Goal: Task Accomplishment & Management: Manage account settings

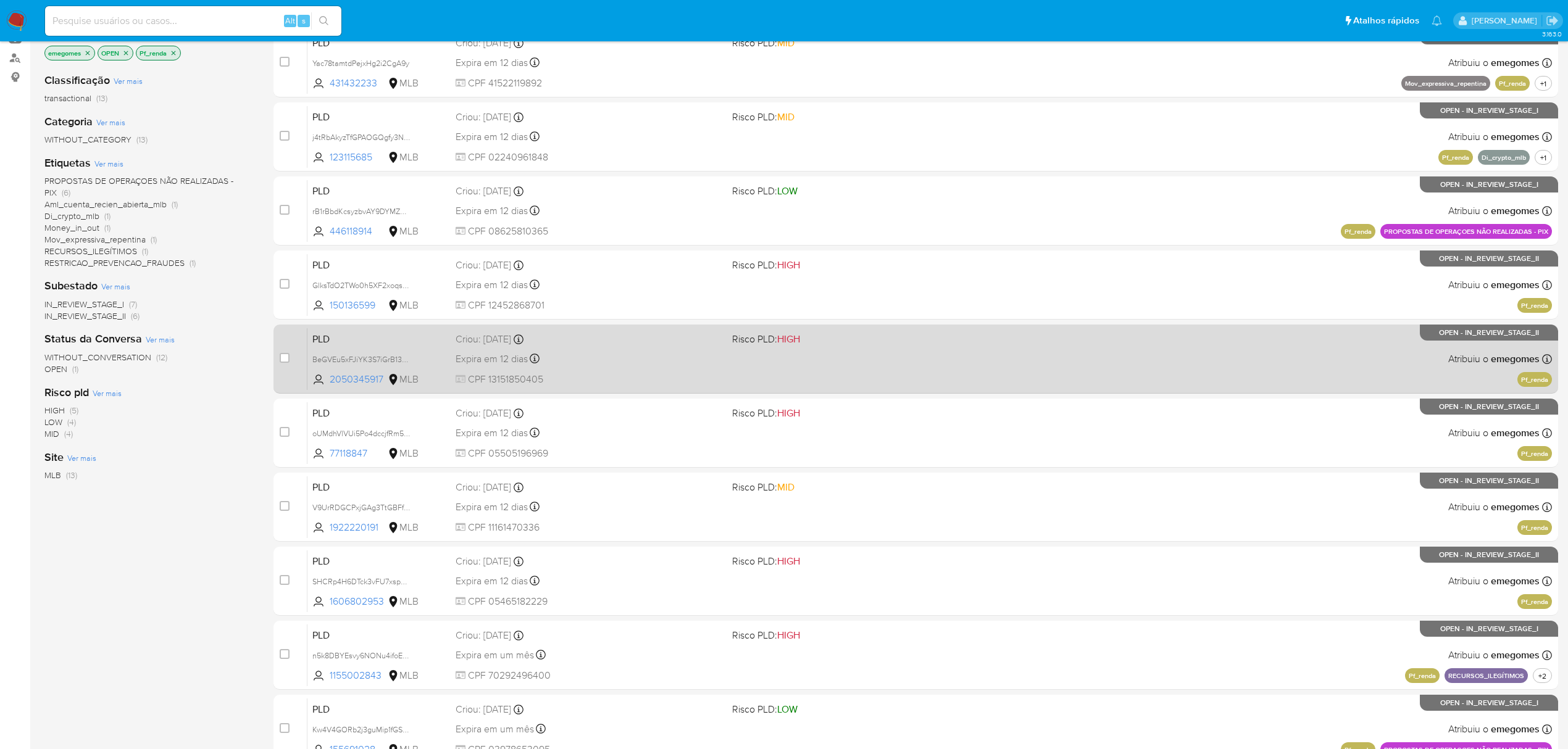
scroll to position [164, 0]
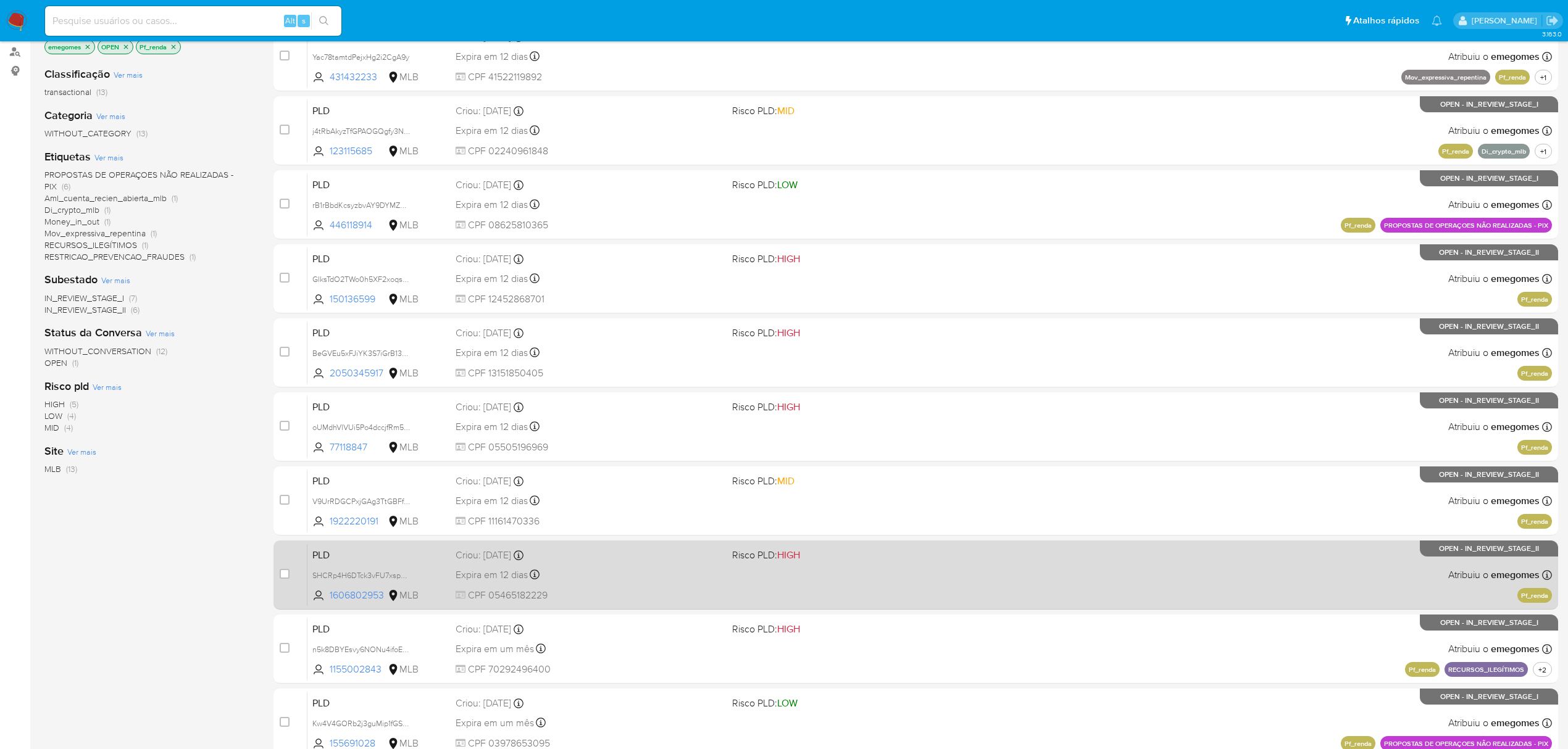
click at [608, 574] on div "Expira em 12 dias Expira em 27/10/2025 00:34:39" at bounding box center [589, 575] width 267 height 17
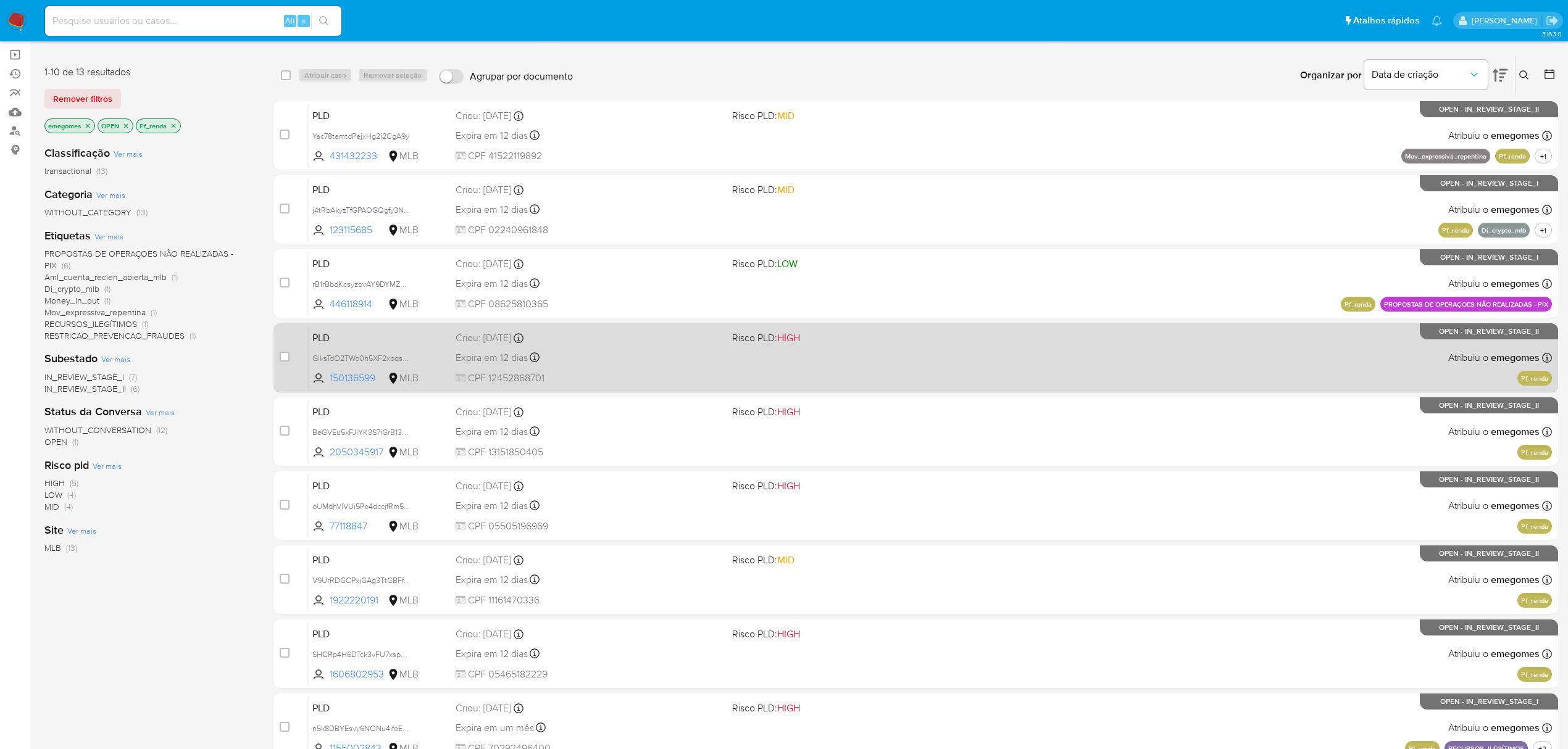
scroll to position [0, 0]
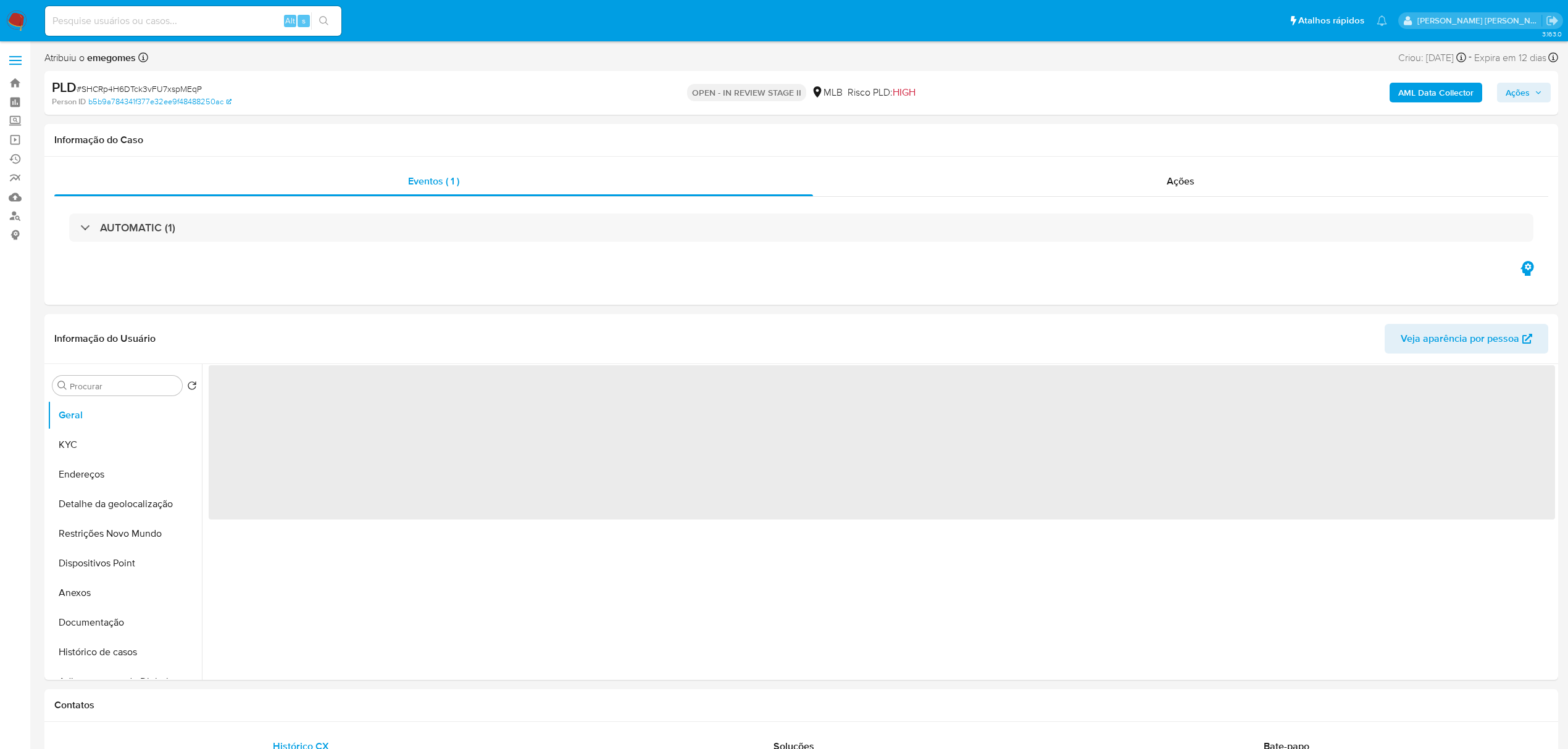
select select "10"
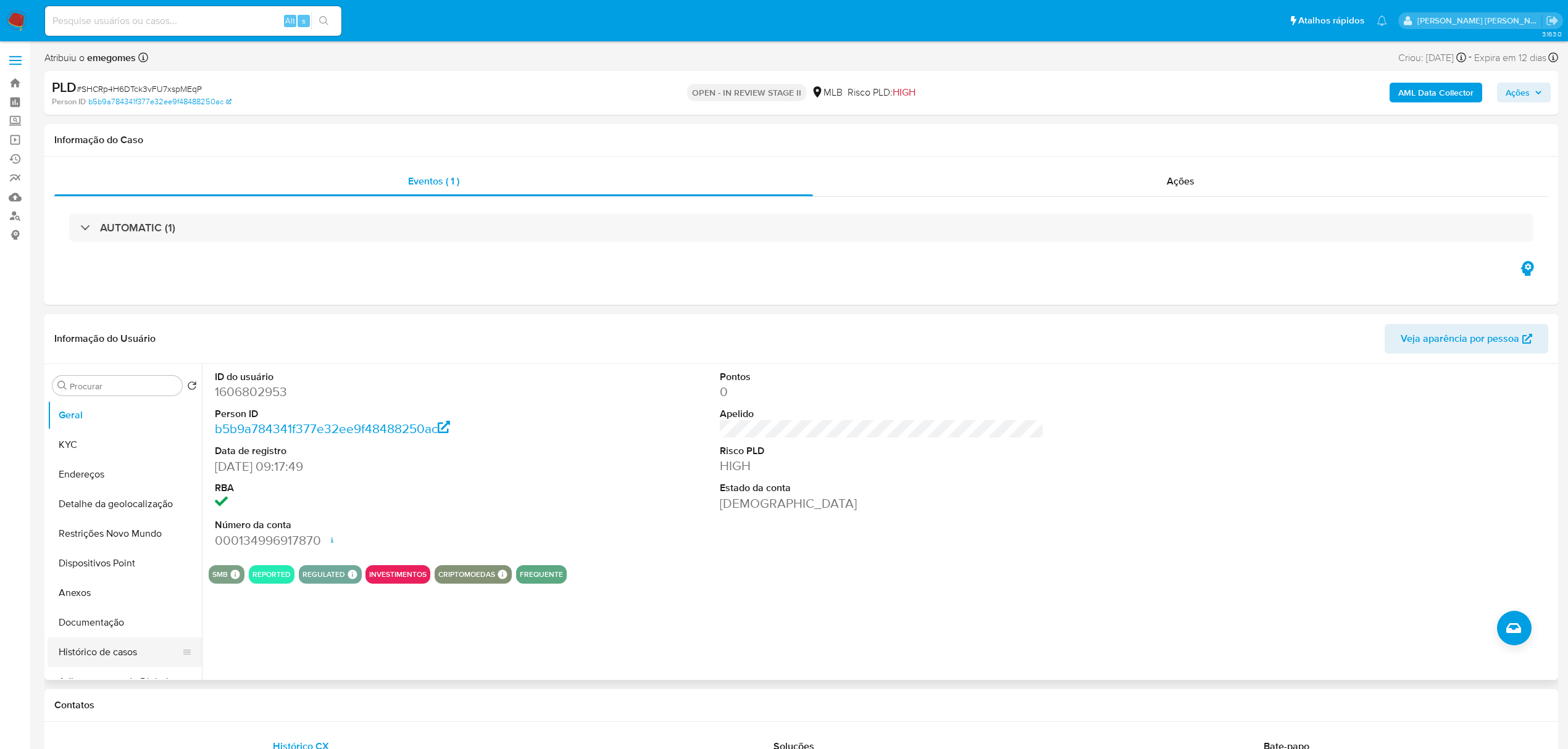
click at [123, 659] on button "Histórico de casos" at bounding box center [120, 652] width 144 height 29
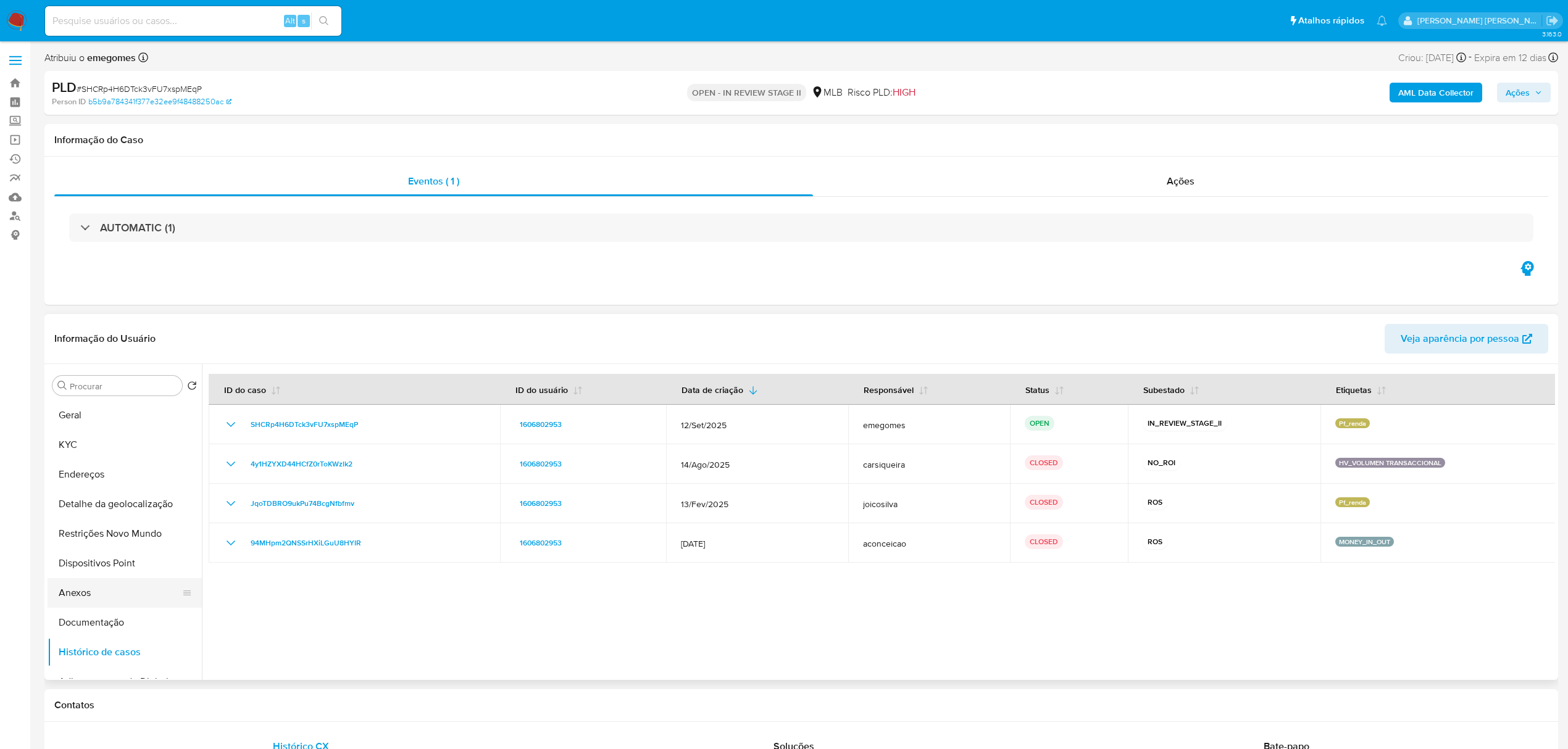
click at [102, 591] on button "Anexos" at bounding box center [120, 592] width 144 height 29
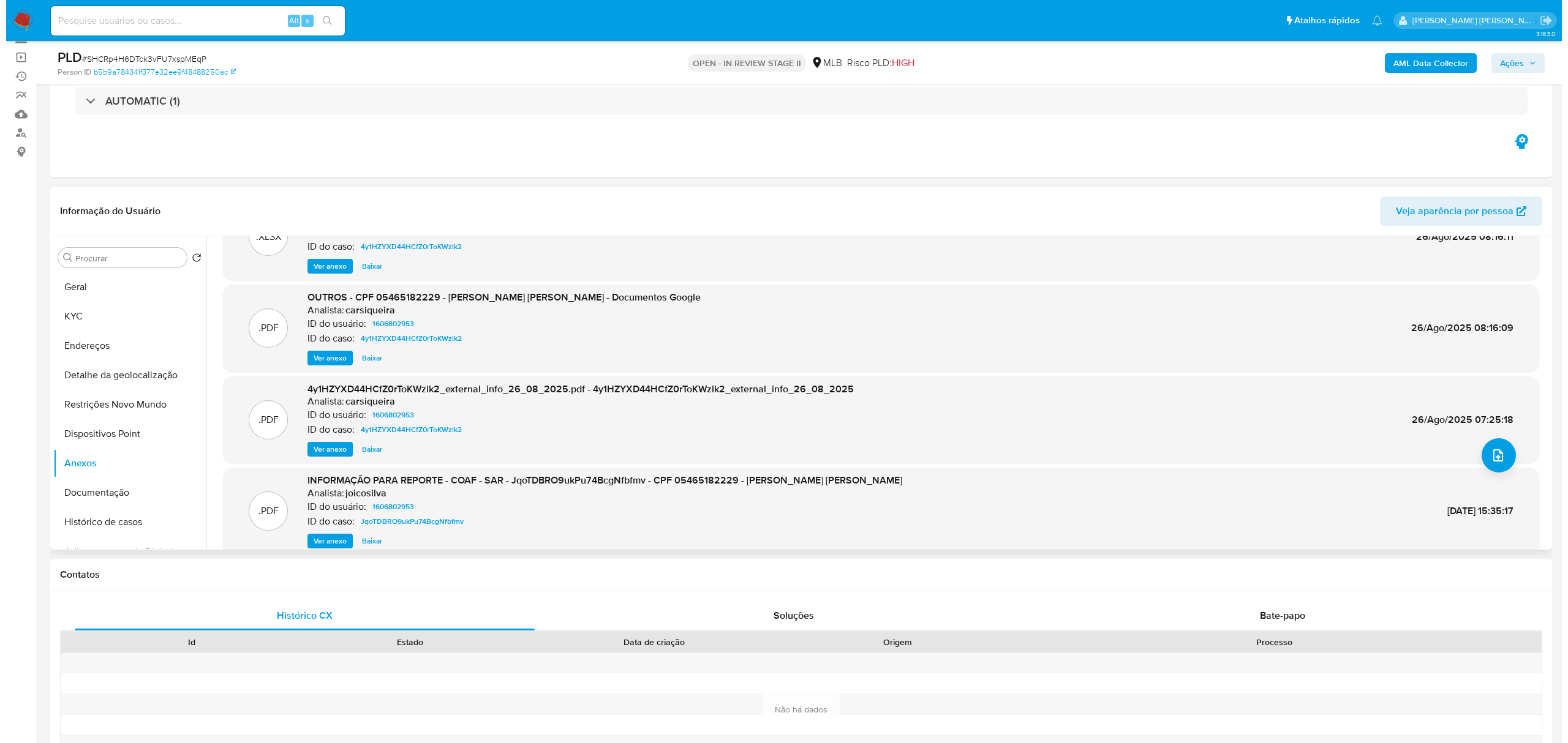
scroll to position [81, 0]
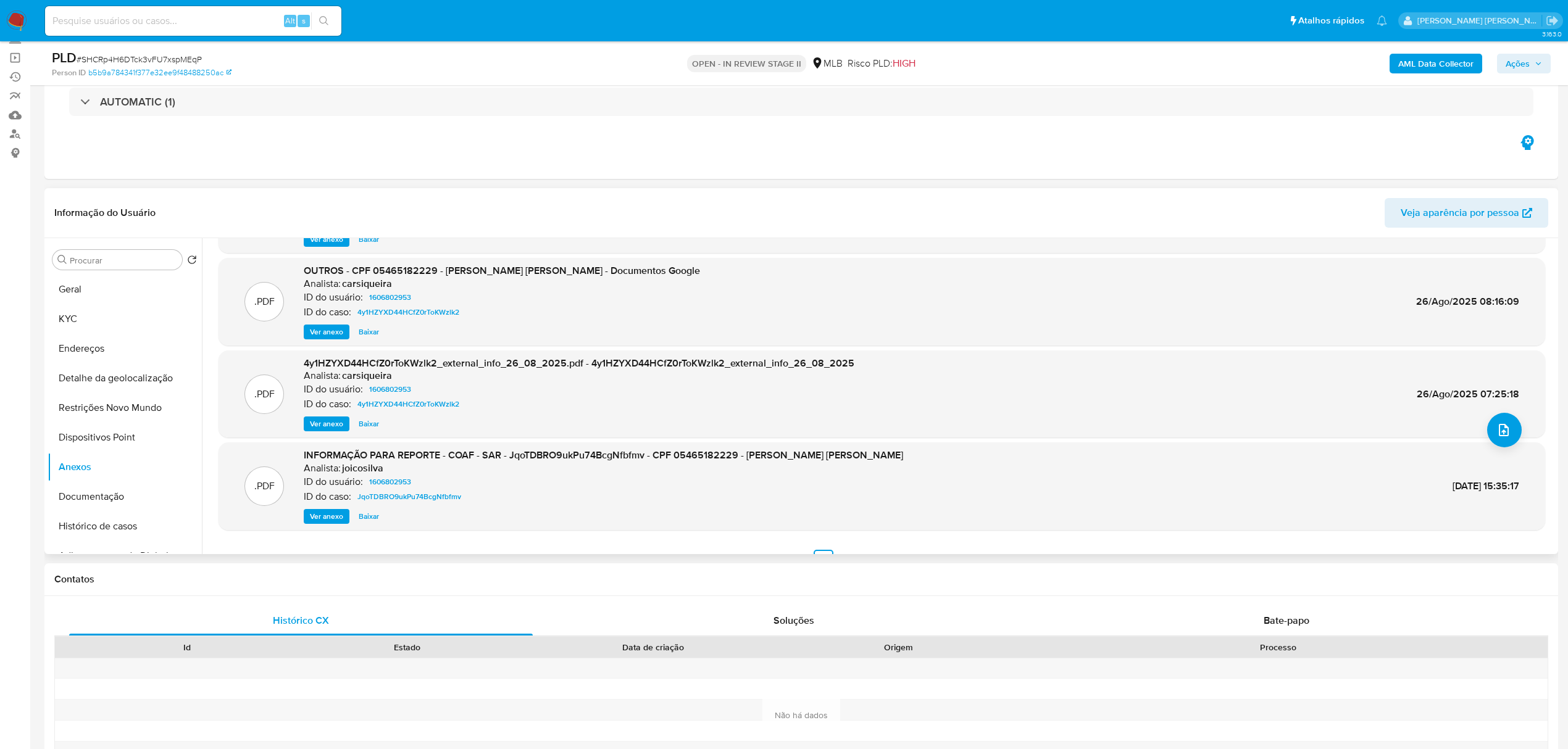
click at [317, 516] on span "Ver anexo" at bounding box center [327, 516] width 34 height 13
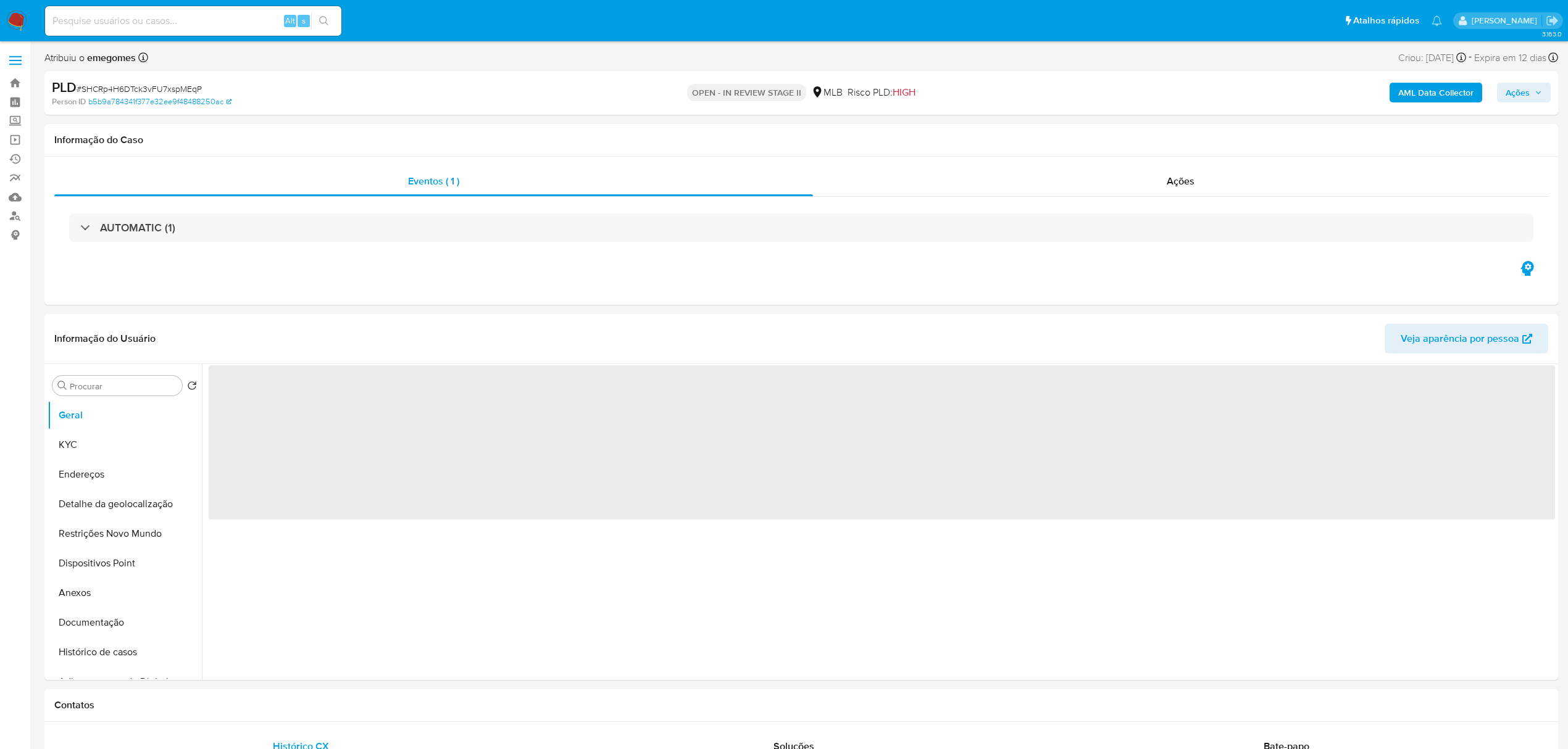
select select "10"
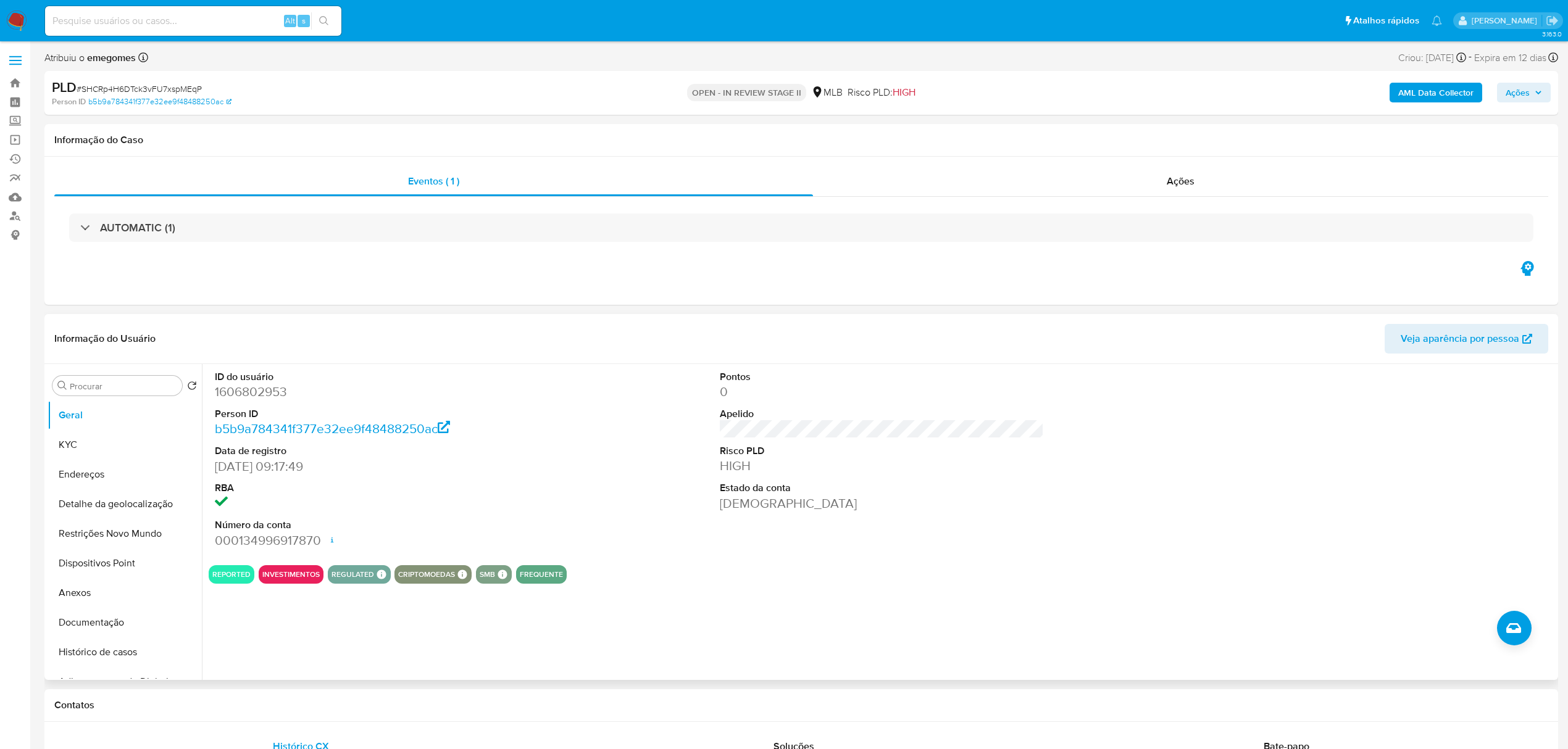
click at [427, 341] on header "Informação do Usuário Veja aparência por pessoa" at bounding box center [801, 338] width 1493 height 29
click at [78, 438] on button "KYC" at bounding box center [120, 444] width 144 height 29
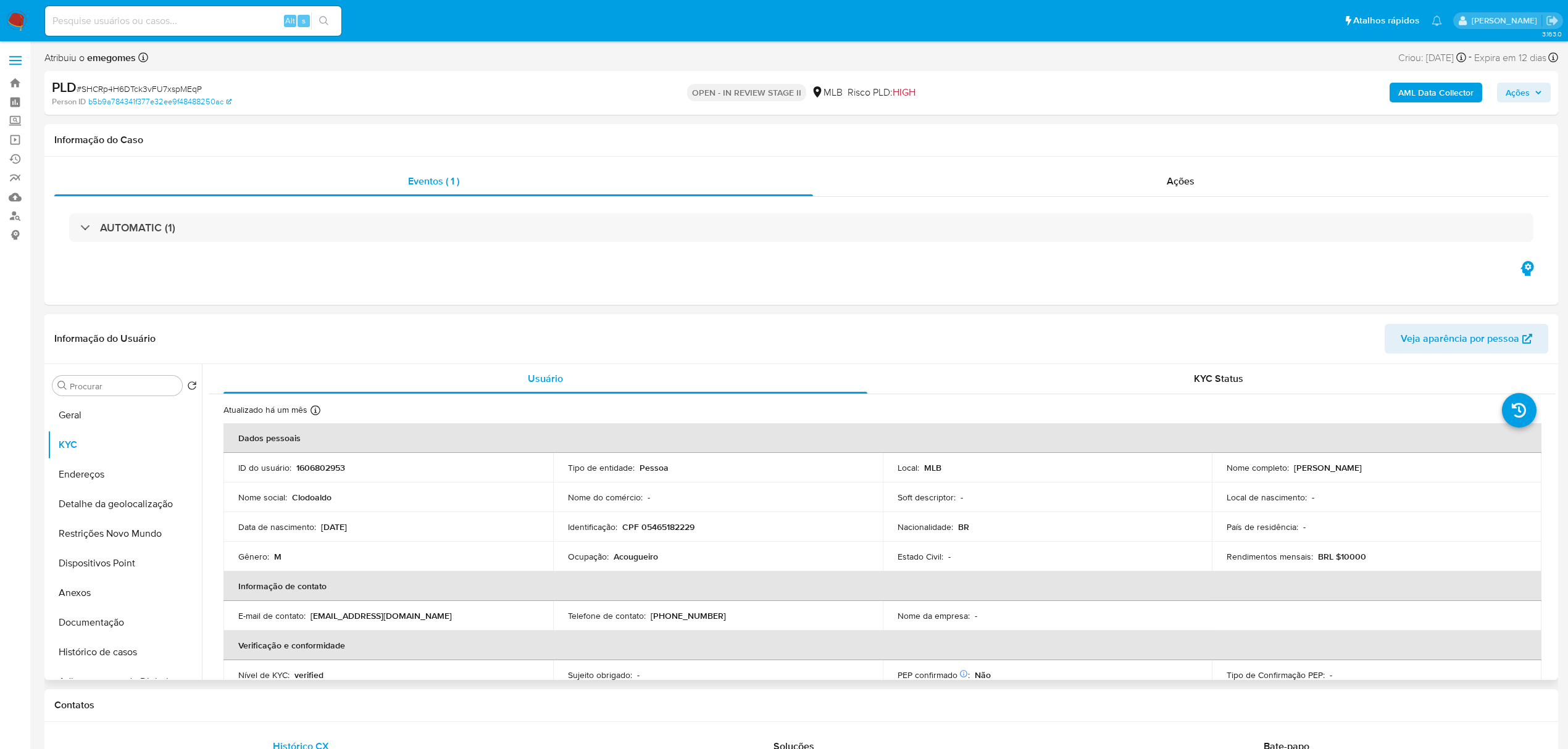
click at [386, 316] on div "Informação do Usuário Veja aparência por pessoa" at bounding box center [801, 339] width 1514 height 50
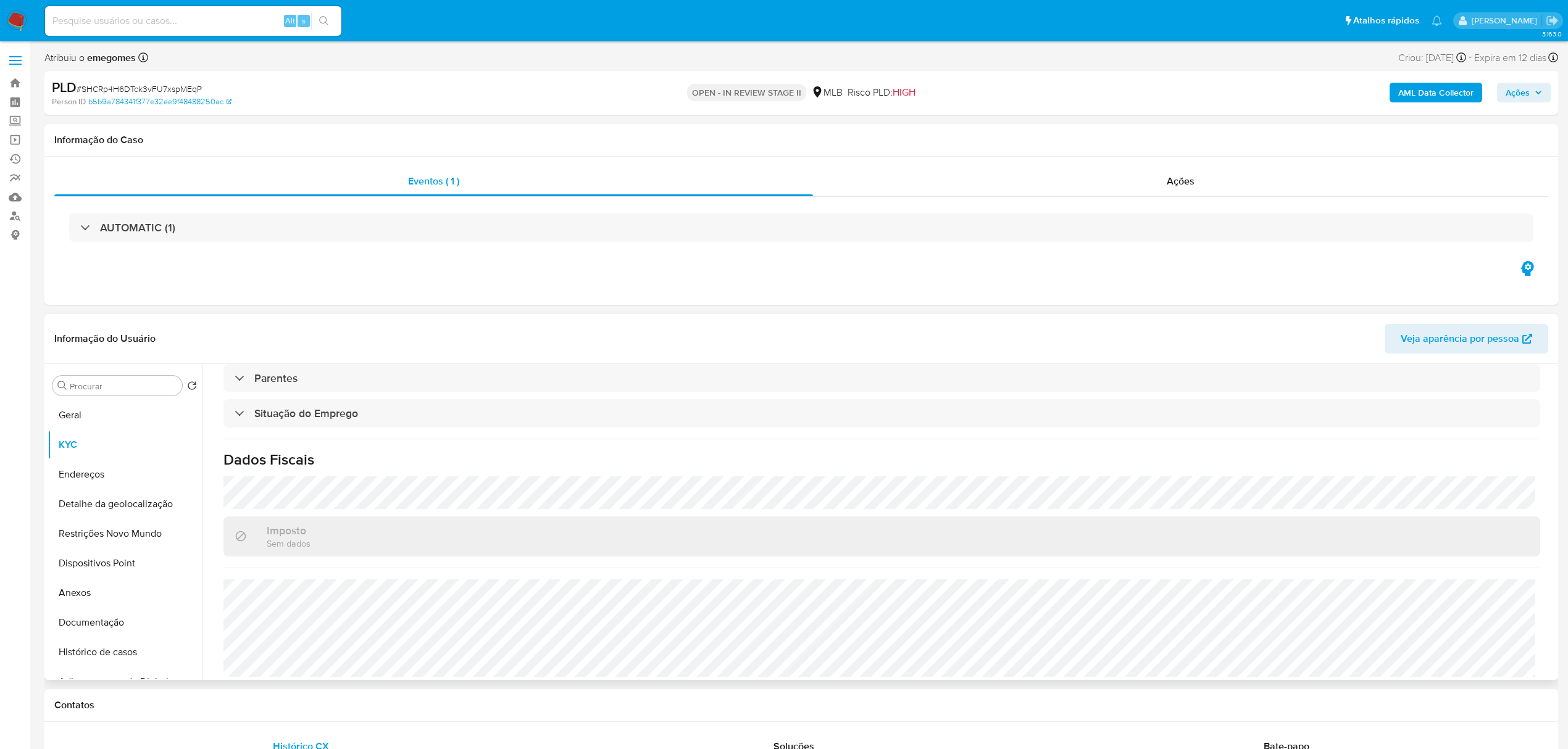
scroll to position [514, 0]
click at [450, 457] on h1 "Dados Fiscais" at bounding box center [882, 453] width 1317 height 18
click at [85, 478] on button "Endereços" at bounding box center [120, 474] width 144 height 29
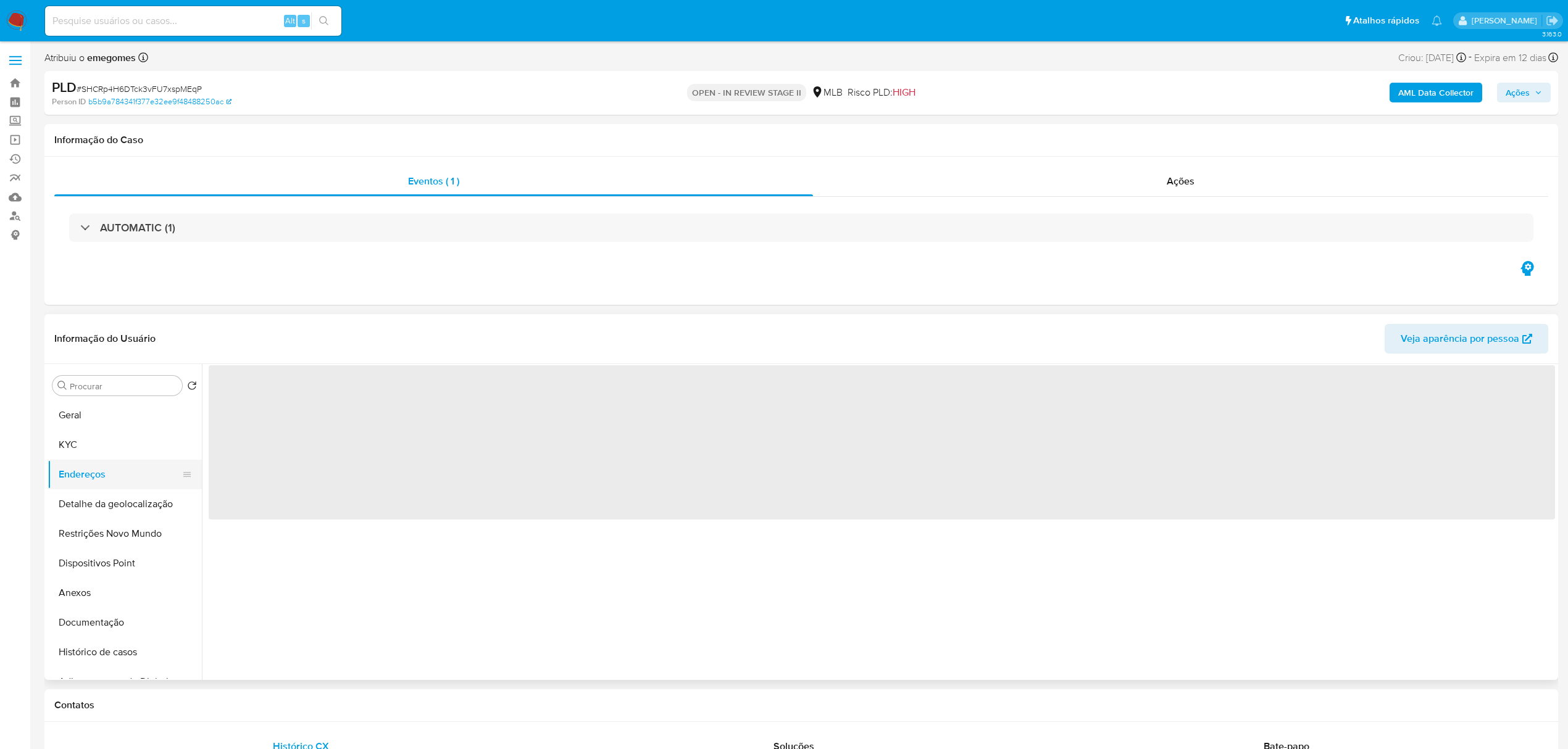
scroll to position [0, 0]
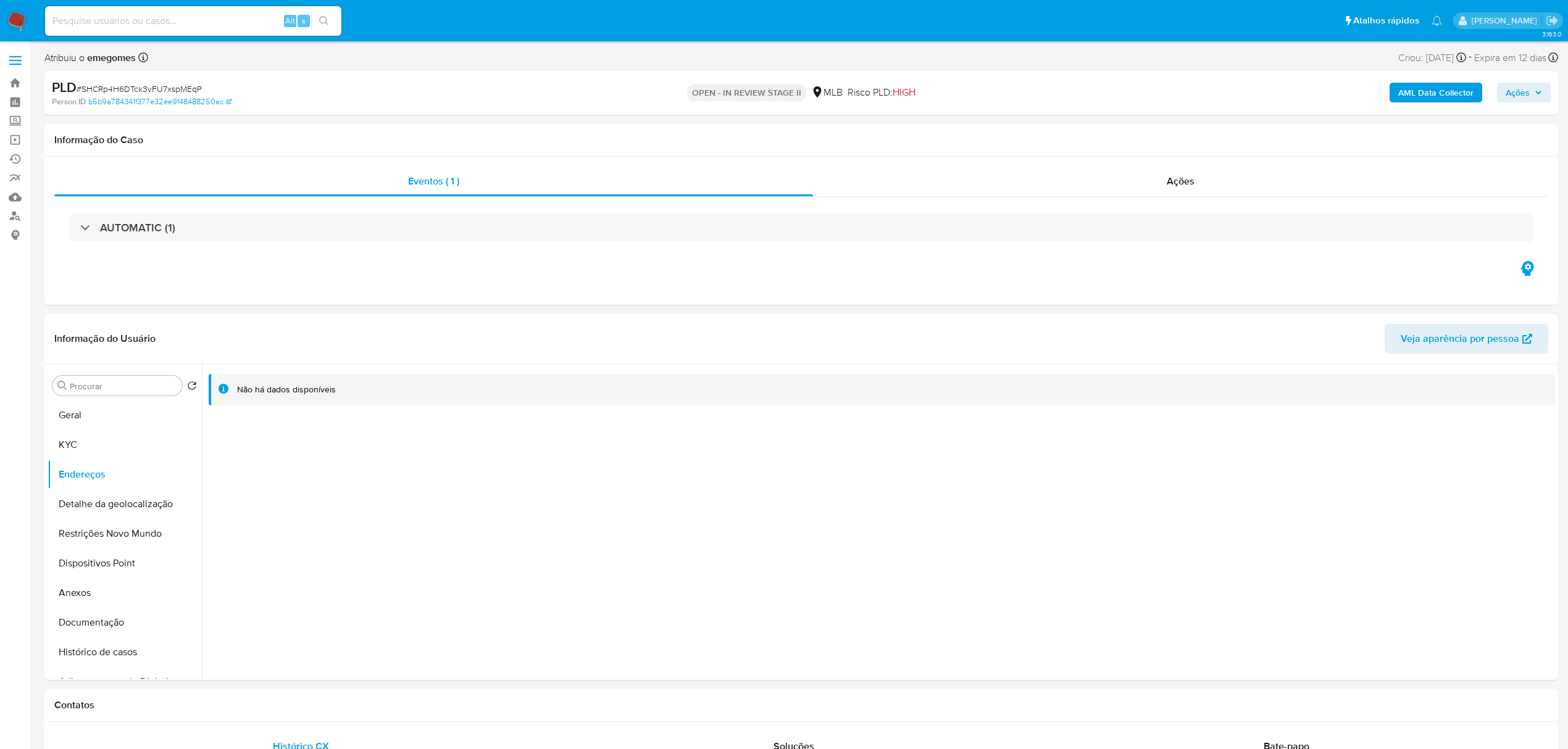
click at [91, 506] on button "Detalhe da geolocalização" at bounding box center [120, 504] width 144 height 29
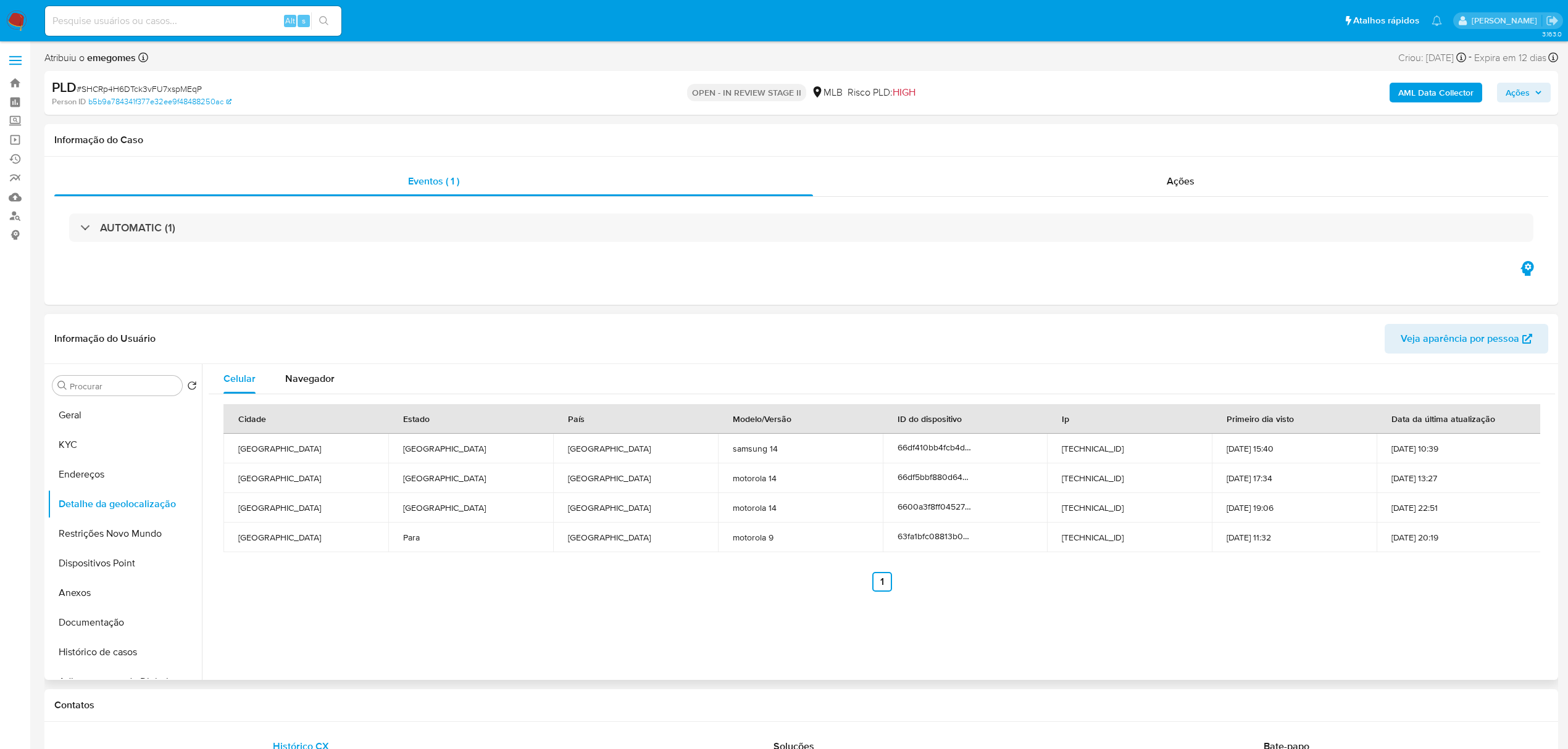
click at [516, 326] on header "Informação do Usuário Veja aparência por pessoa" at bounding box center [801, 338] width 1493 height 29
click at [124, 524] on button "Restrições Novo Mundo" at bounding box center [120, 533] width 144 height 29
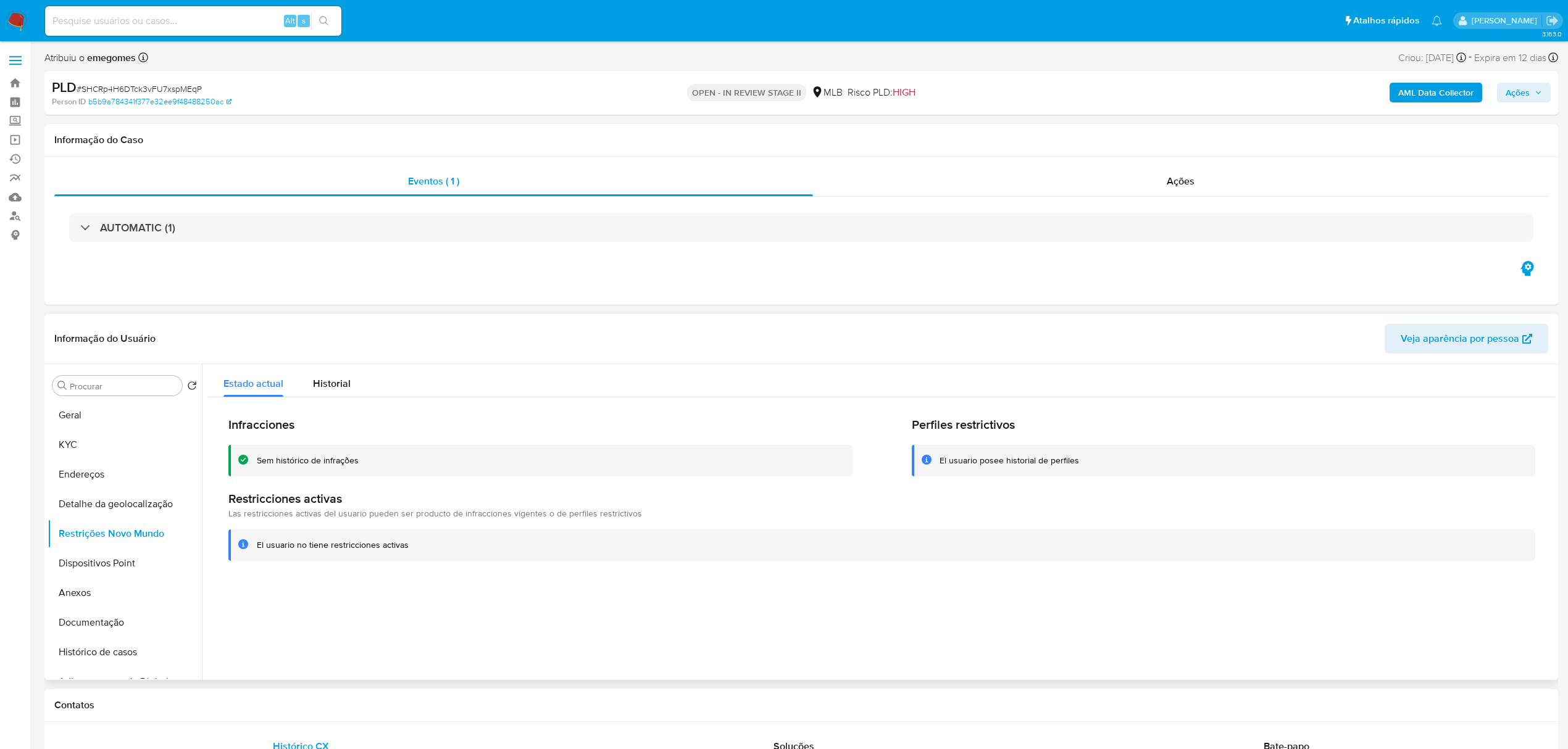
click at [241, 327] on header "Informação do Usuário Veja aparência por pessoa" at bounding box center [801, 338] width 1493 height 29
click at [104, 566] on button "Dispositivos Point" at bounding box center [120, 563] width 144 height 29
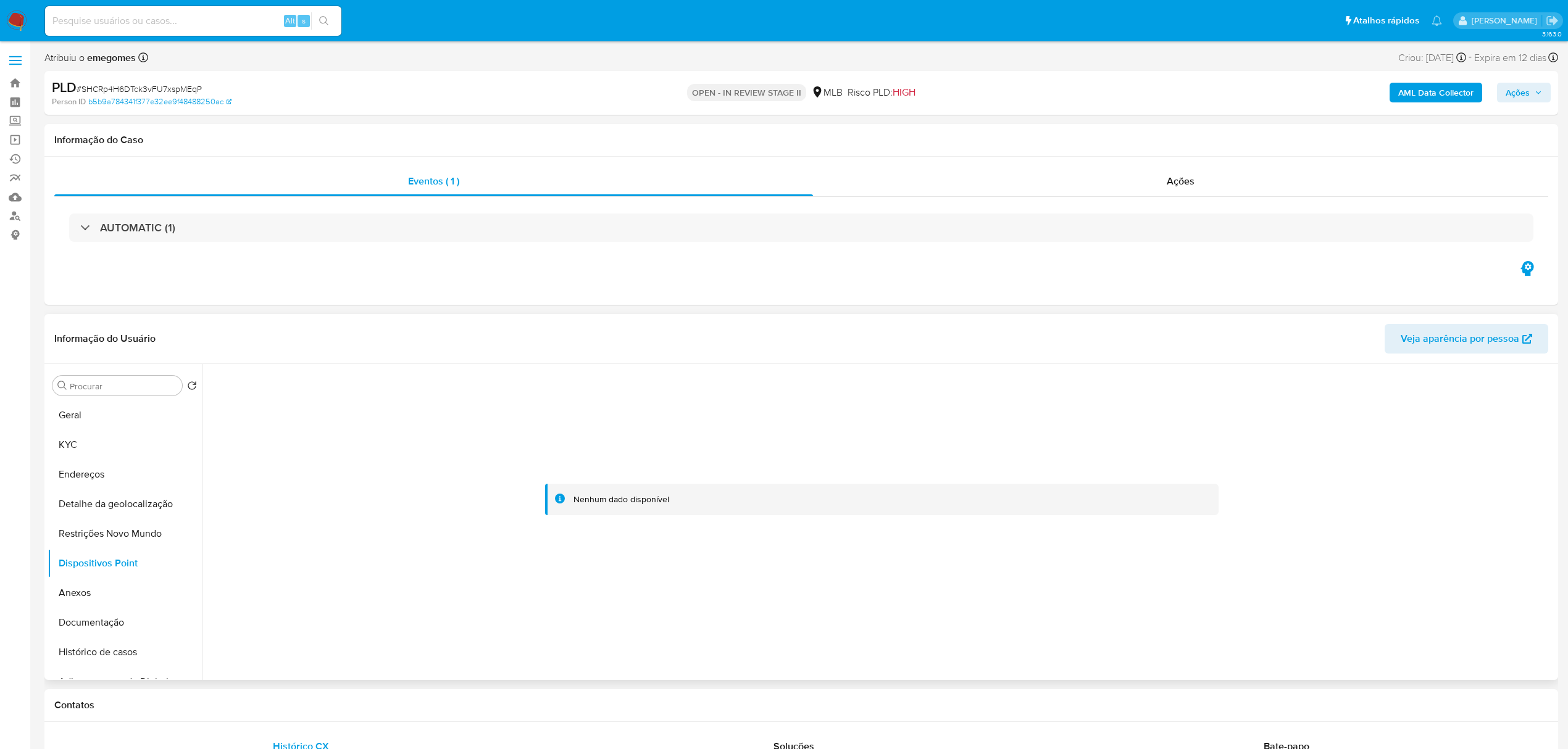
click at [339, 324] on header "Informação do Usuário Veja aparência por pessoa" at bounding box center [801, 338] width 1493 height 29
click at [1444, 92] on b "AML Data Collector" at bounding box center [1436, 93] width 75 height 20
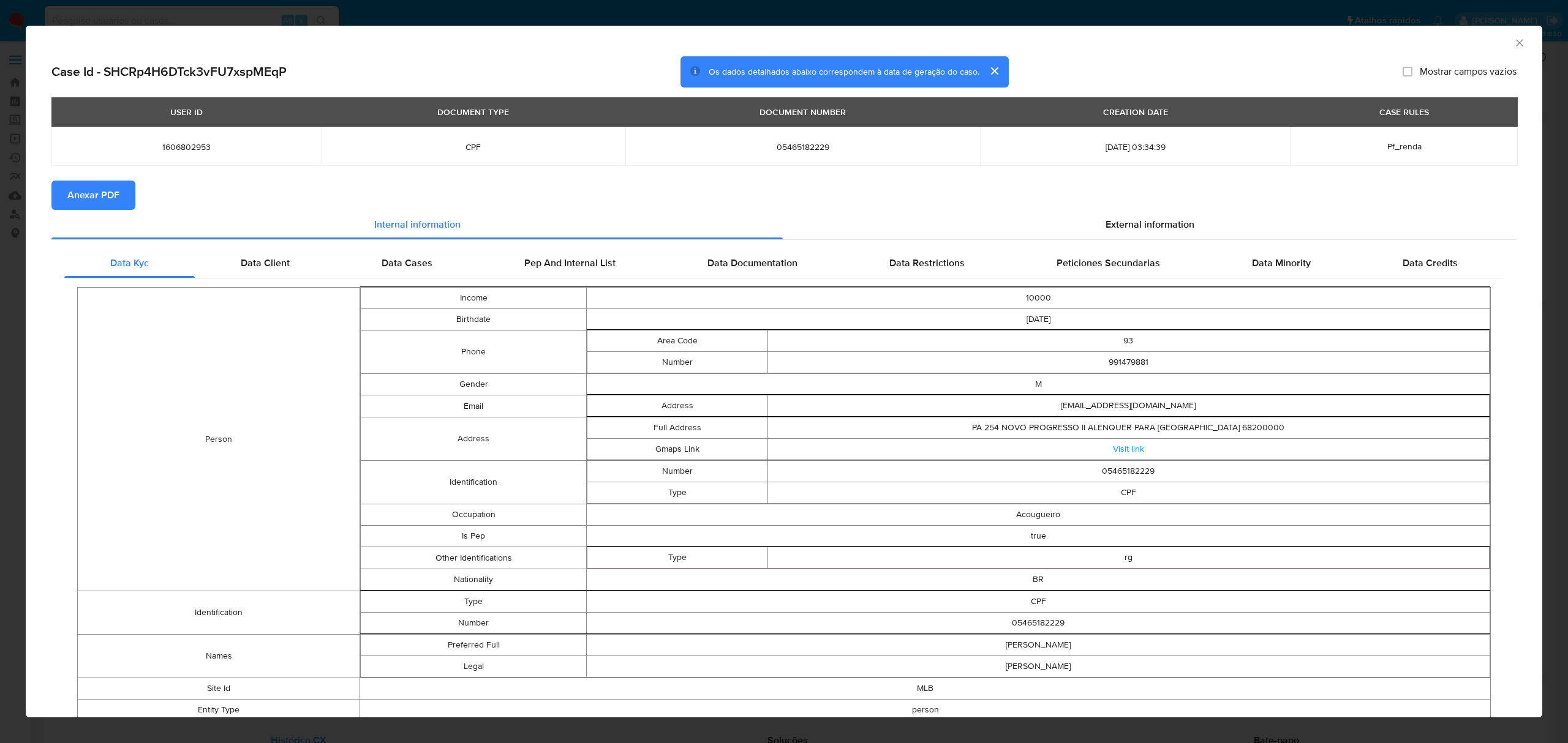
click at [86, 187] on span "Anexar PDF" at bounding box center [93, 195] width 52 height 27
click at [1513, 38] on icon "Fechar a janela" at bounding box center [1519, 42] width 12 height 12
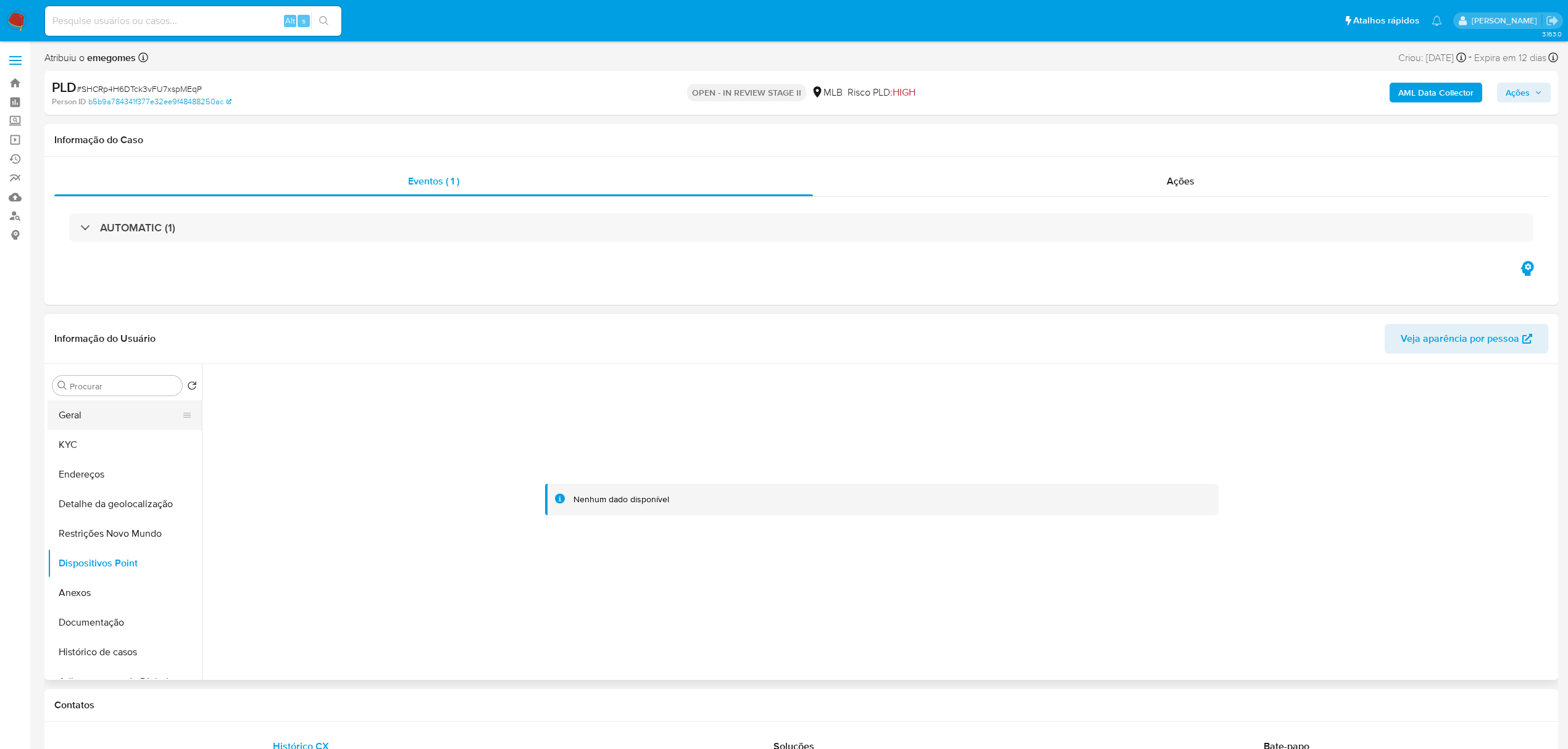
click at [92, 417] on button "Geral" at bounding box center [120, 415] width 144 height 29
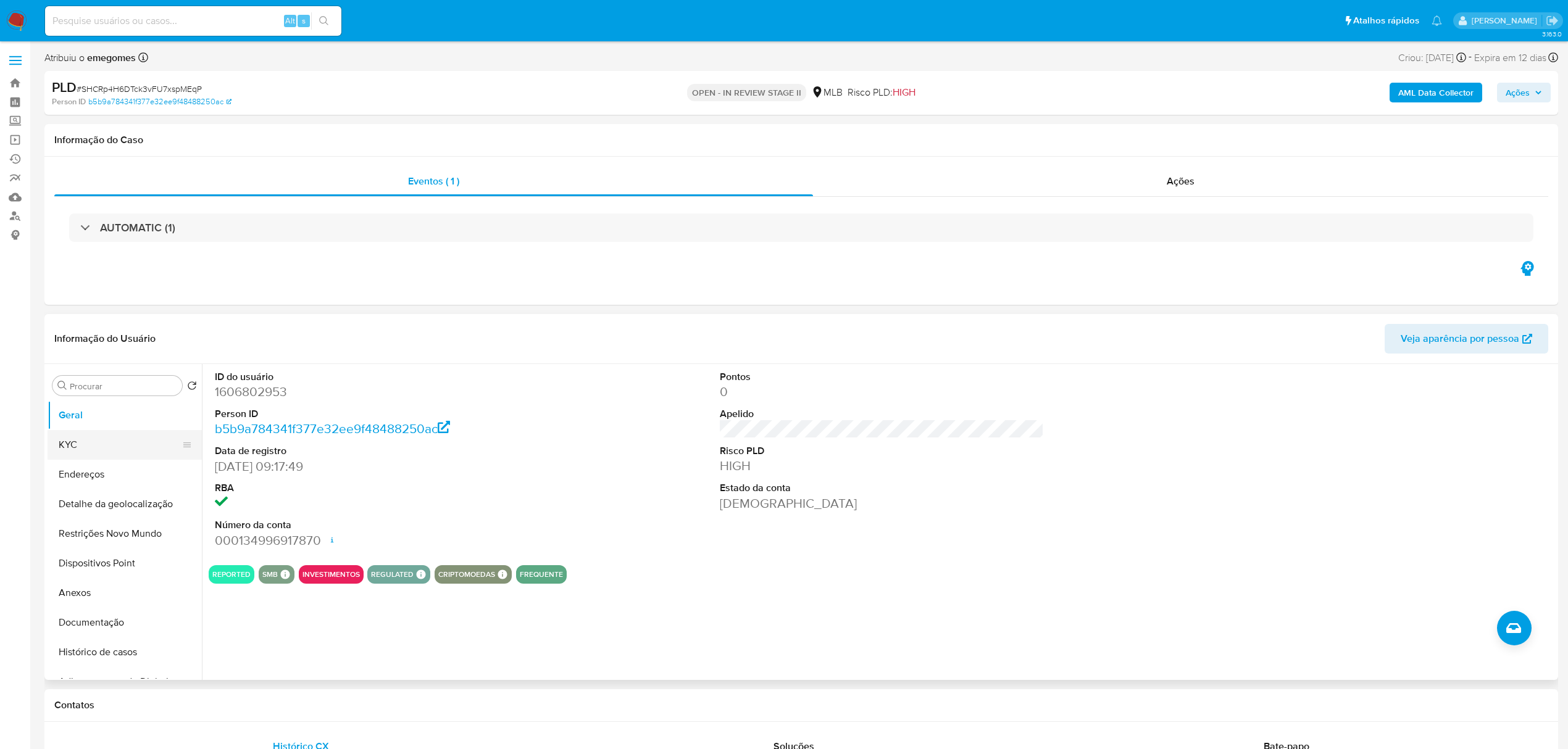
click at [91, 447] on button "KYC" at bounding box center [120, 444] width 144 height 29
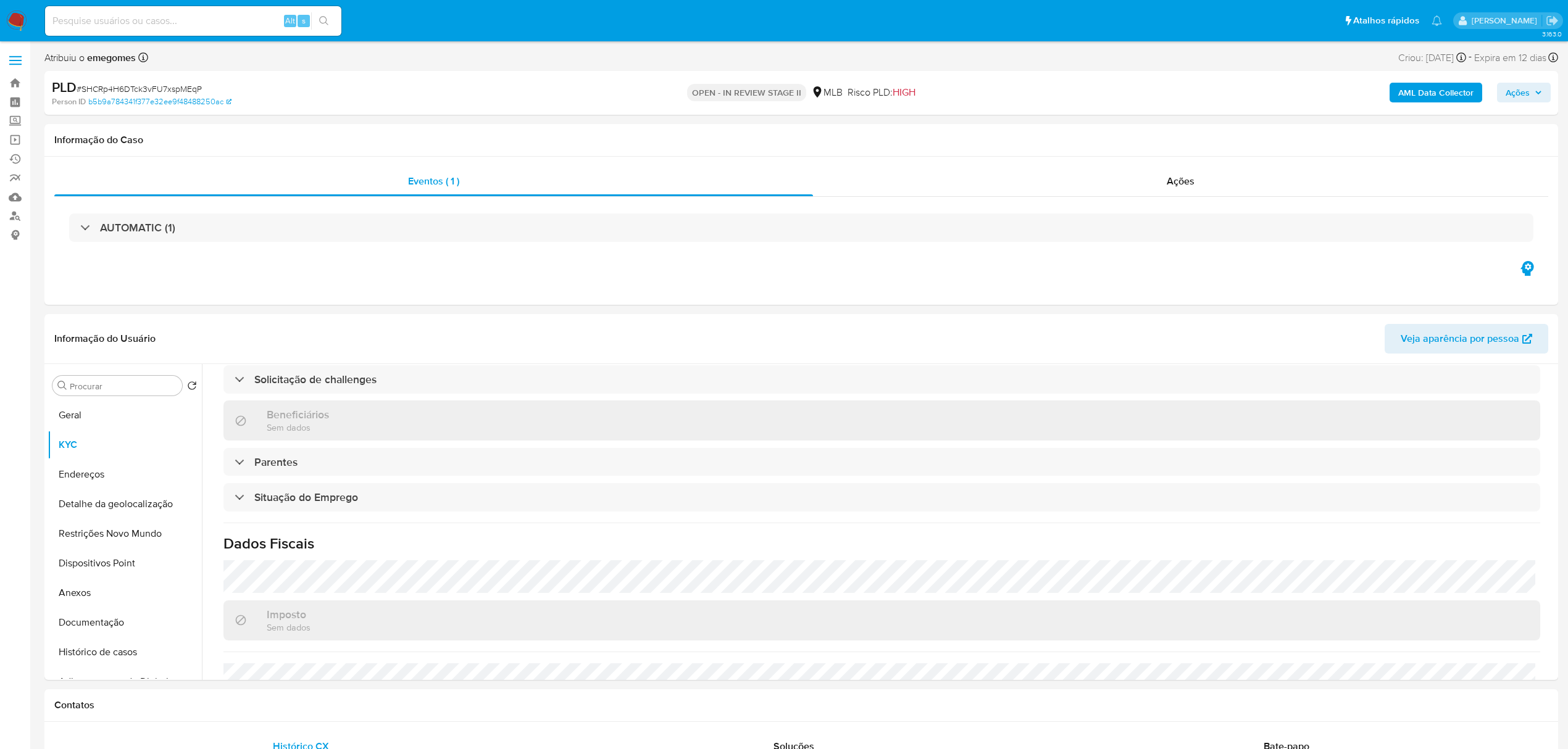
scroll to position [493, 0]
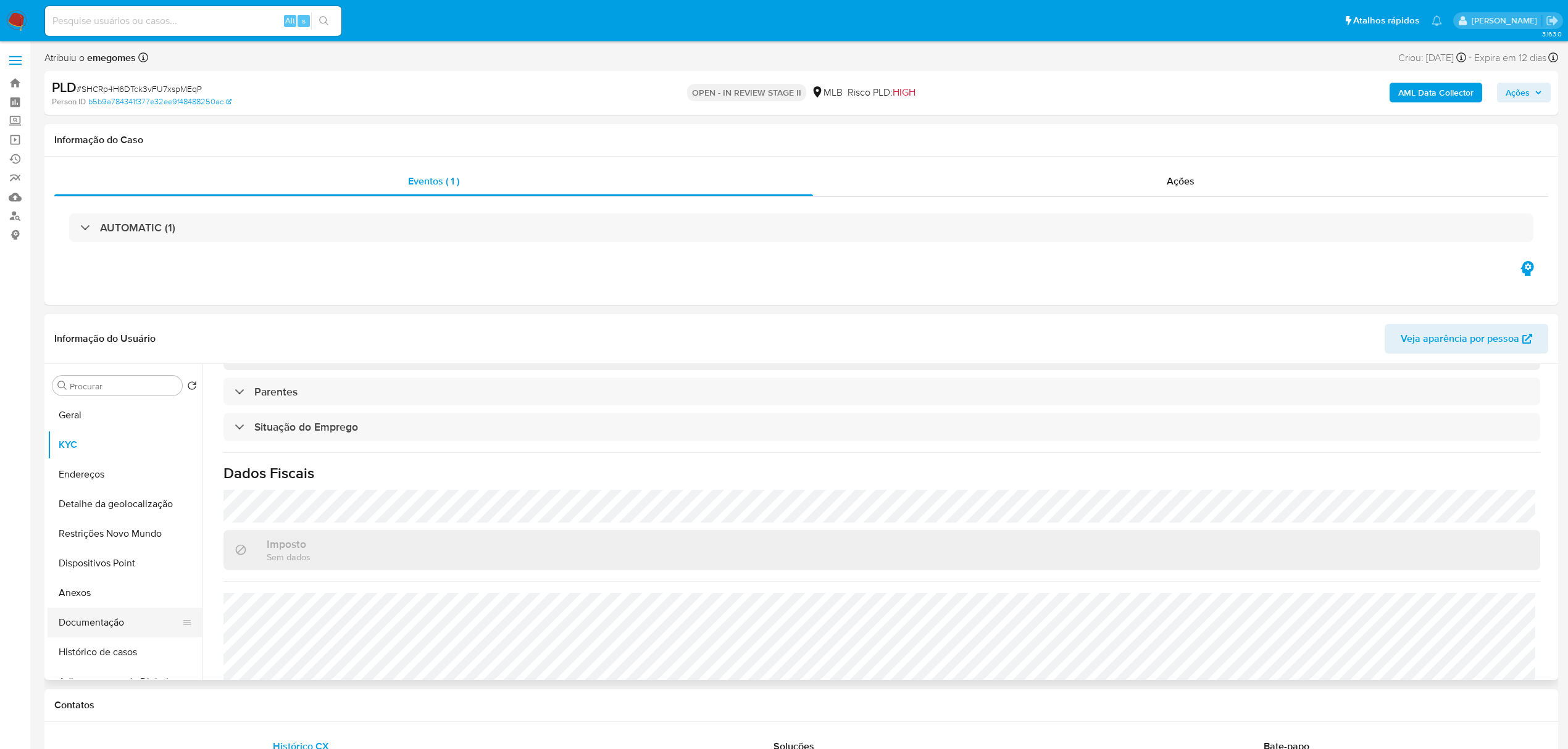
click at [114, 624] on button "Documentação" at bounding box center [120, 622] width 144 height 29
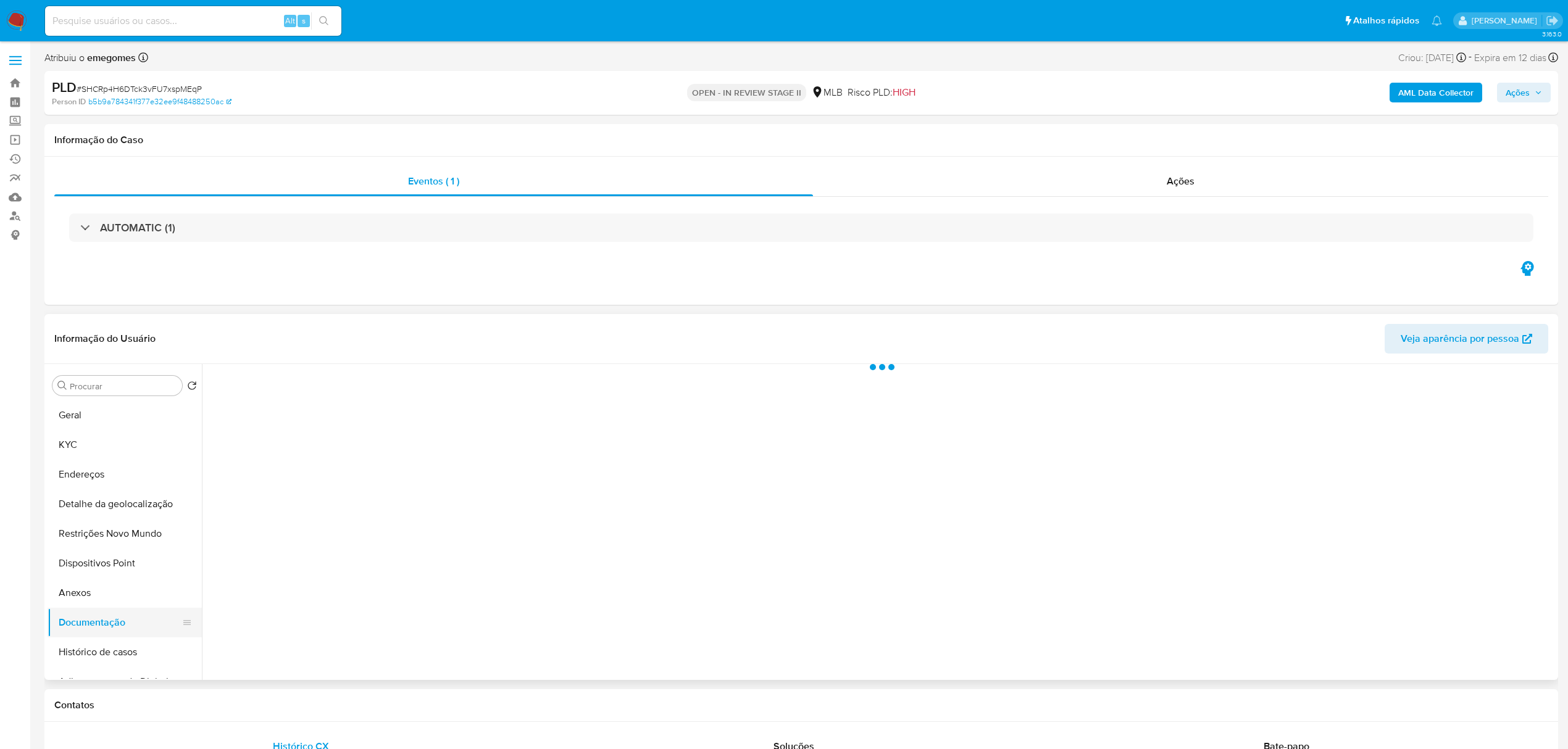
scroll to position [0, 0]
click at [259, 465] on button "Identificação" at bounding box center [367, 457] width 317 height 32
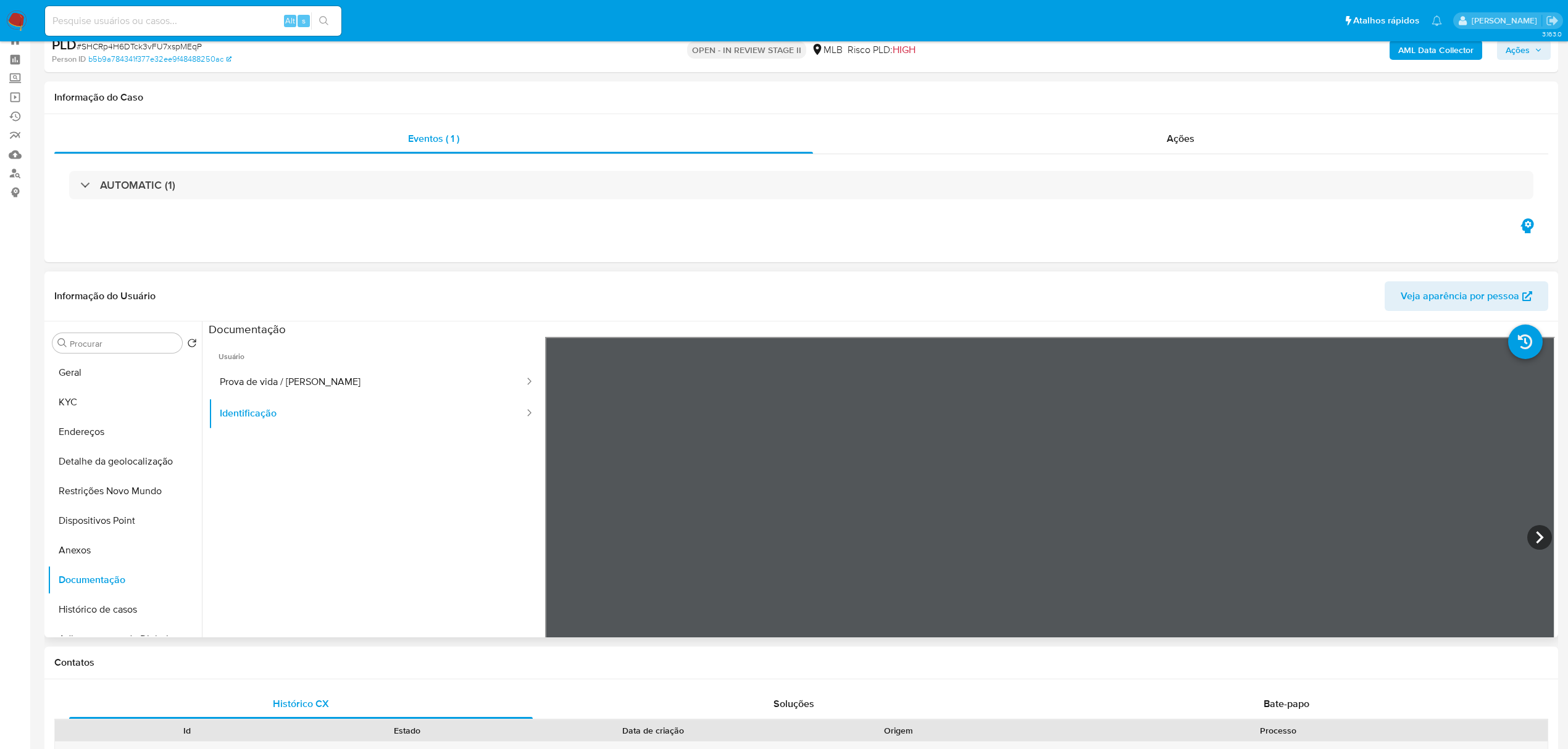
scroll to position [82, 0]
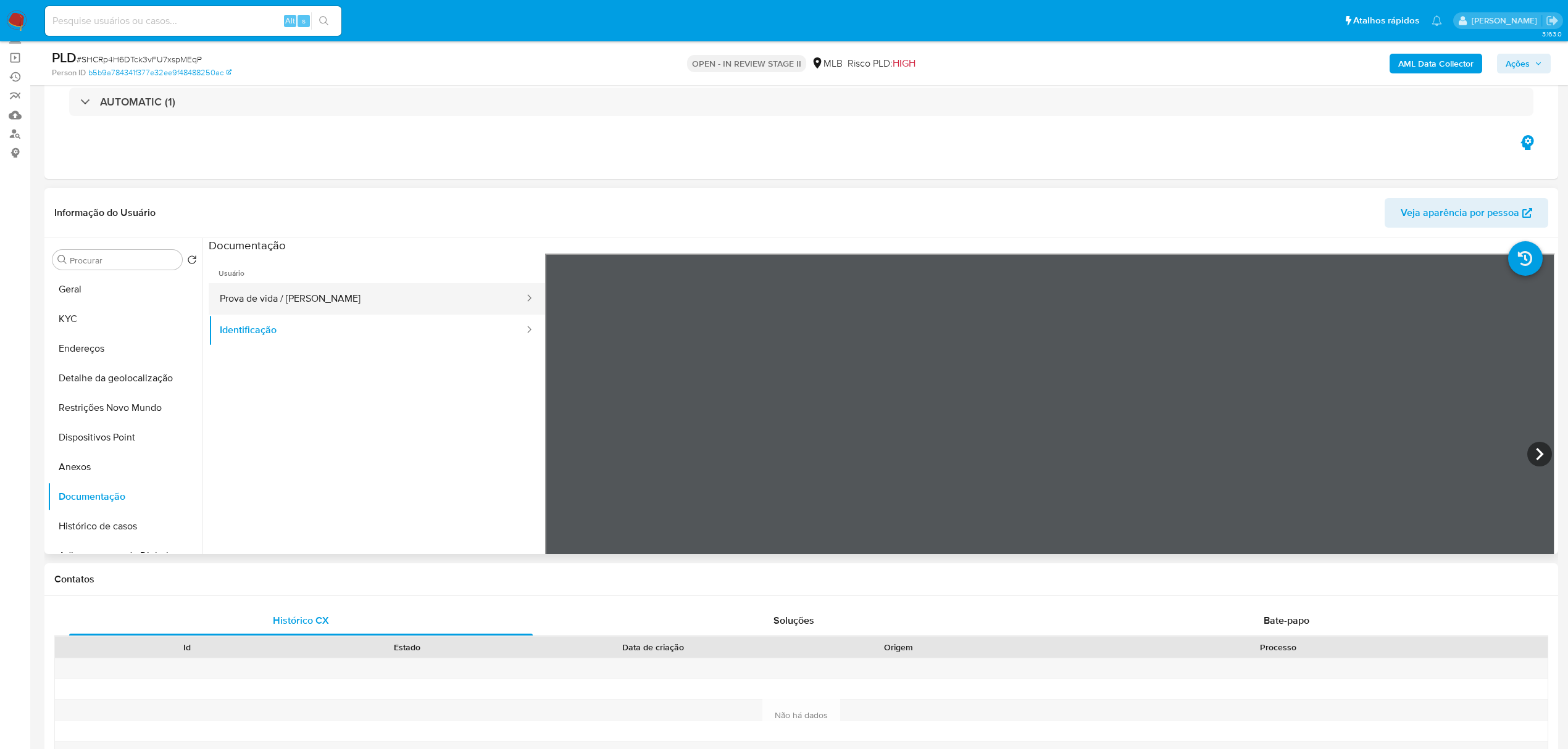
click at [306, 297] on button "Prova de vida / Selfie" at bounding box center [367, 299] width 317 height 32
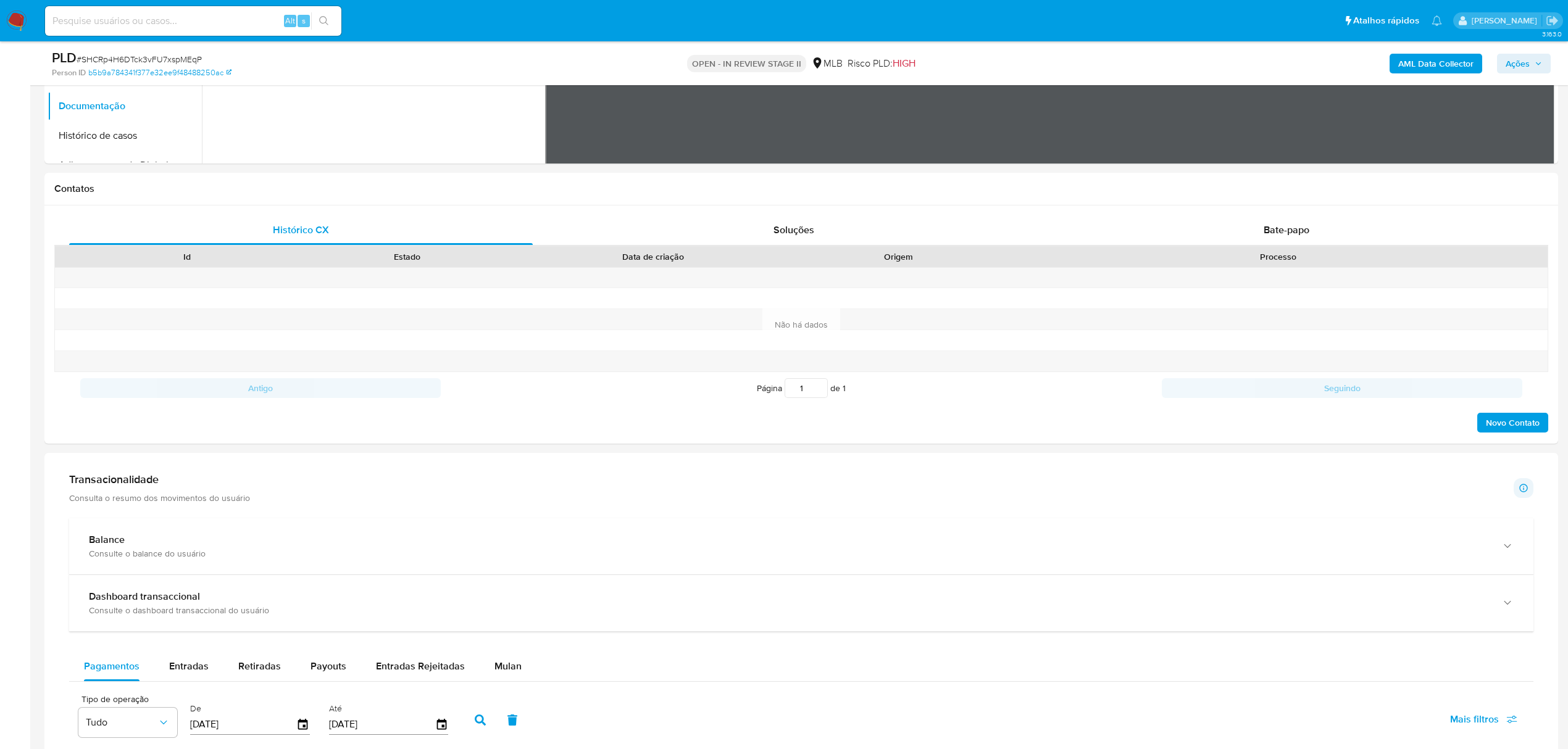
scroll to position [493, 0]
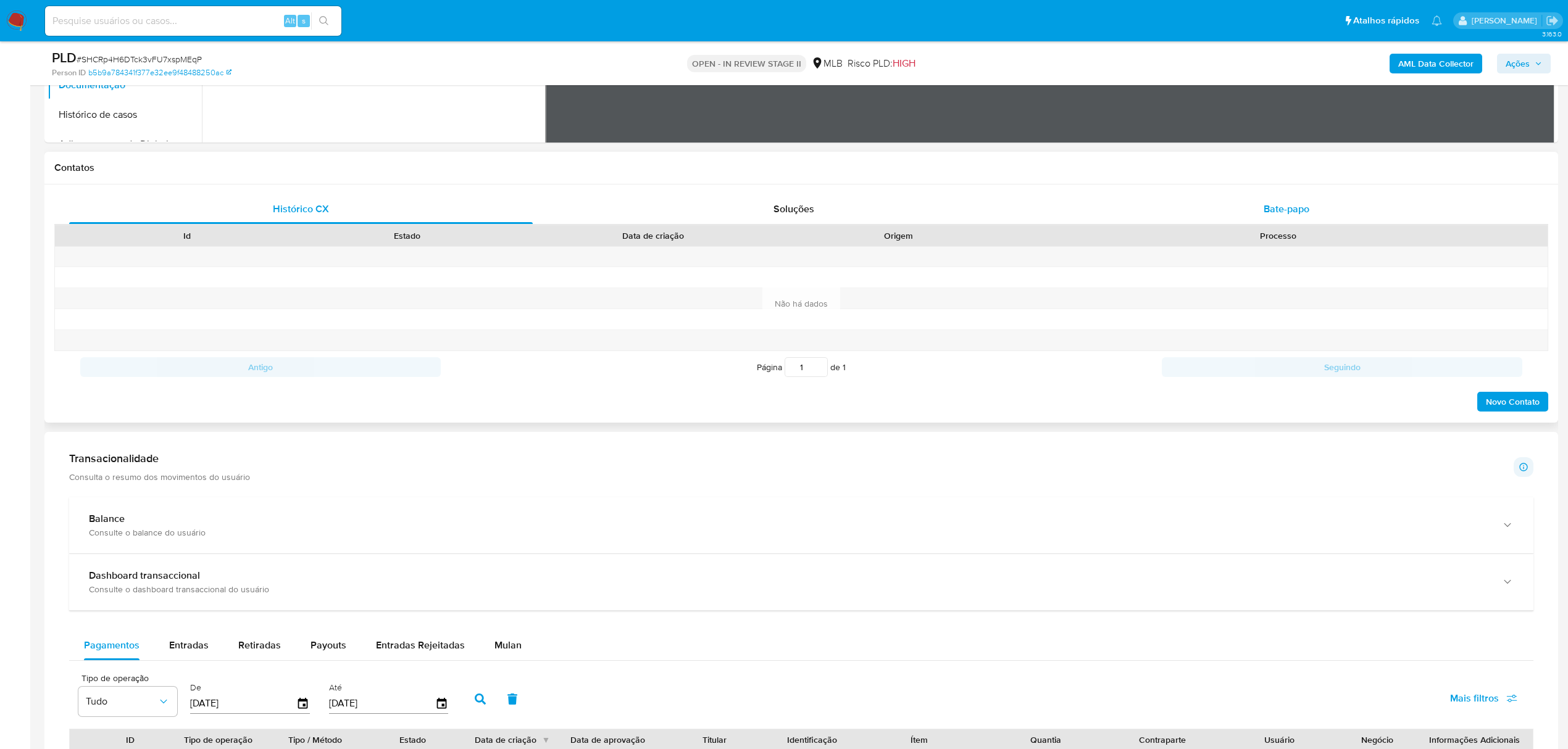
click at [1306, 209] on span "Bate-papo" at bounding box center [1286, 209] width 46 height 14
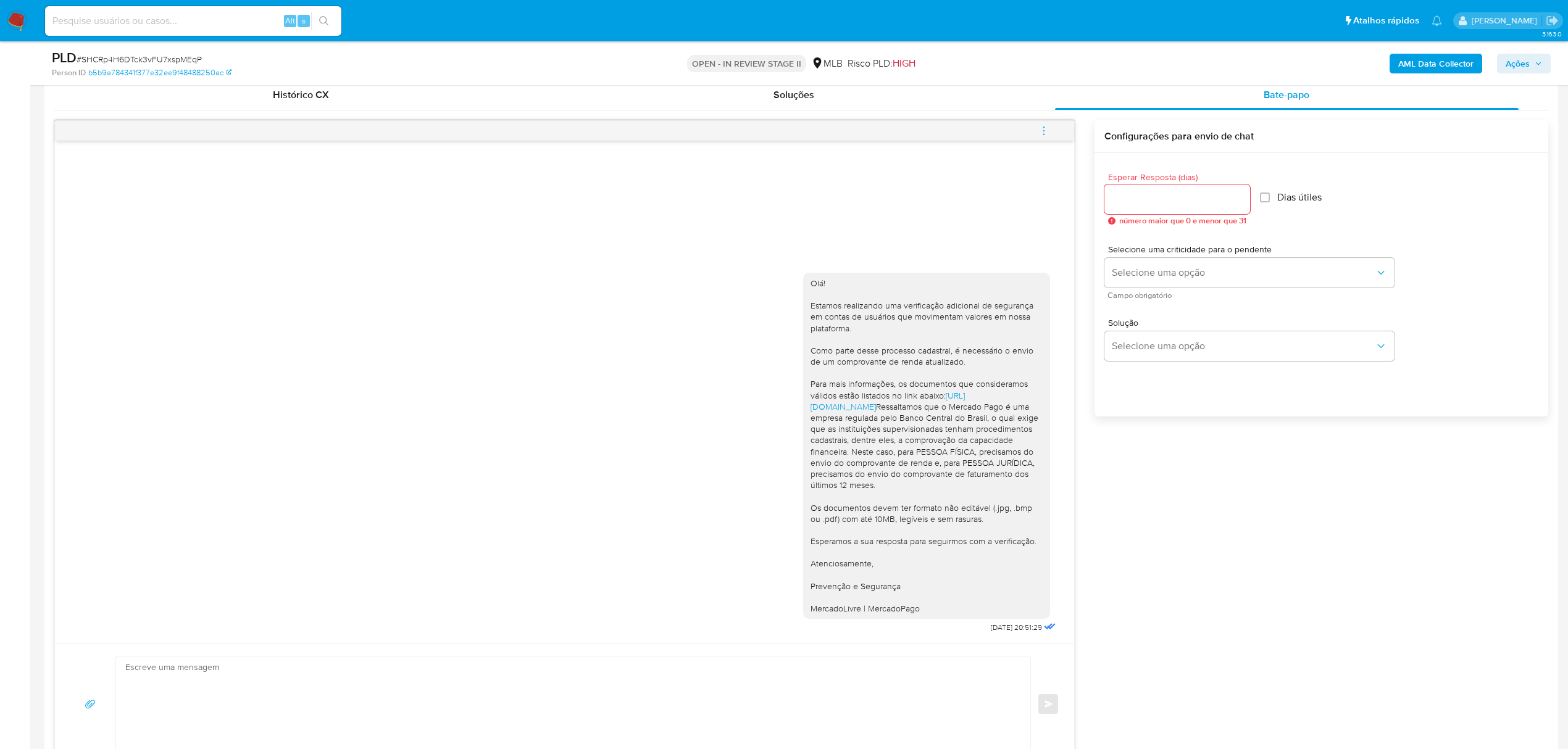
scroll to position [741, 0]
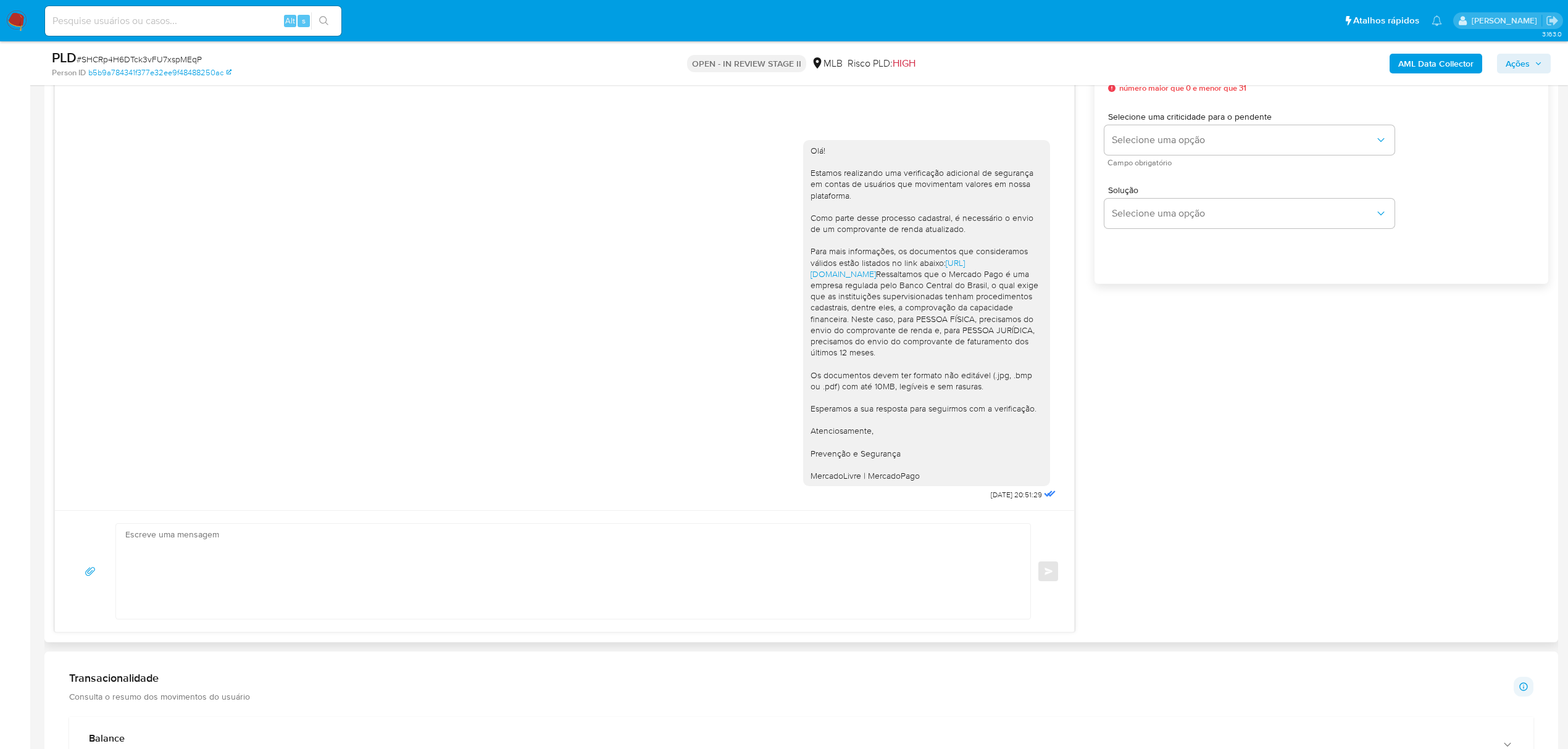
click at [181, 541] on textarea at bounding box center [570, 571] width 889 height 95
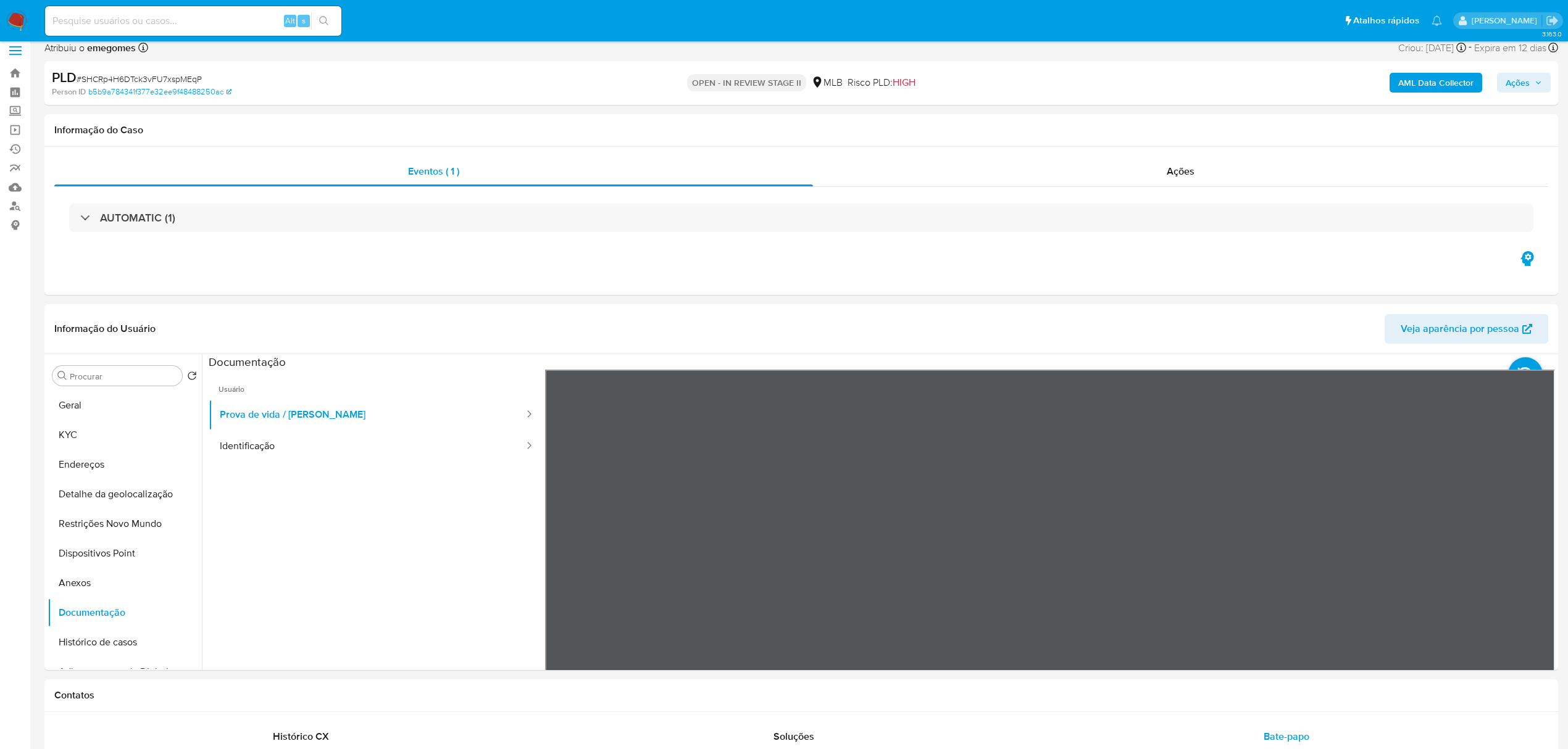
scroll to position [82, 0]
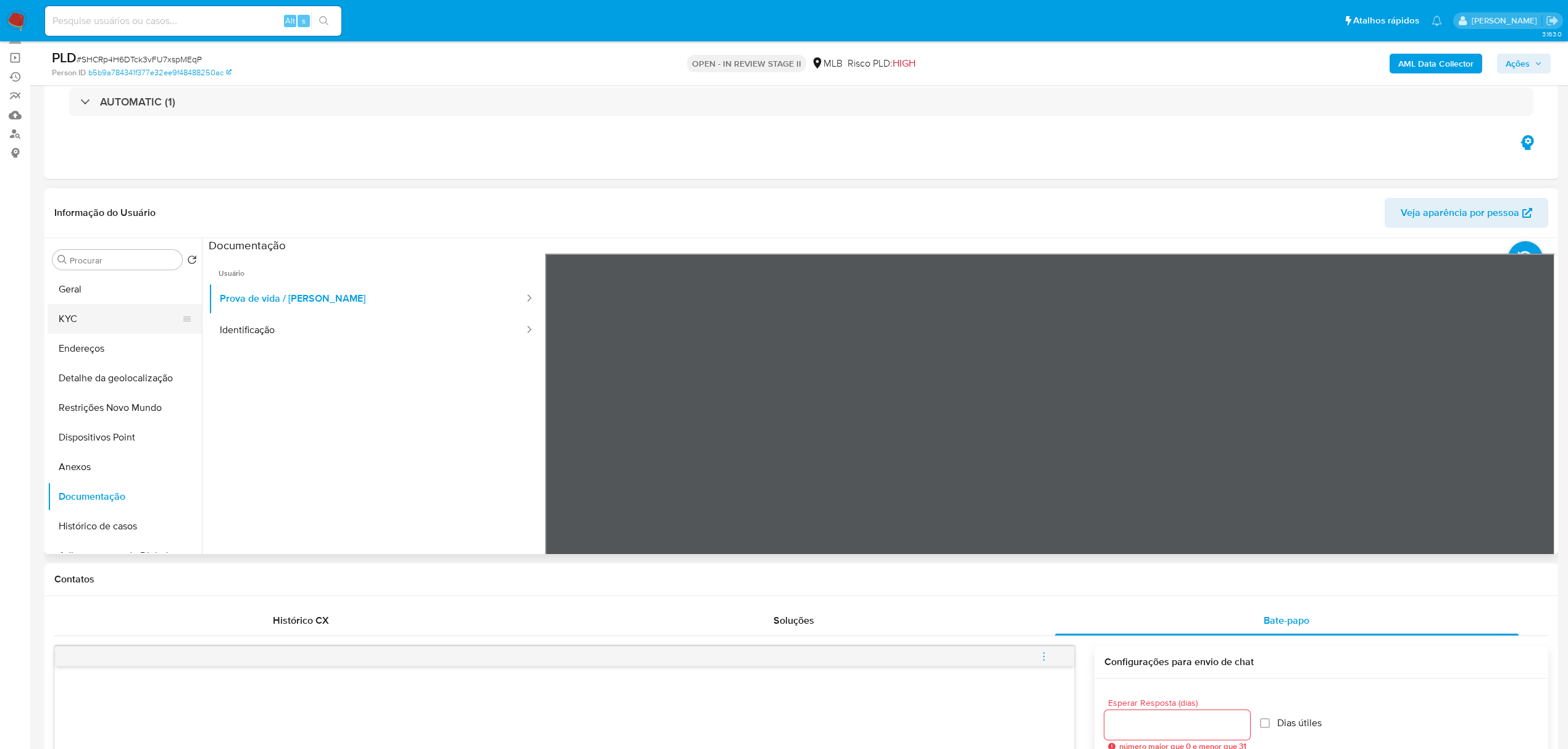
click at [92, 324] on button "KYC" at bounding box center [120, 318] width 144 height 29
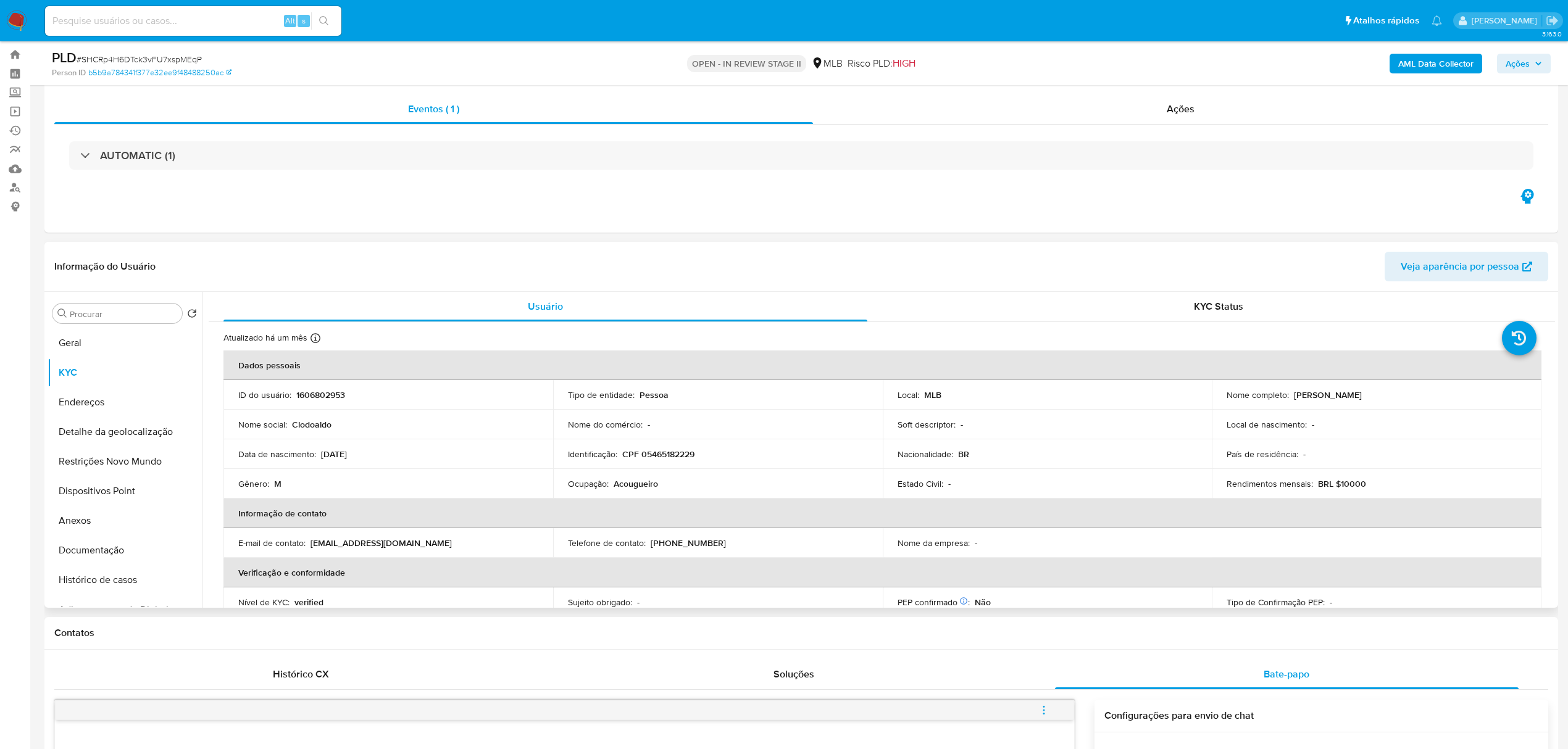
scroll to position [0, 0]
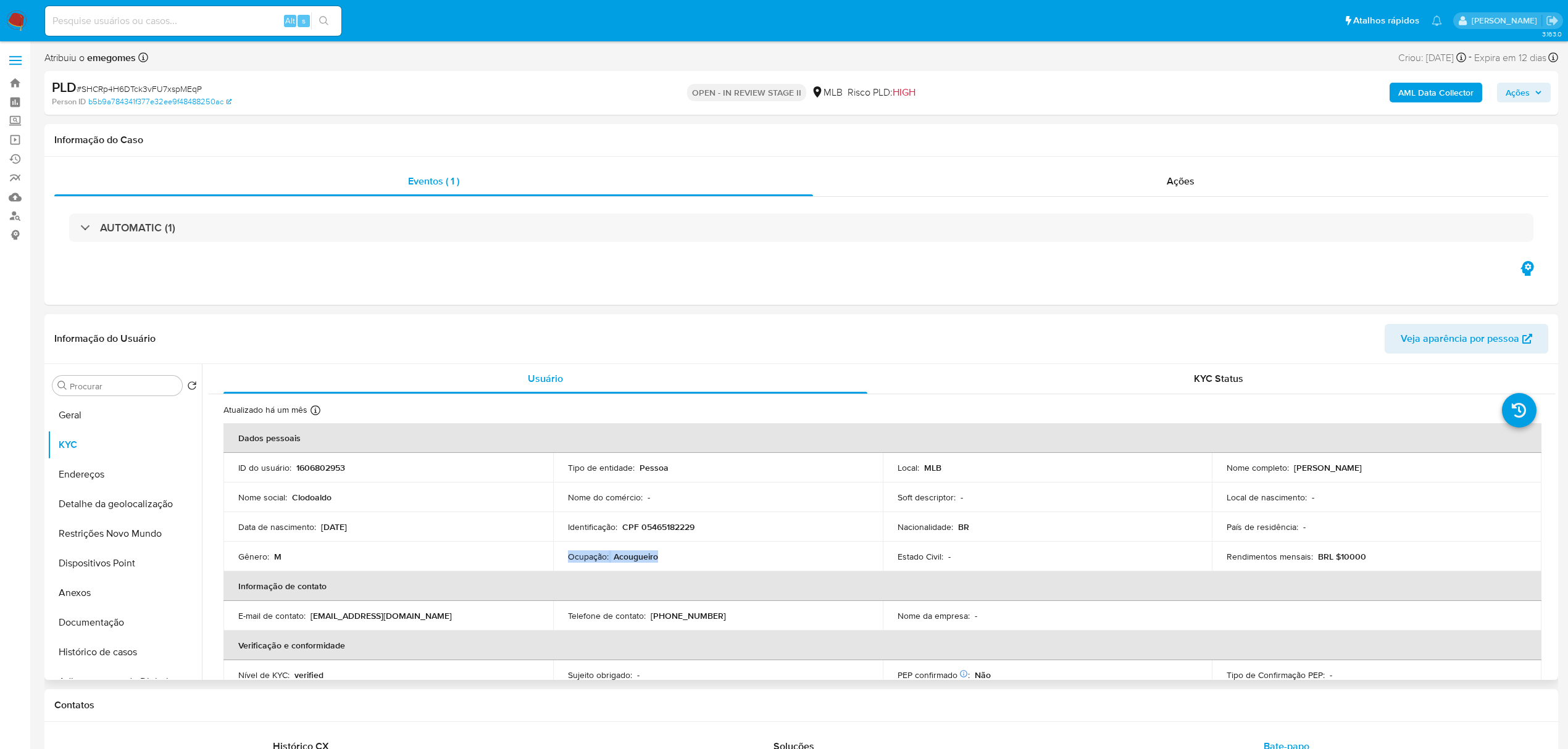
drag, startPoint x: 628, startPoint y: 555, endPoint x: 564, endPoint y: 555, distance: 64.0
click at [564, 555] on td "Ocupação : Acougueiro" at bounding box center [717, 556] width 329 height 29
copy div "Ocupação : Acougueiro"
click at [88, 617] on button "Documentação" at bounding box center [120, 622] width 144 height 29
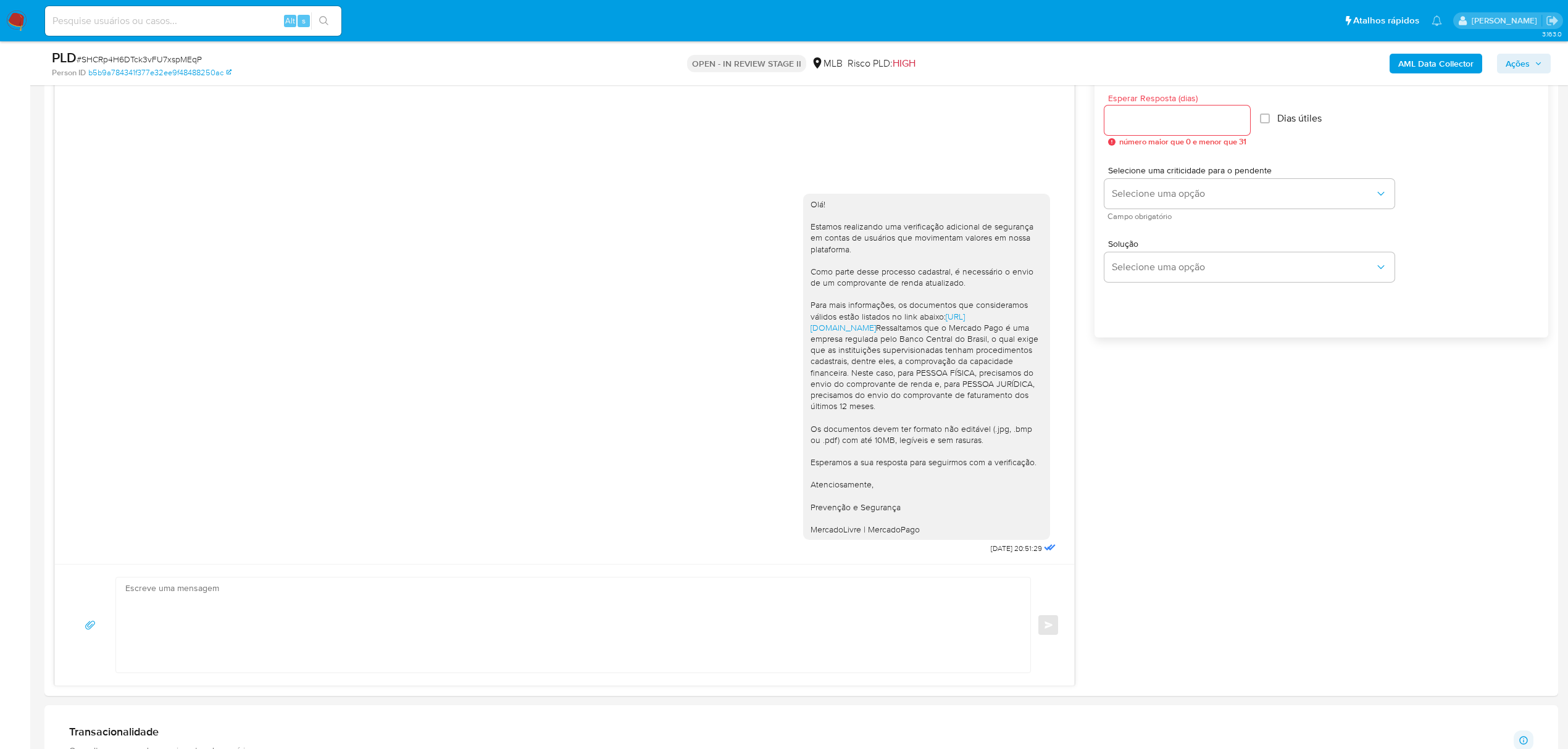
scroll to position [658, 0]
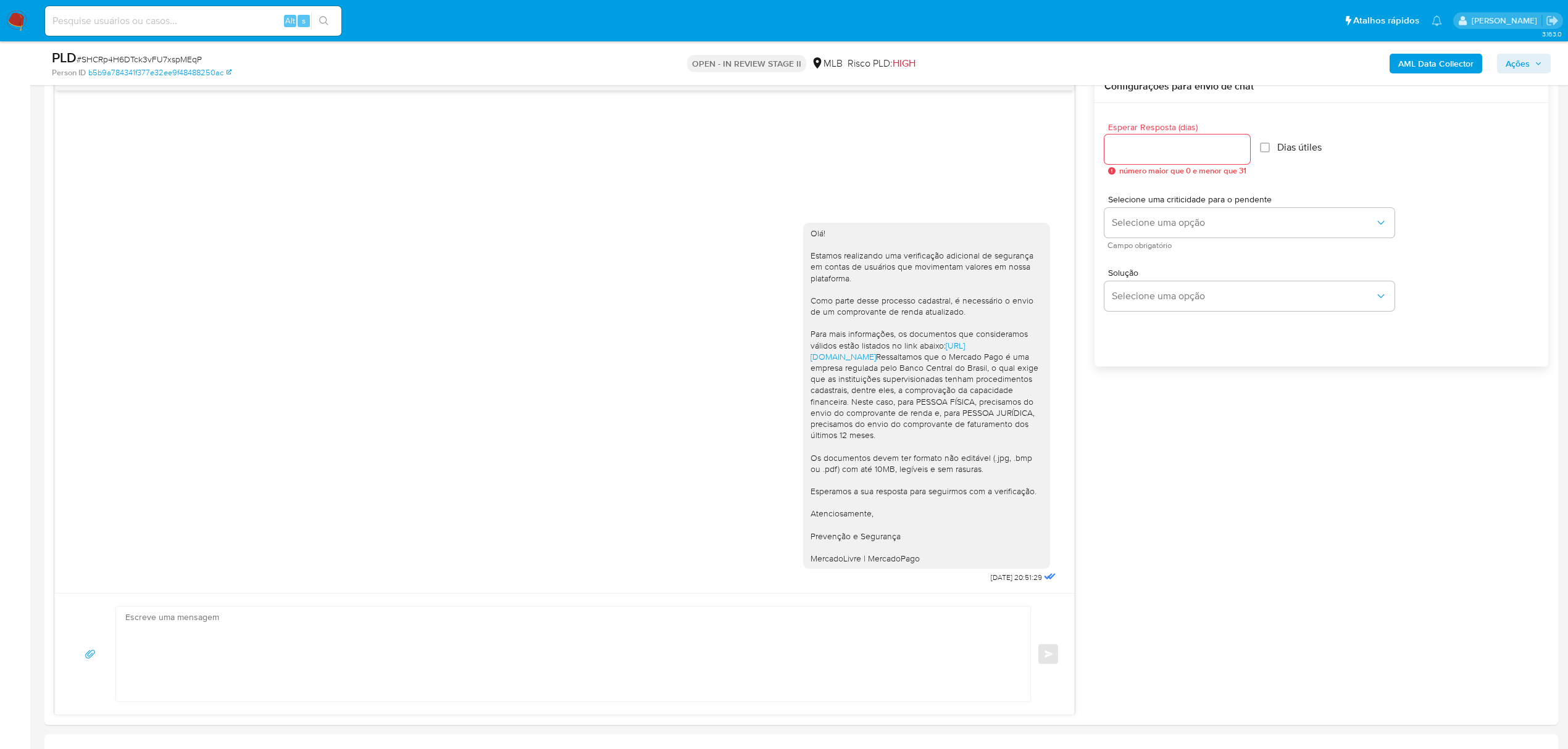
click at [25, 407] on aside "Bandeja Painel Screening Pesquisa em Listas Watchlist Ferramentas Operações em …" at bounding box center [15, 740] width 30 height 2796
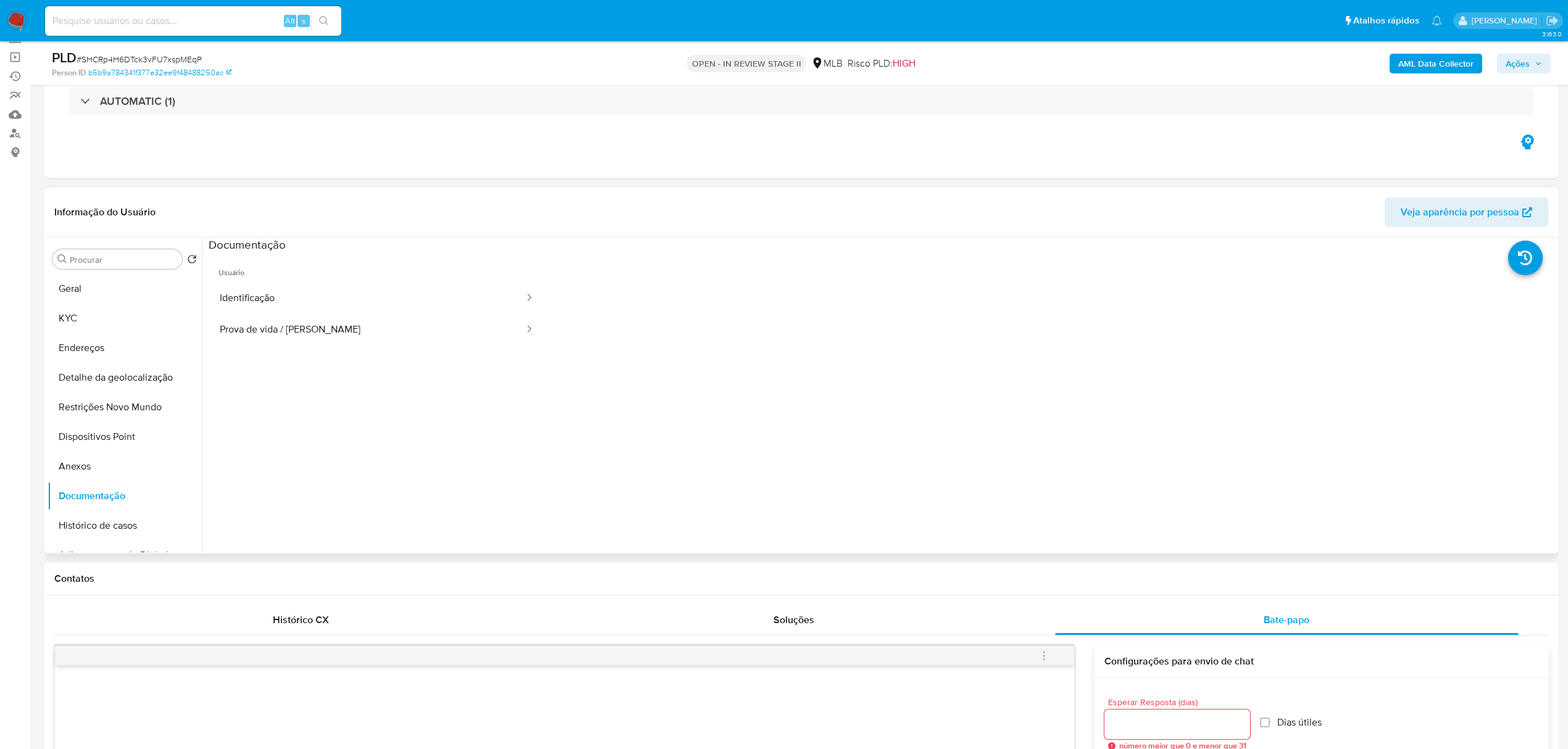
scroll to position [82, 0]
click at [107, 464] on button "Anexos" at bounding box center [120, 467] width 144 height 29
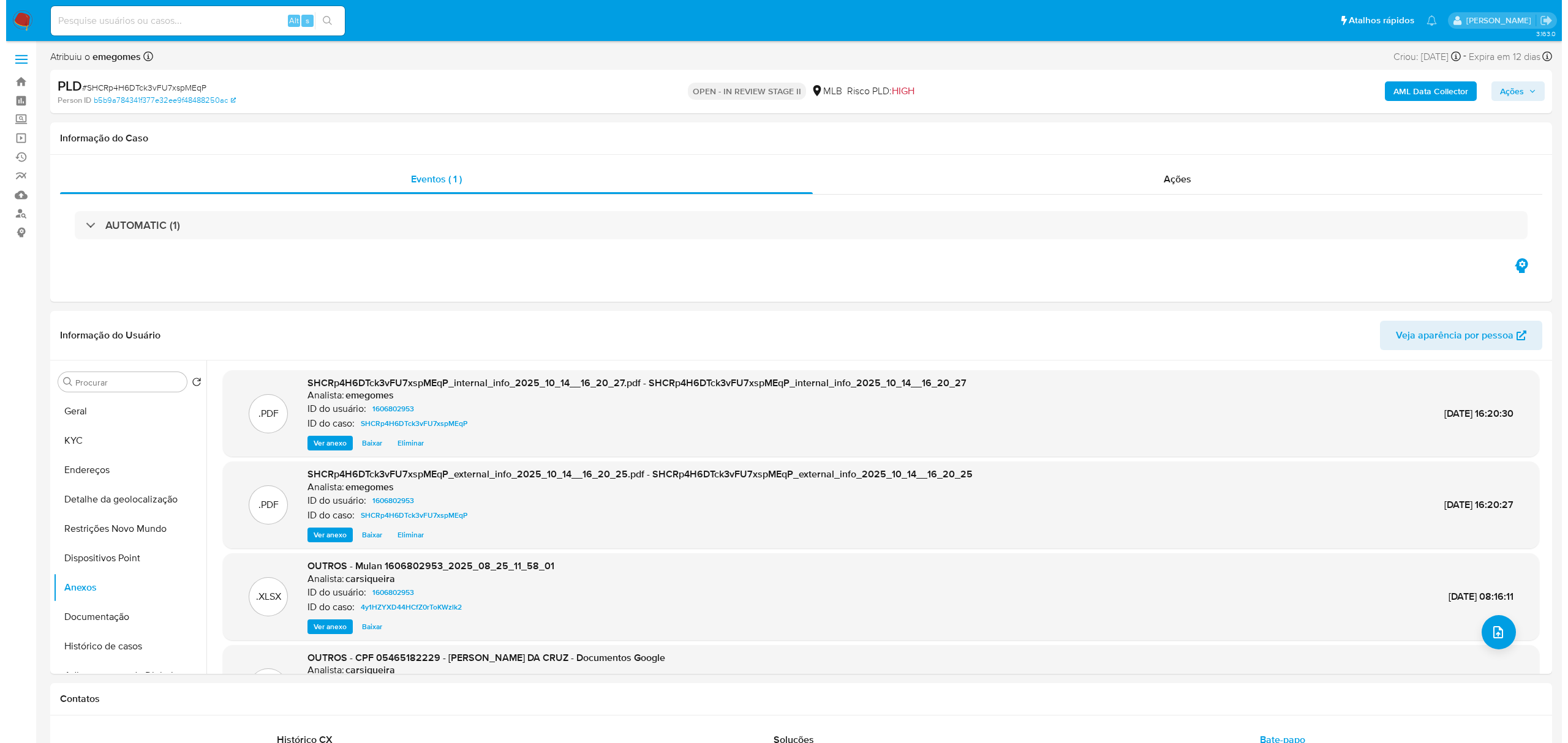
scroll to position [0, 0]
click at [1485, 632] on icon "upload-file" at bounding box center [1492, 633] width 15 height 15
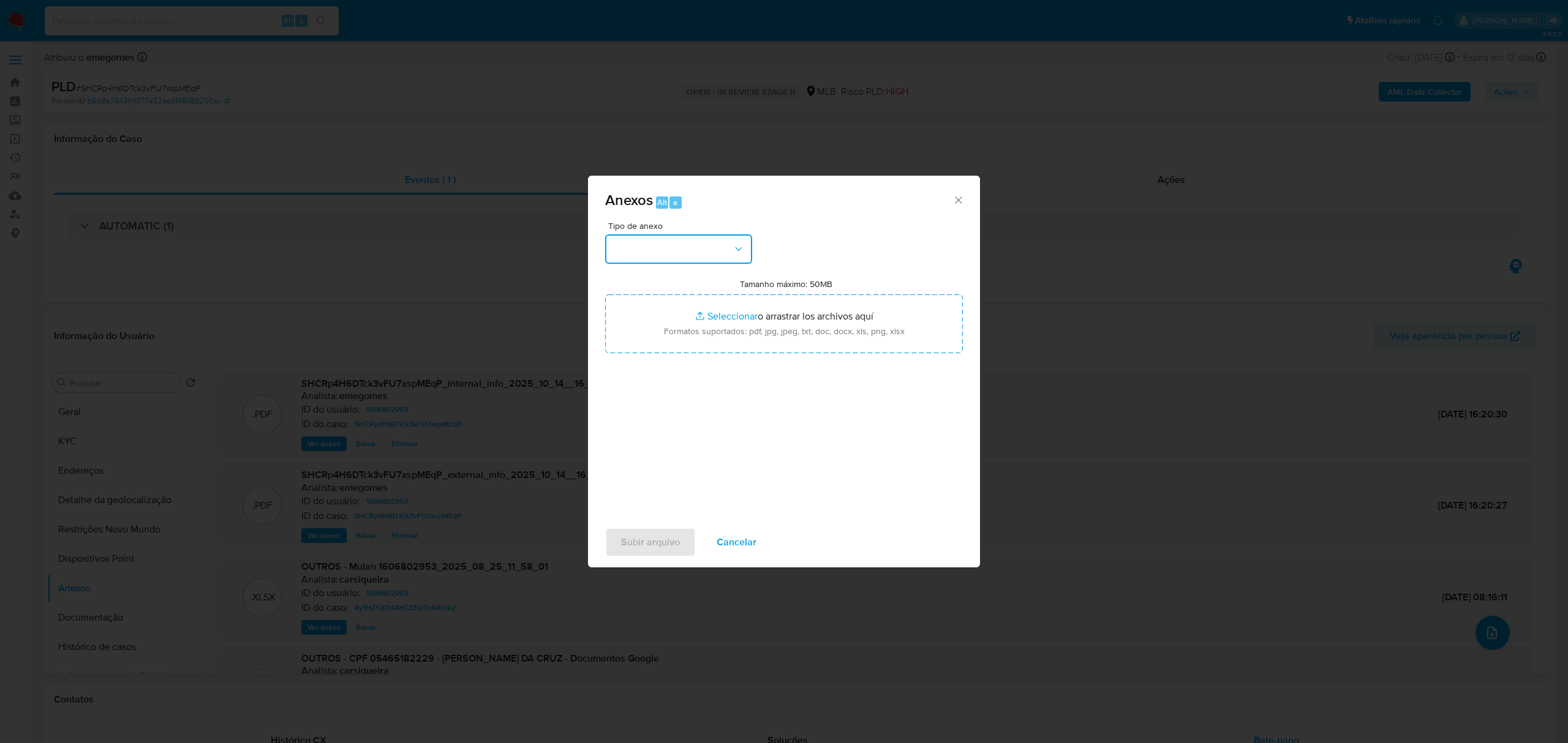
click at [736, 239] on button "button" at bounding box center [678, 248] width 147 height 29
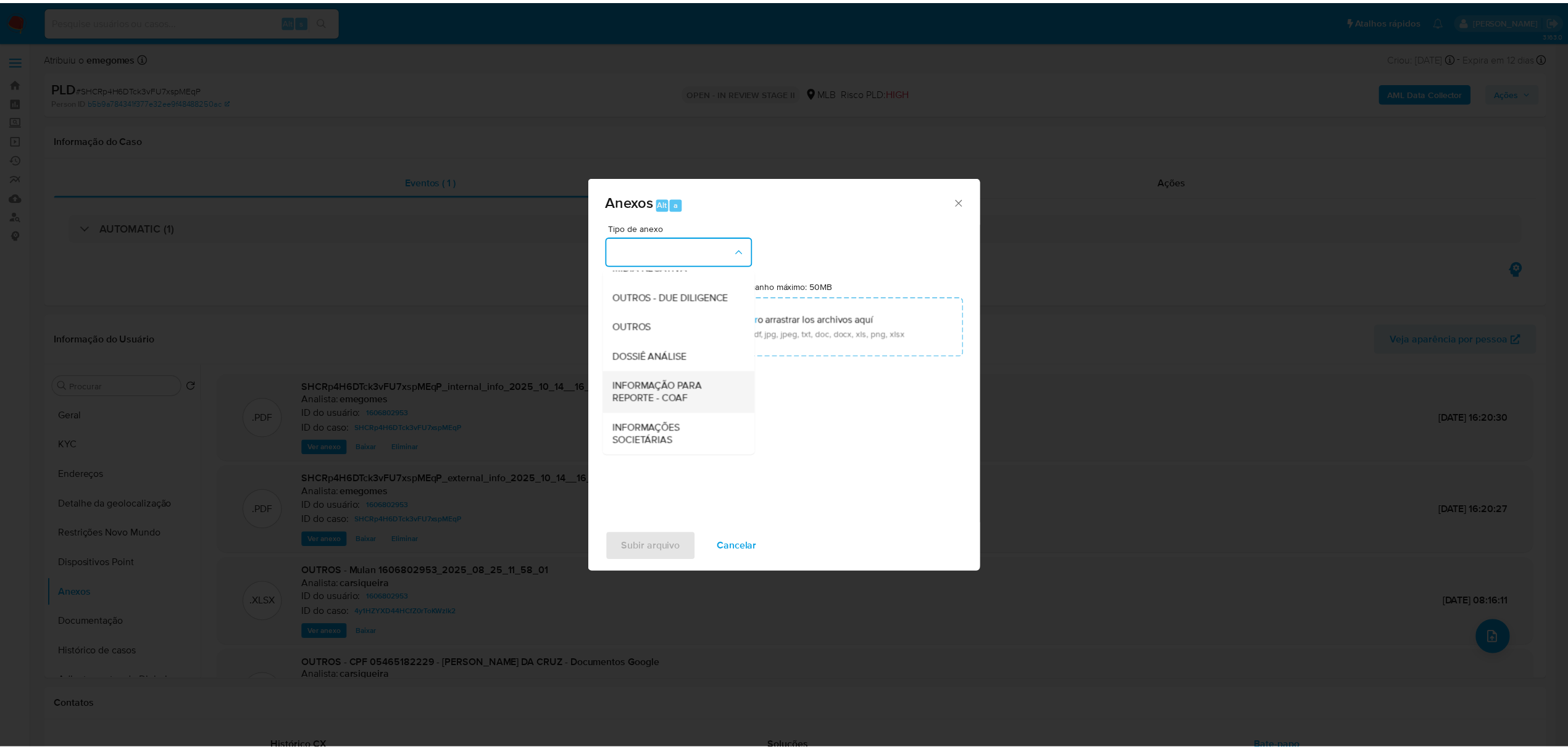
scroll to position [190, 0]
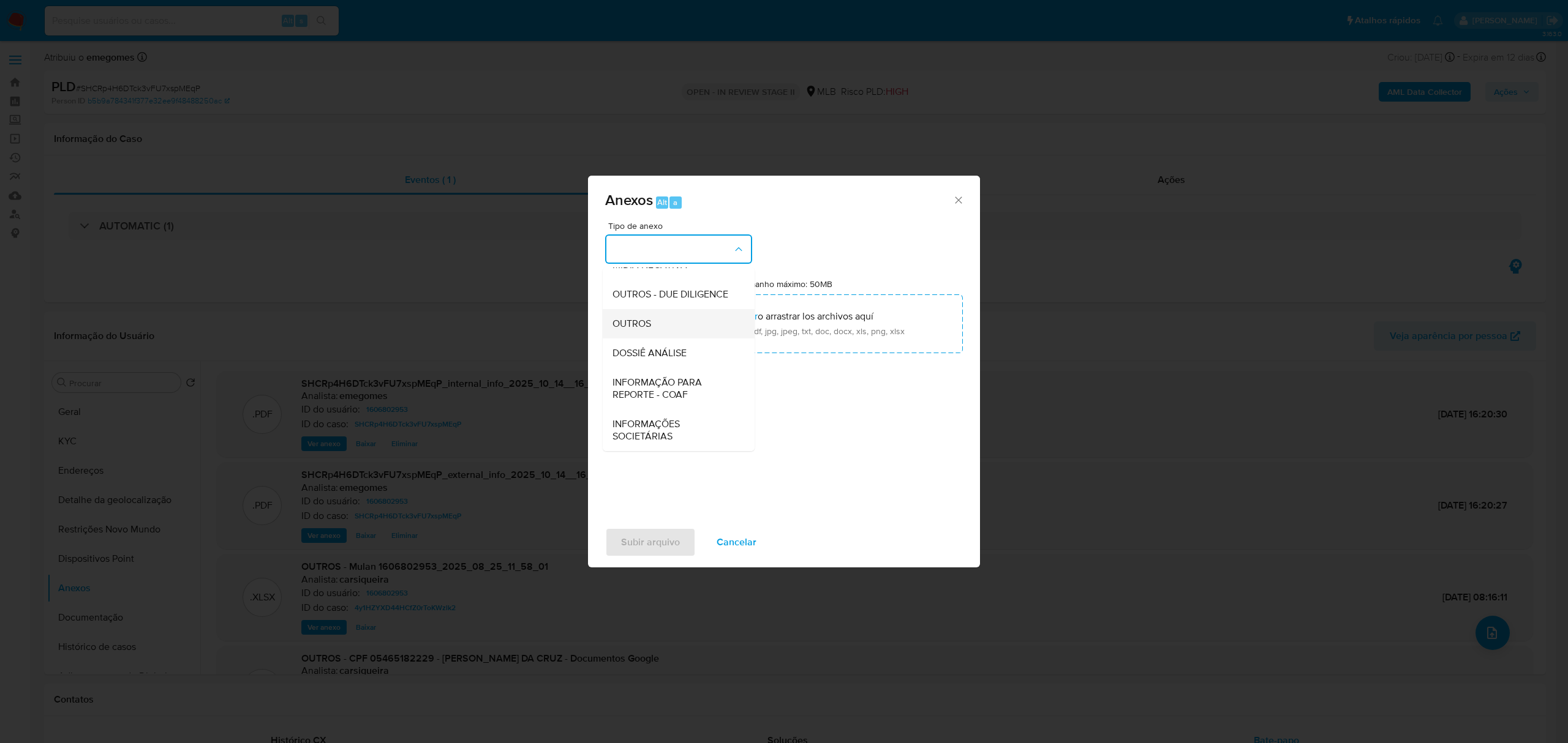
click at [649, 324] on span "OUTROS" at bounding box center [632, 323] width 38 height 12
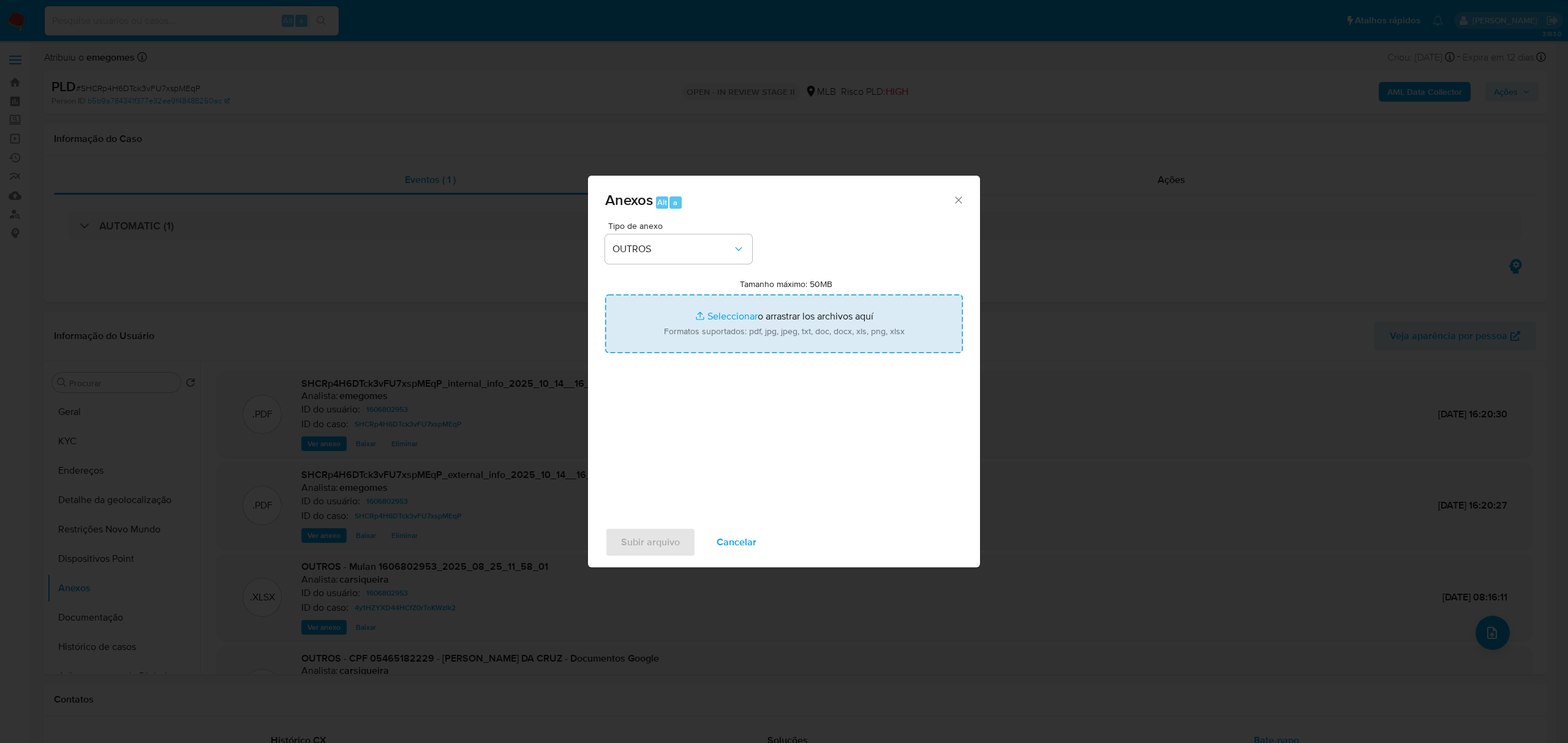
click at [721, 317] on input "Tamanho máximo: 50MB Seleccionar archivos" at bounding box center [784, 323] width 357 height 59
type input "C:\fakepath\MOV - CLODOALDO C DA C - Data TX.pdf"
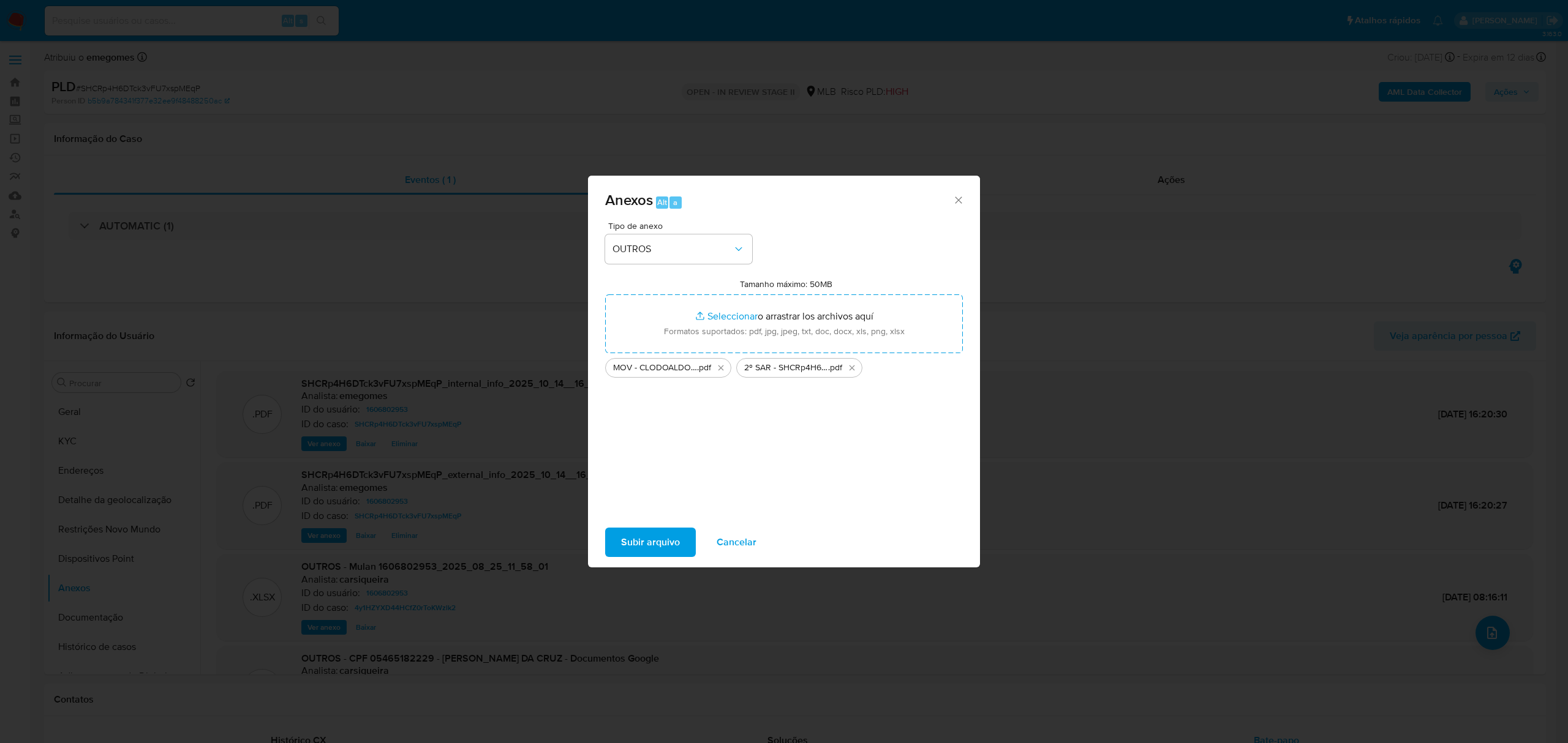
click at [652, 546] on span "Subir arquivo" at bounding box center [650, 542] width 59 height 27
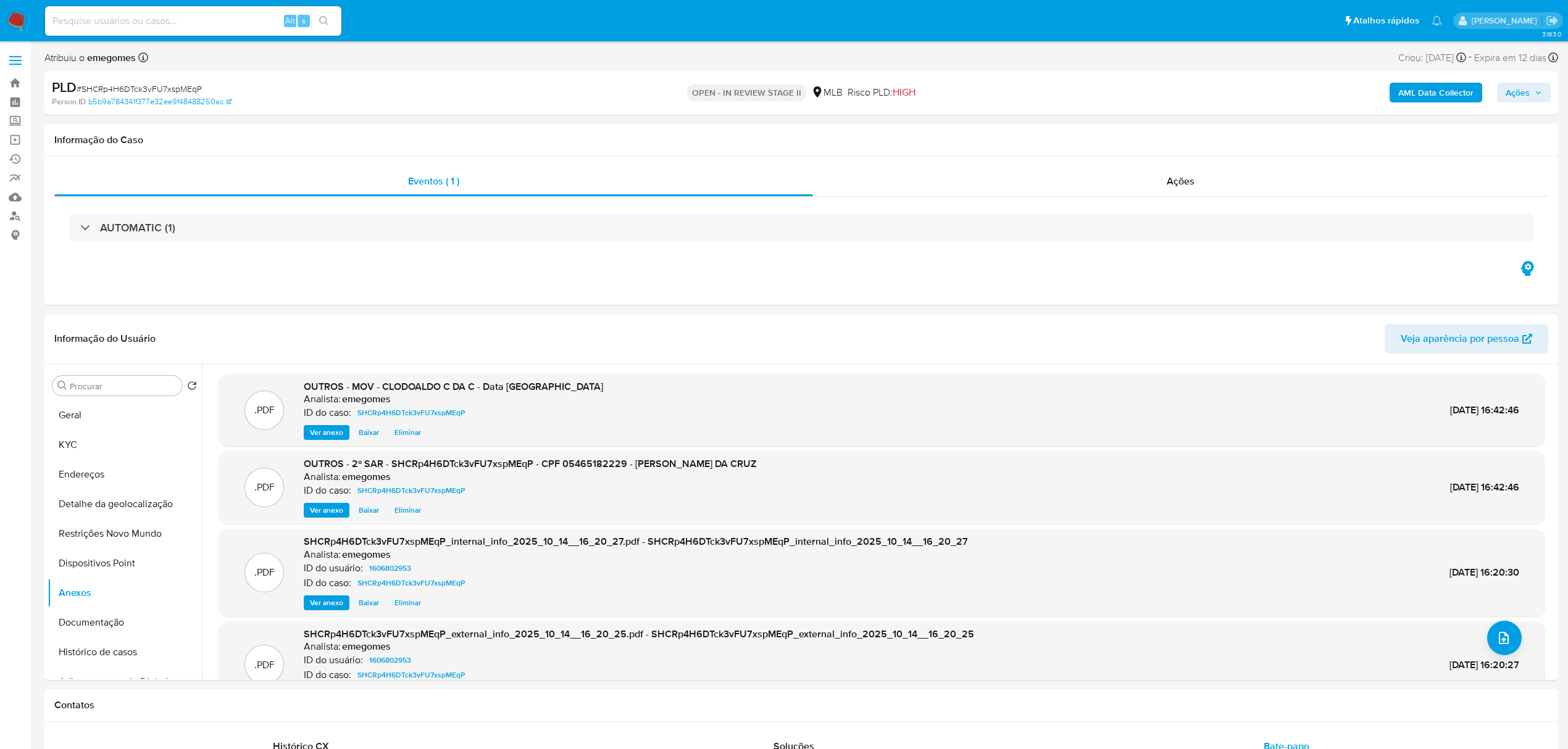
click at [1545, 89] on button "Ações" at bounding box center [1524, 93] width 54 height 20
click at [1163, 132] on span "Resolução do caso" at bounding box center [1164, 132] width 83 height 14
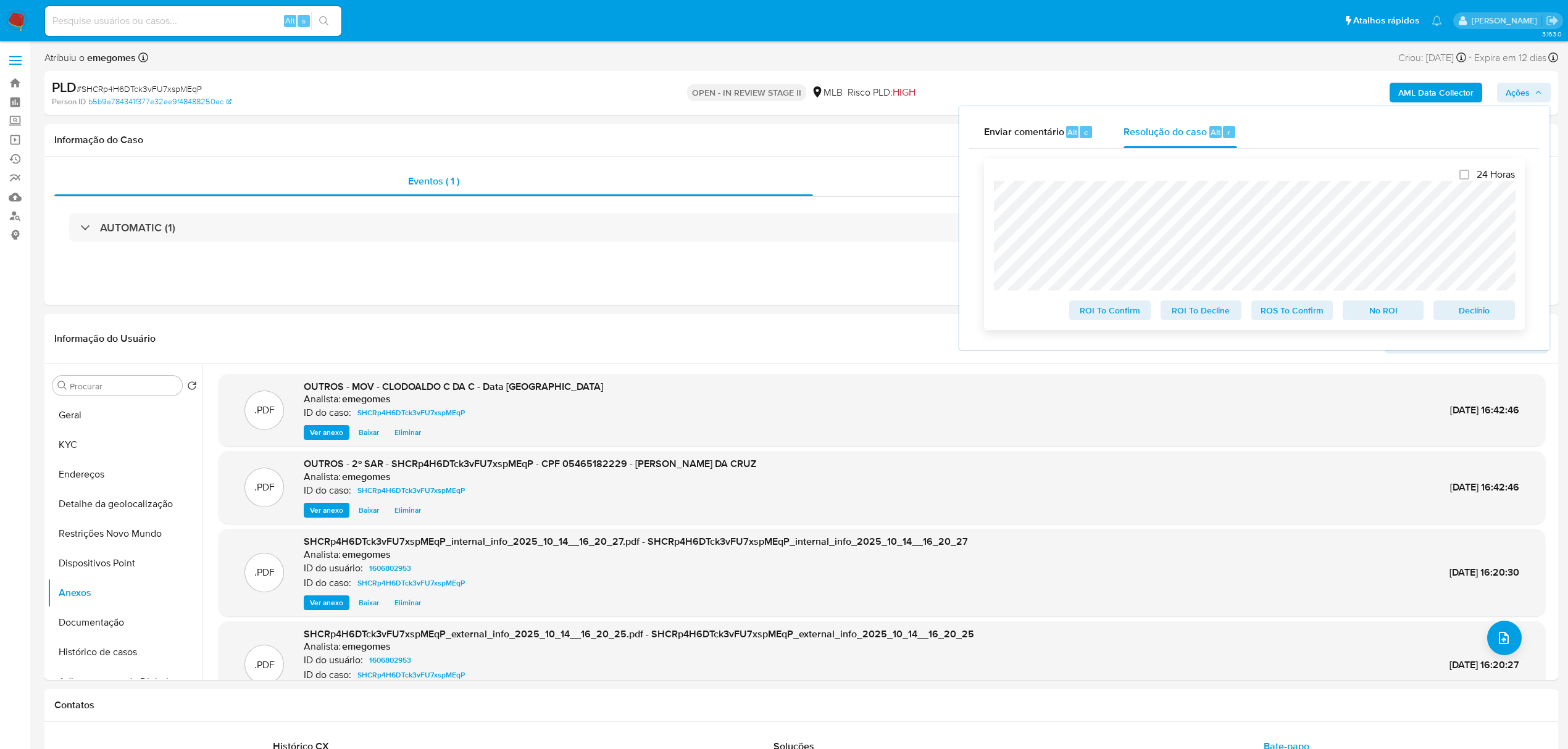
click at [1275, 311] on span "ROS To Confirm" at bounding box center [1291, 310] width 65 height 18
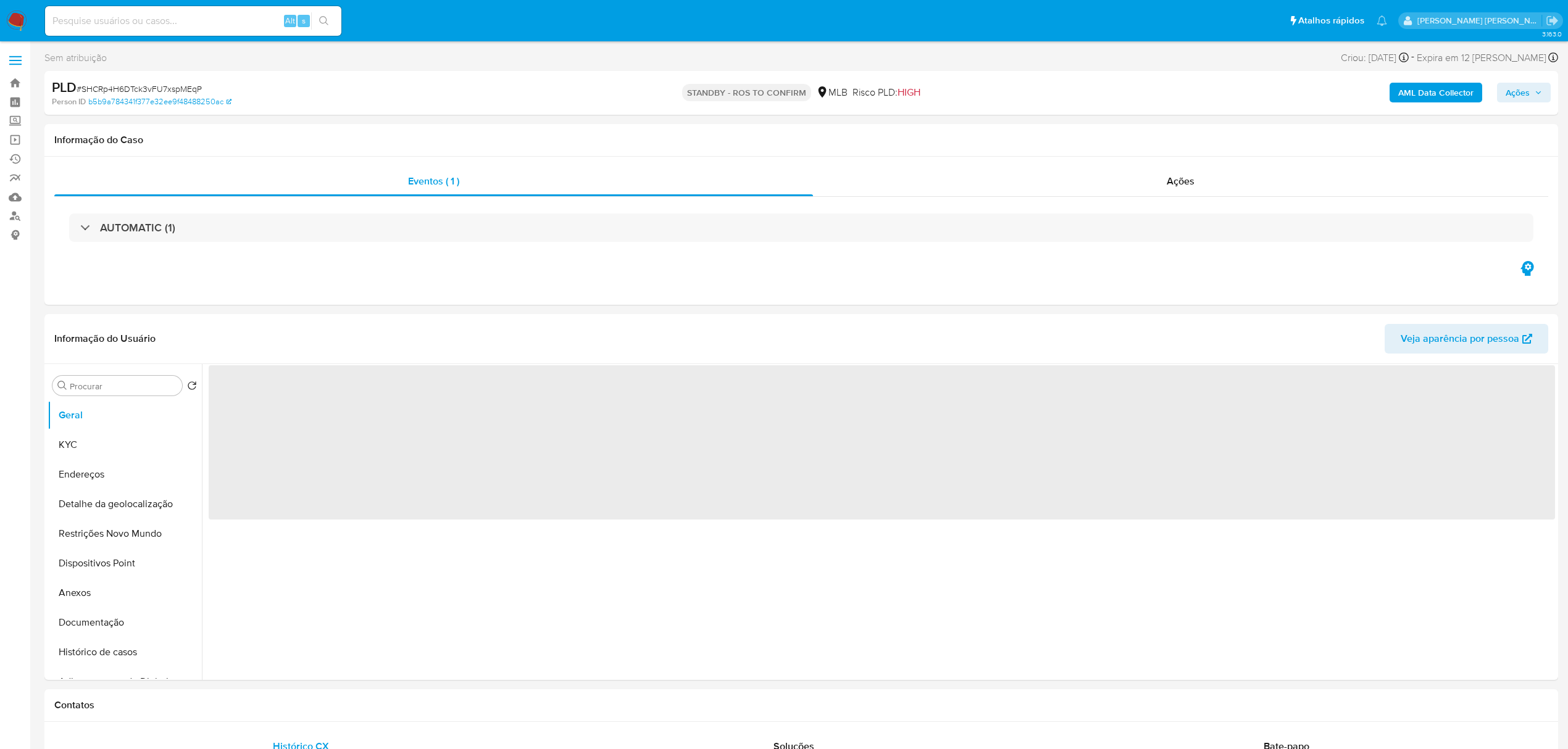
select select "10"
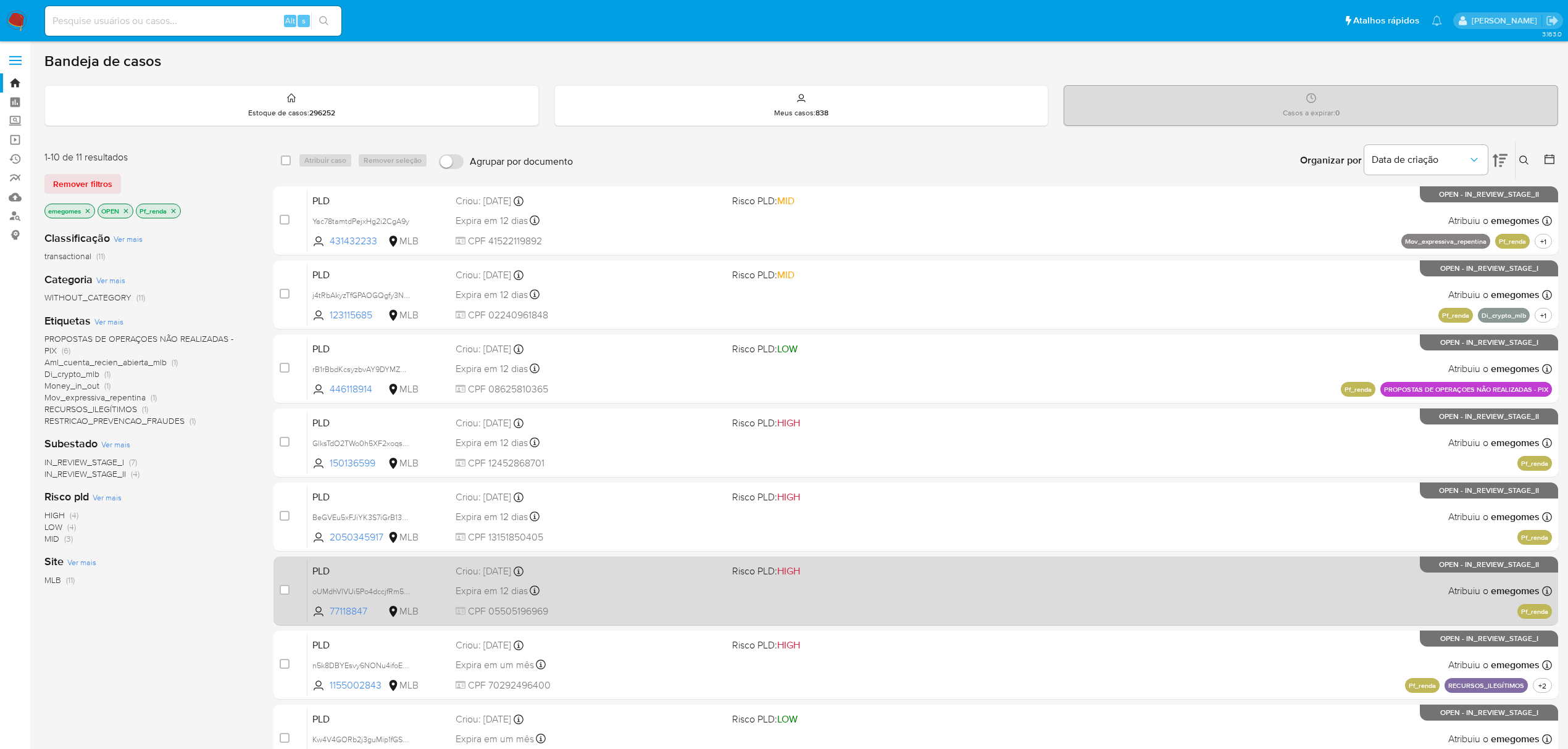
click at [580, 588] on div "Expira em 12 dias Expira em 27/10/2025 00:32:29" at bounding box center [589, 591] width 267 height 17
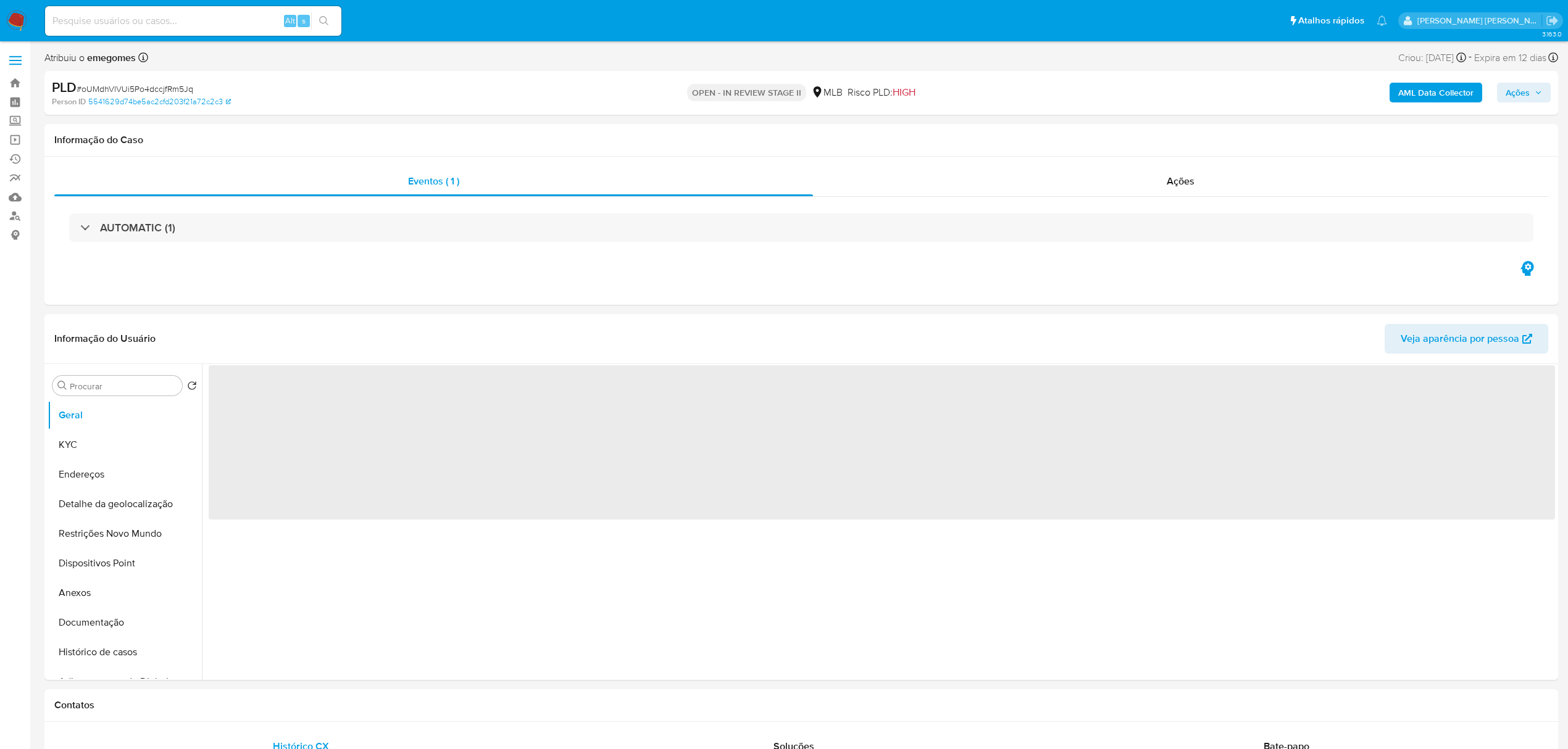
select select "10"
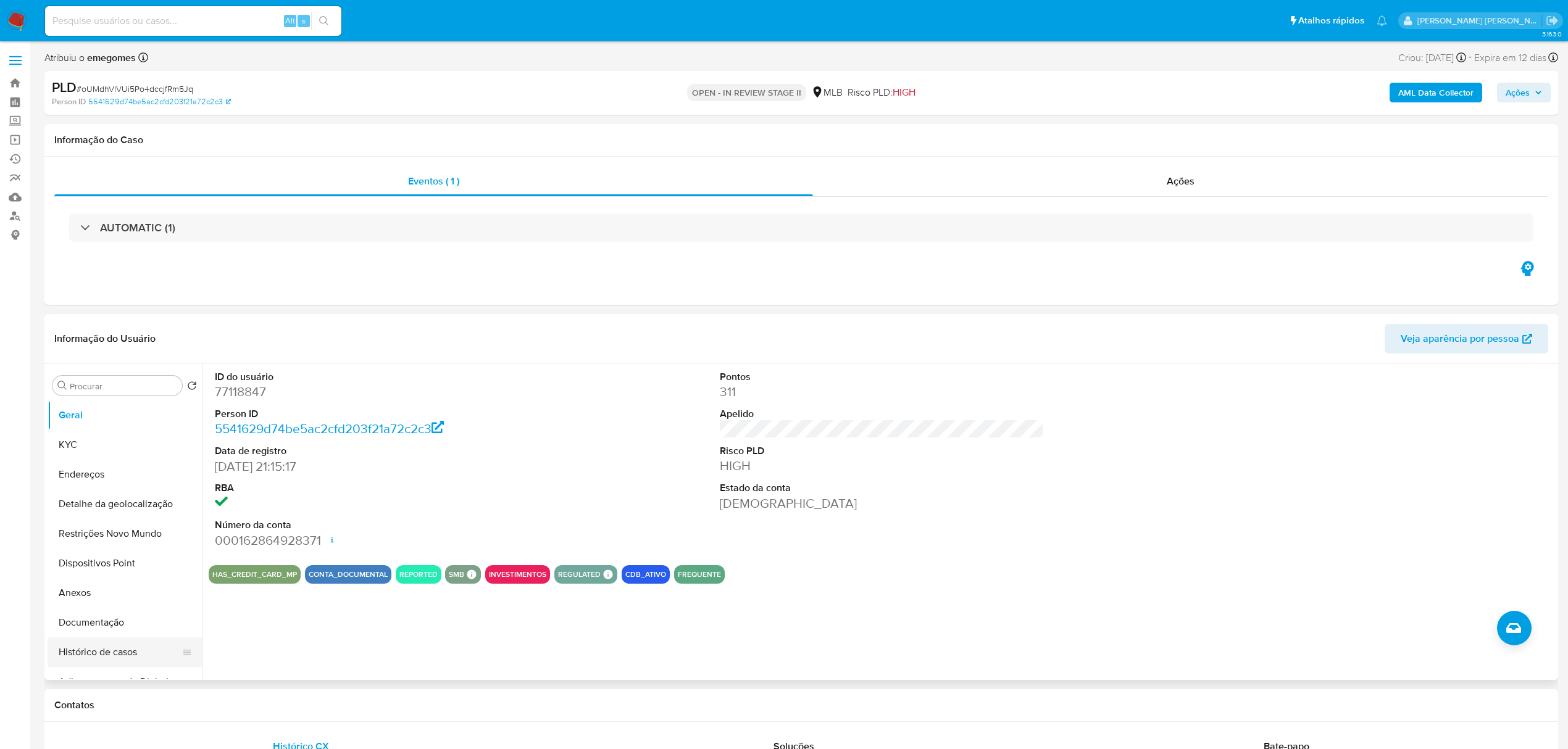
click at [104, 648] on button "Histórico de casos" at bounding box center [120, 652] width 144 height 29
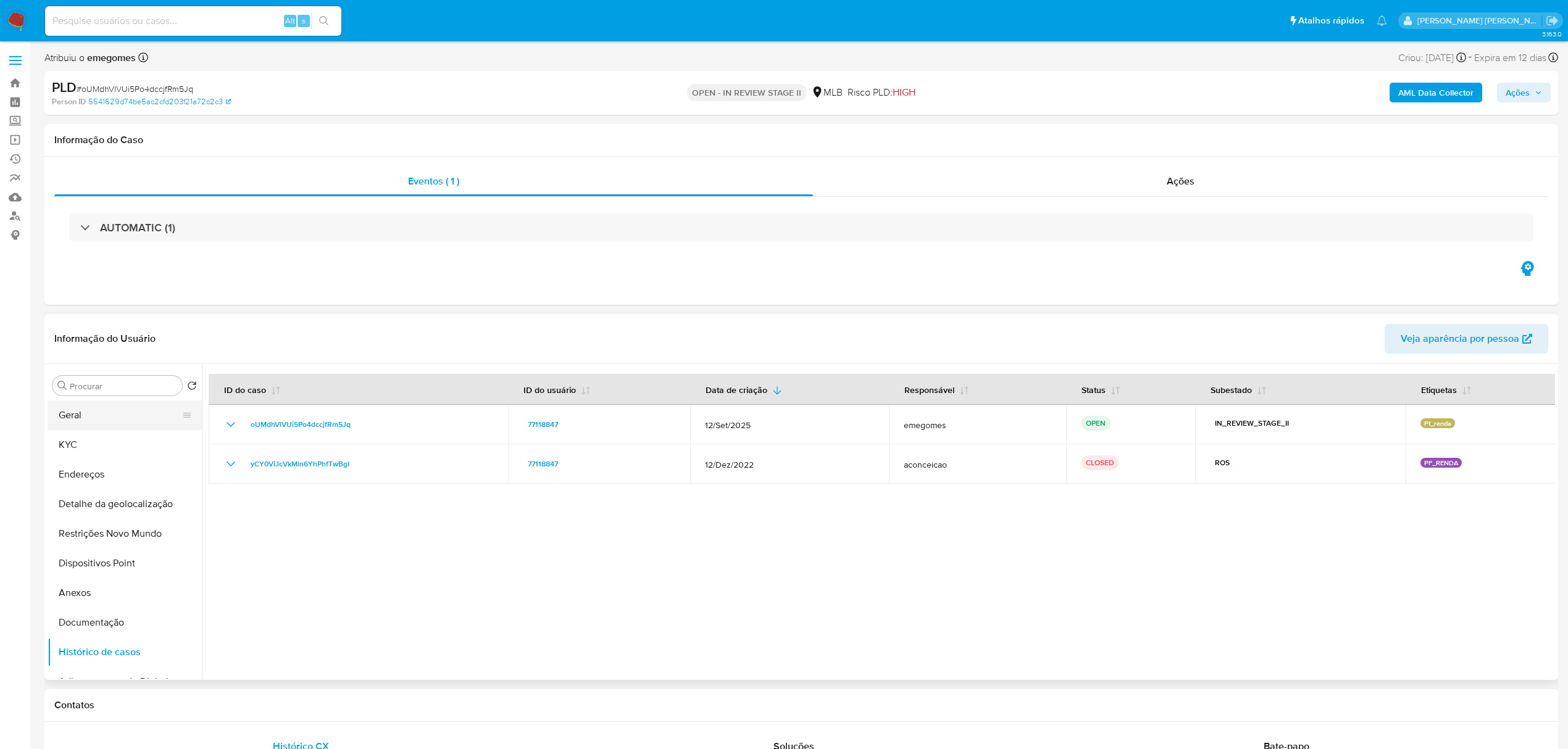
click at [97, 421] on button "Geral" at bounding box center [120, 415] width 144 height 29
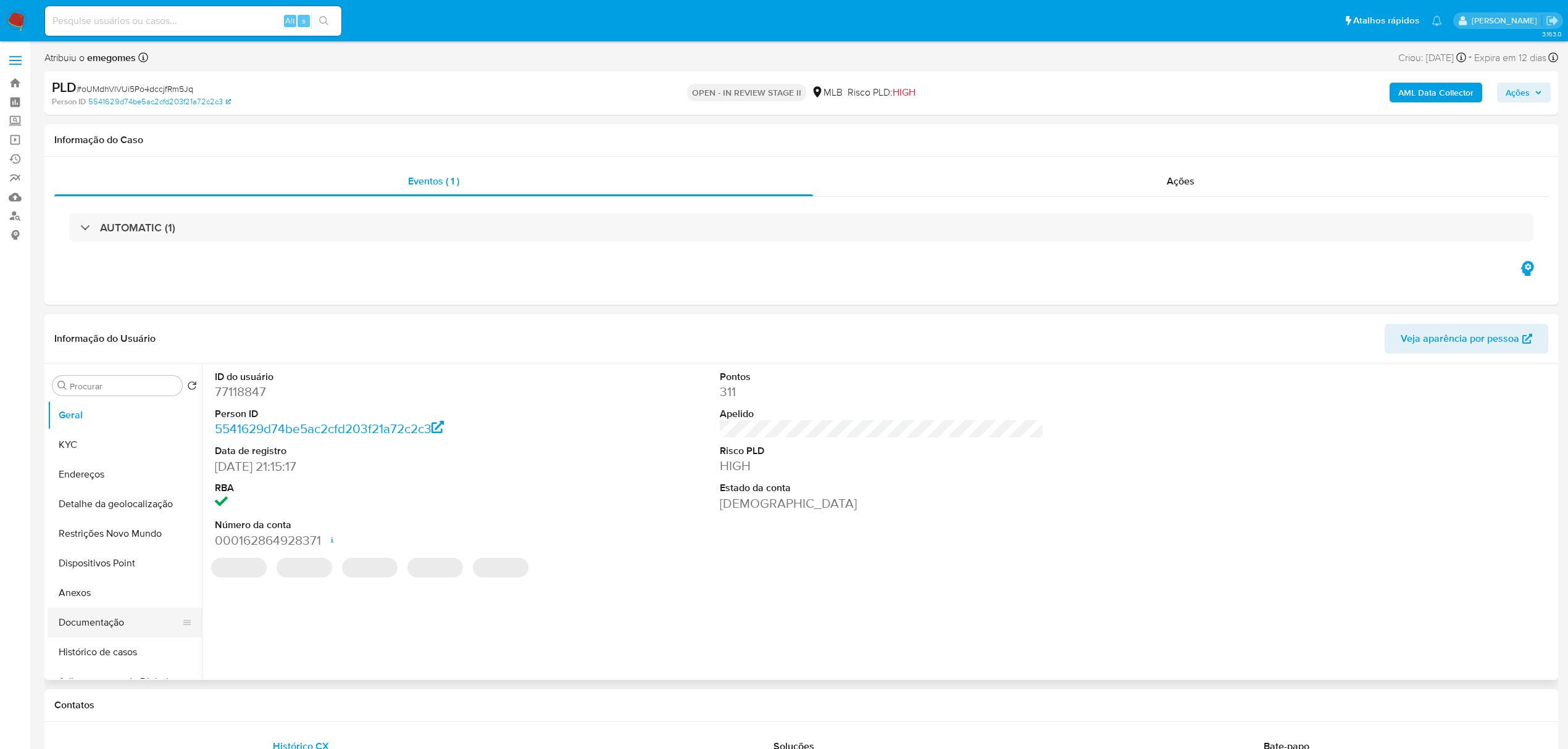
click at [109, 628] on button "Documentação" at bounding box center [120, 622] width 144 height 29
select select "10"
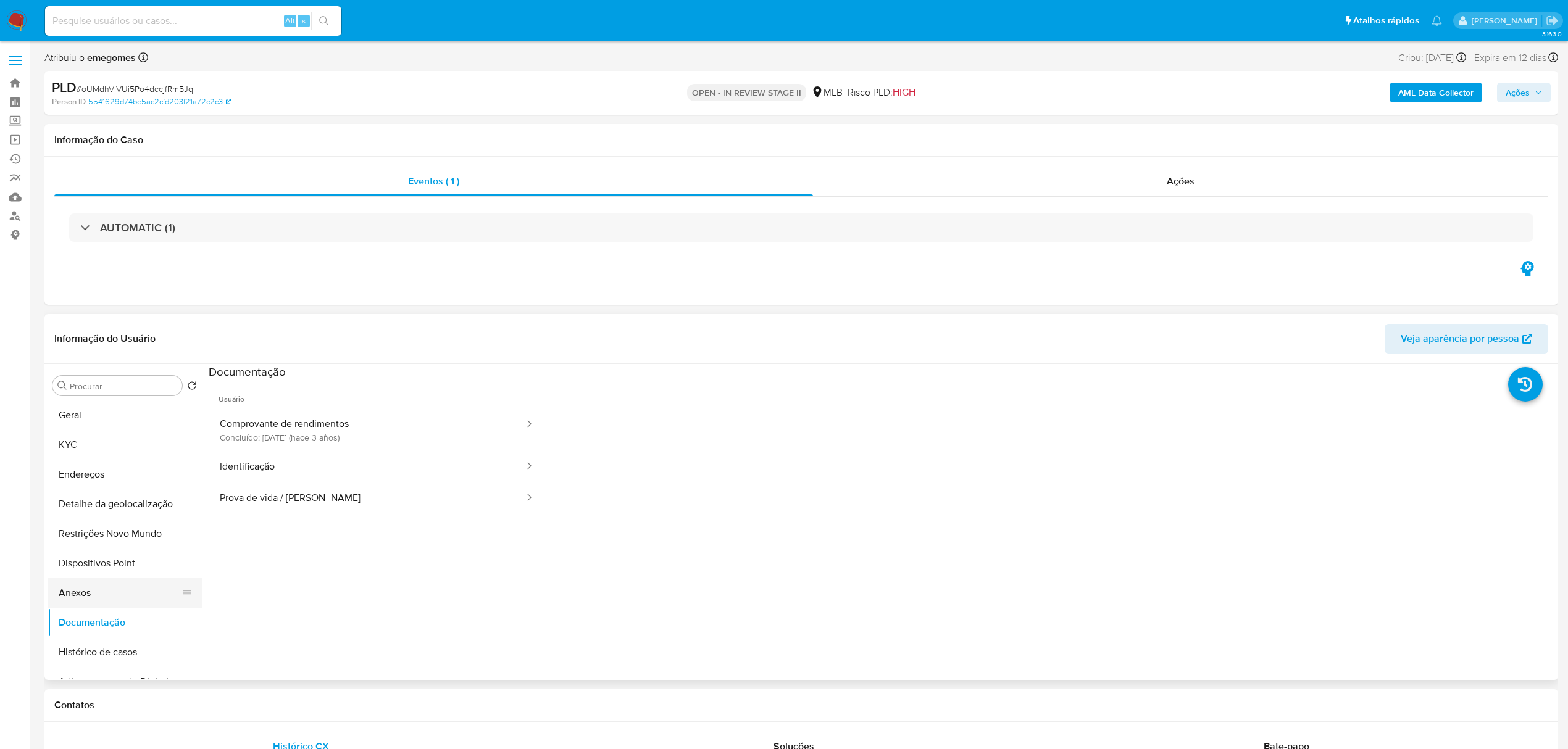
click at [95, 603] on button "Anexos" at bounding box center [120, 592] width 144 height 29
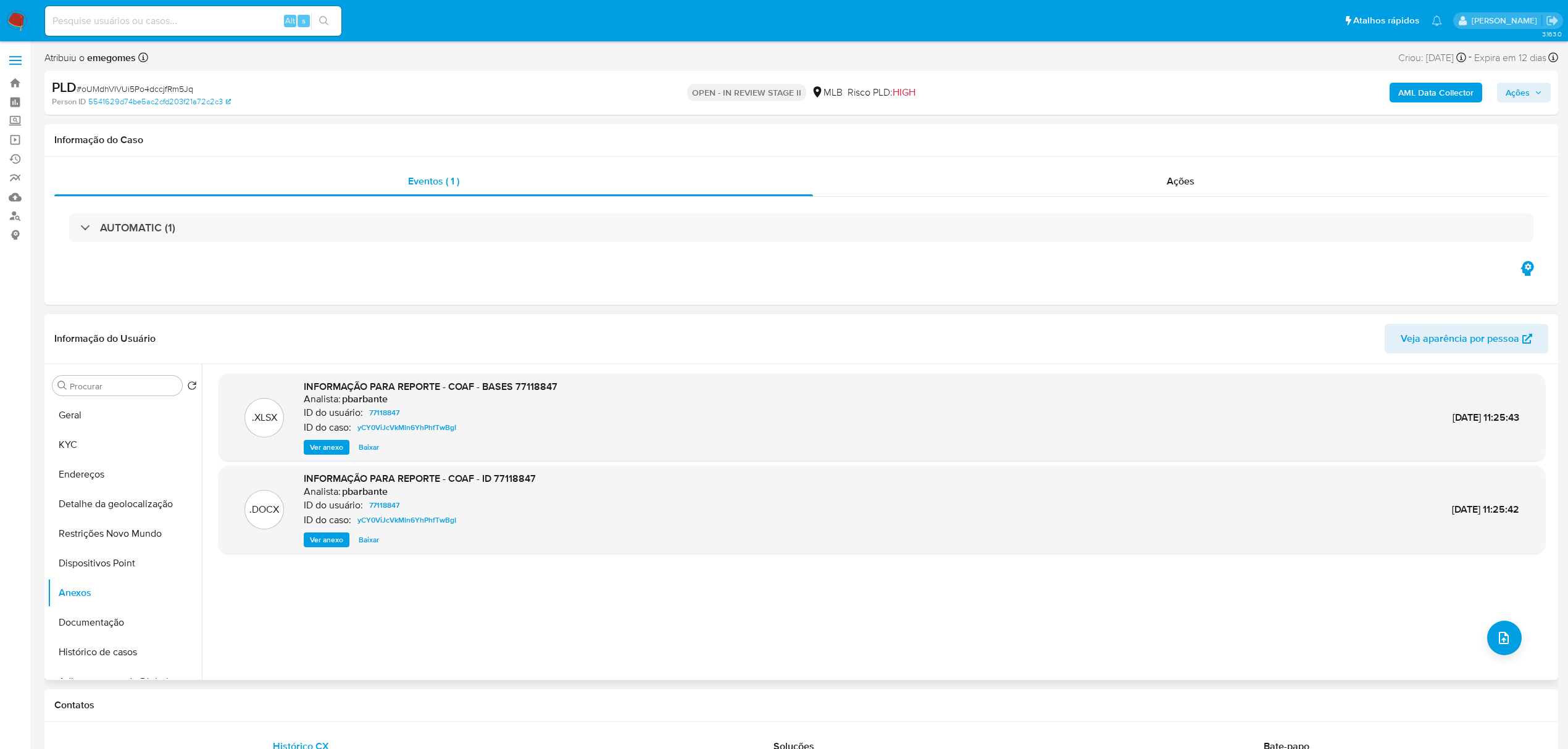
click at [327, 446] on span "Ver anexo" at bounding box center [327, 447] width 34 height 13
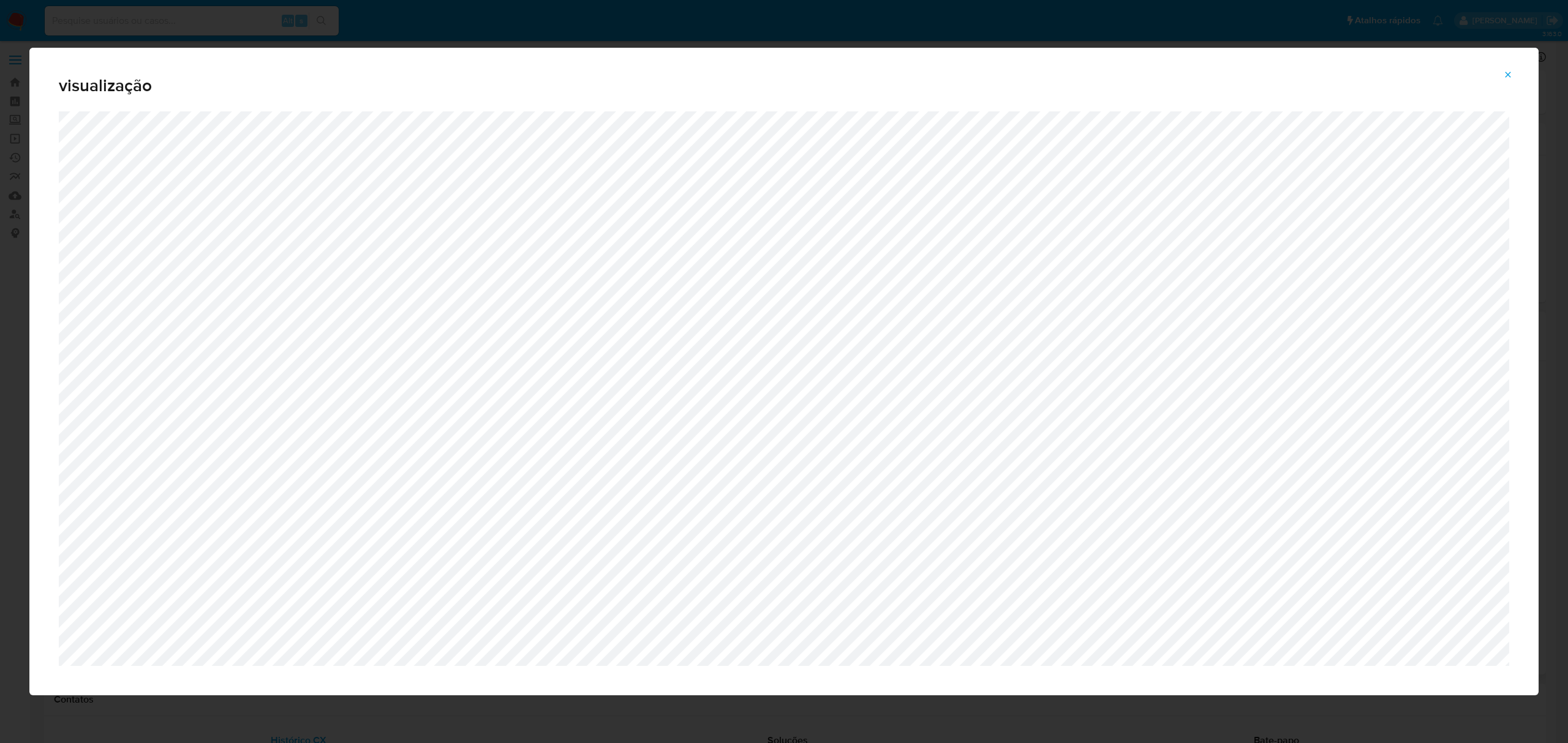
click at [1510, 72] on icon "Attachment preview" at bounding box center [1507, 75] width 10 height 10
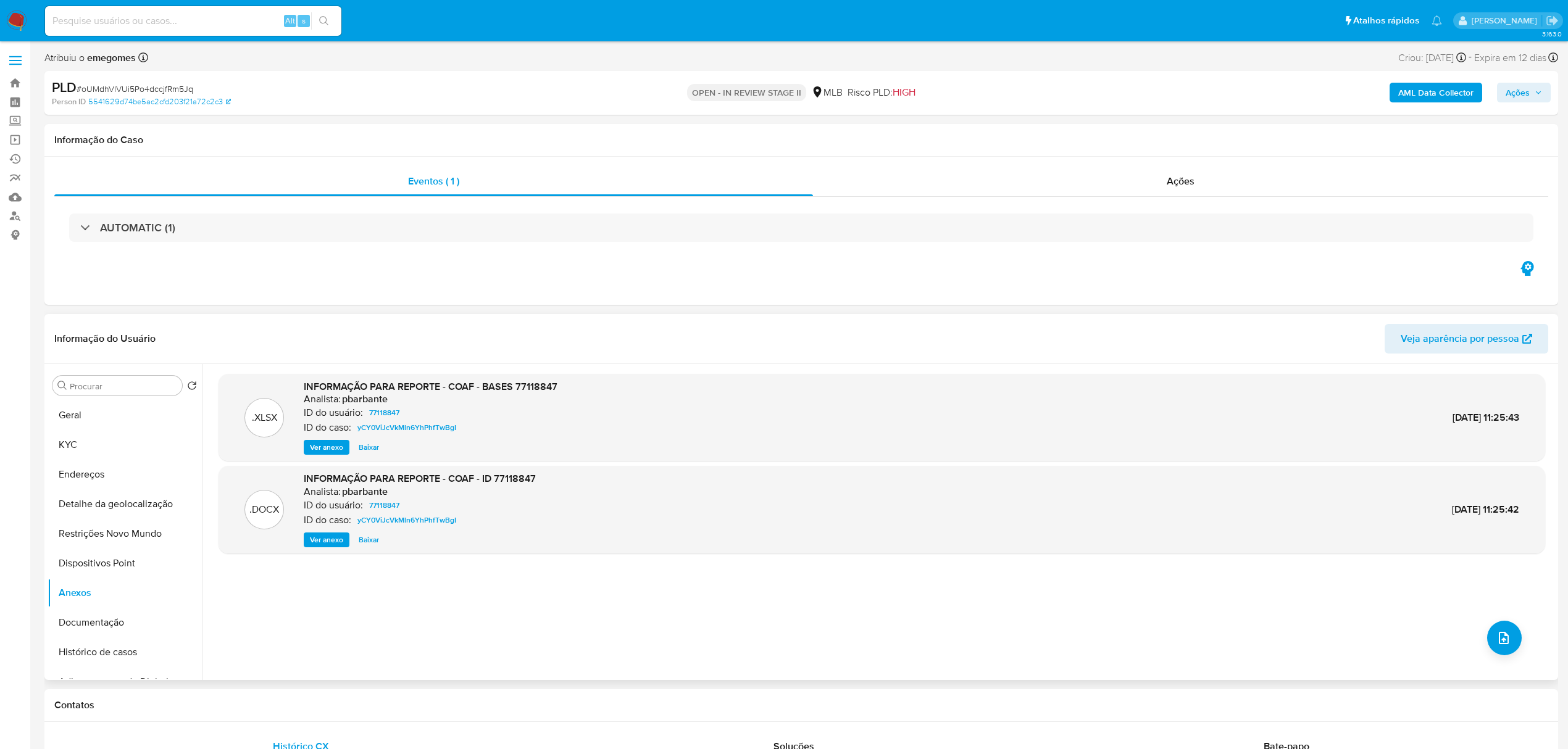
click at [1438, 92] on b "AML Data Collector" at bounding box center [1436, 93] width 75 height 20
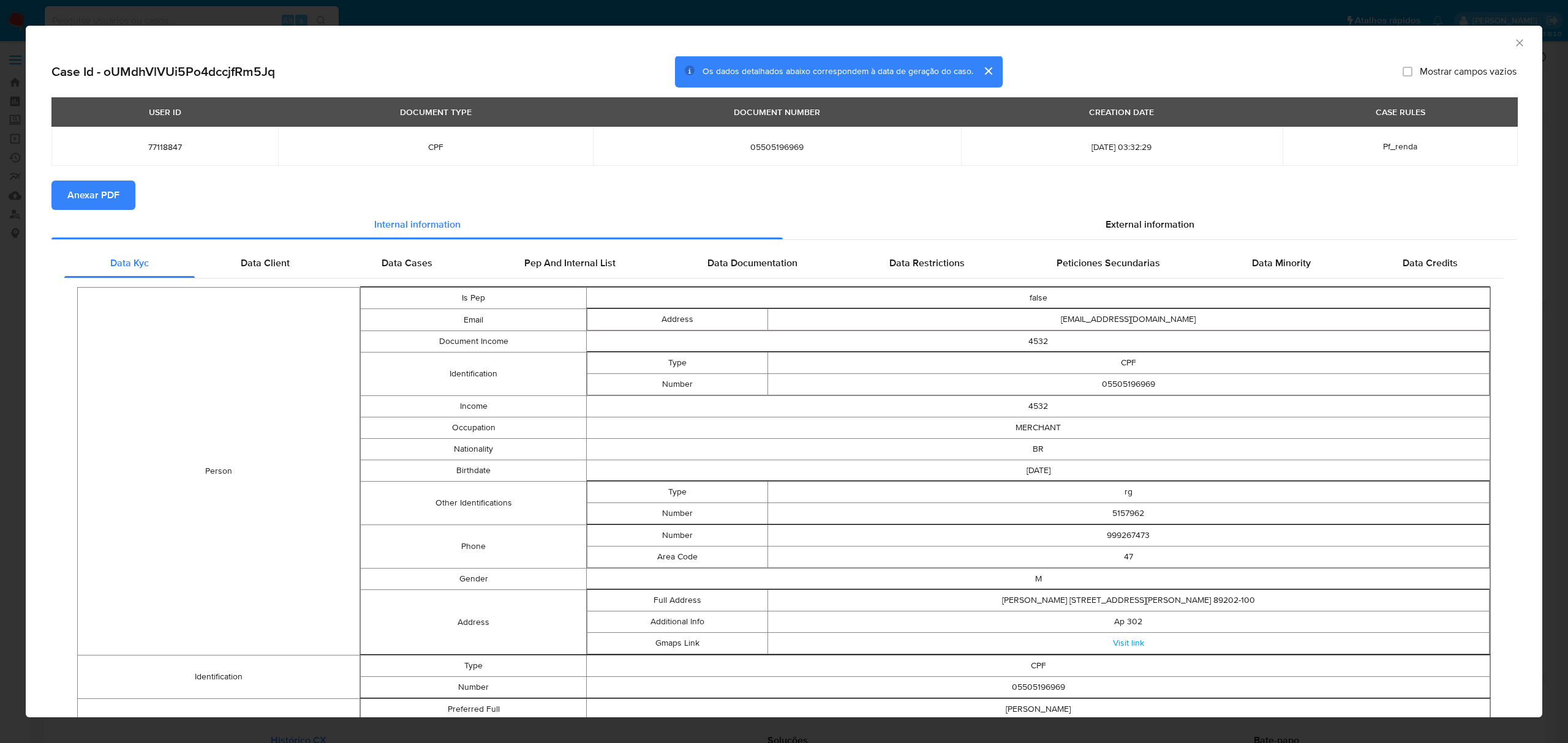
click at [103, 202] on span "Anexar PDF" at bounding box center [93, 195] width 52 height 27
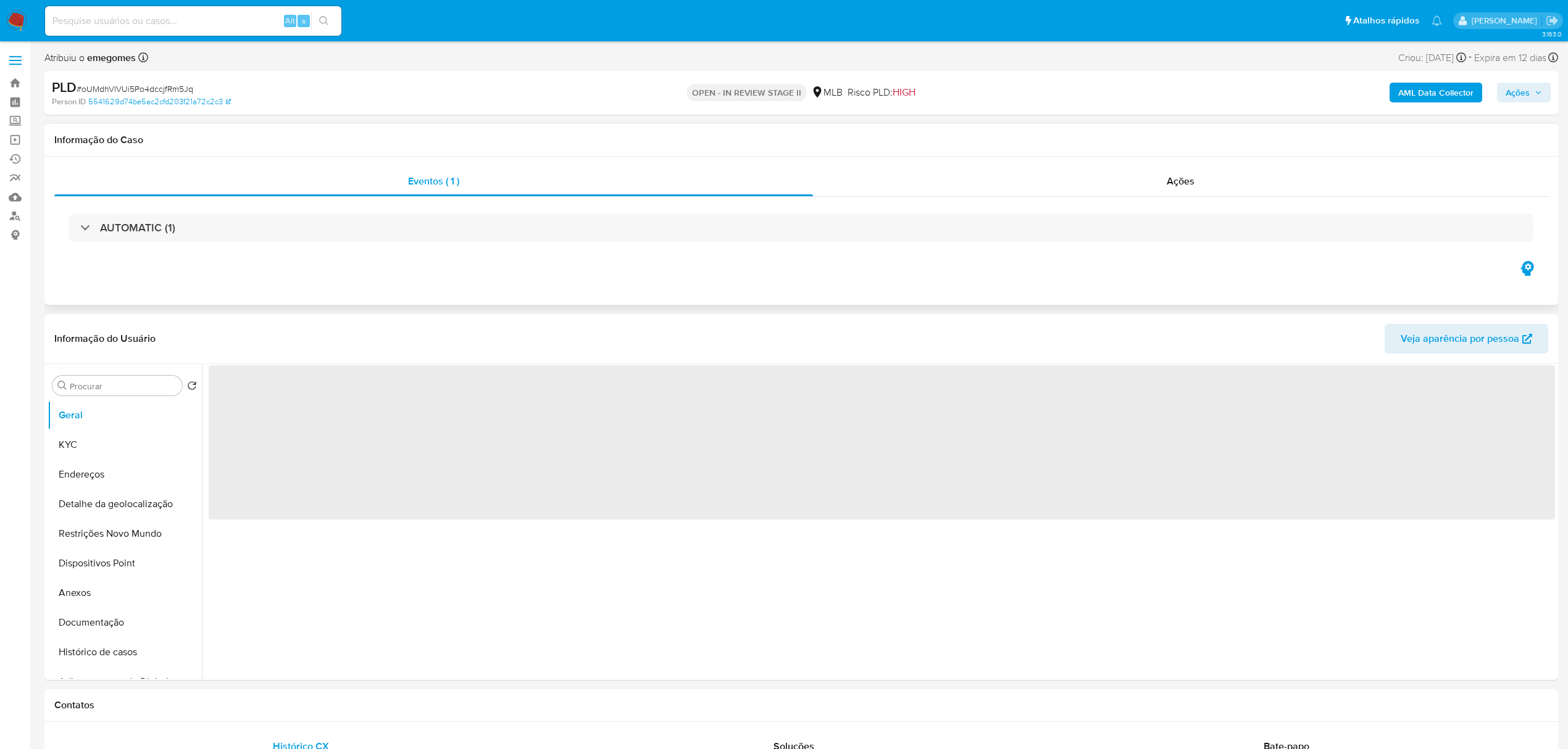
select select "10"
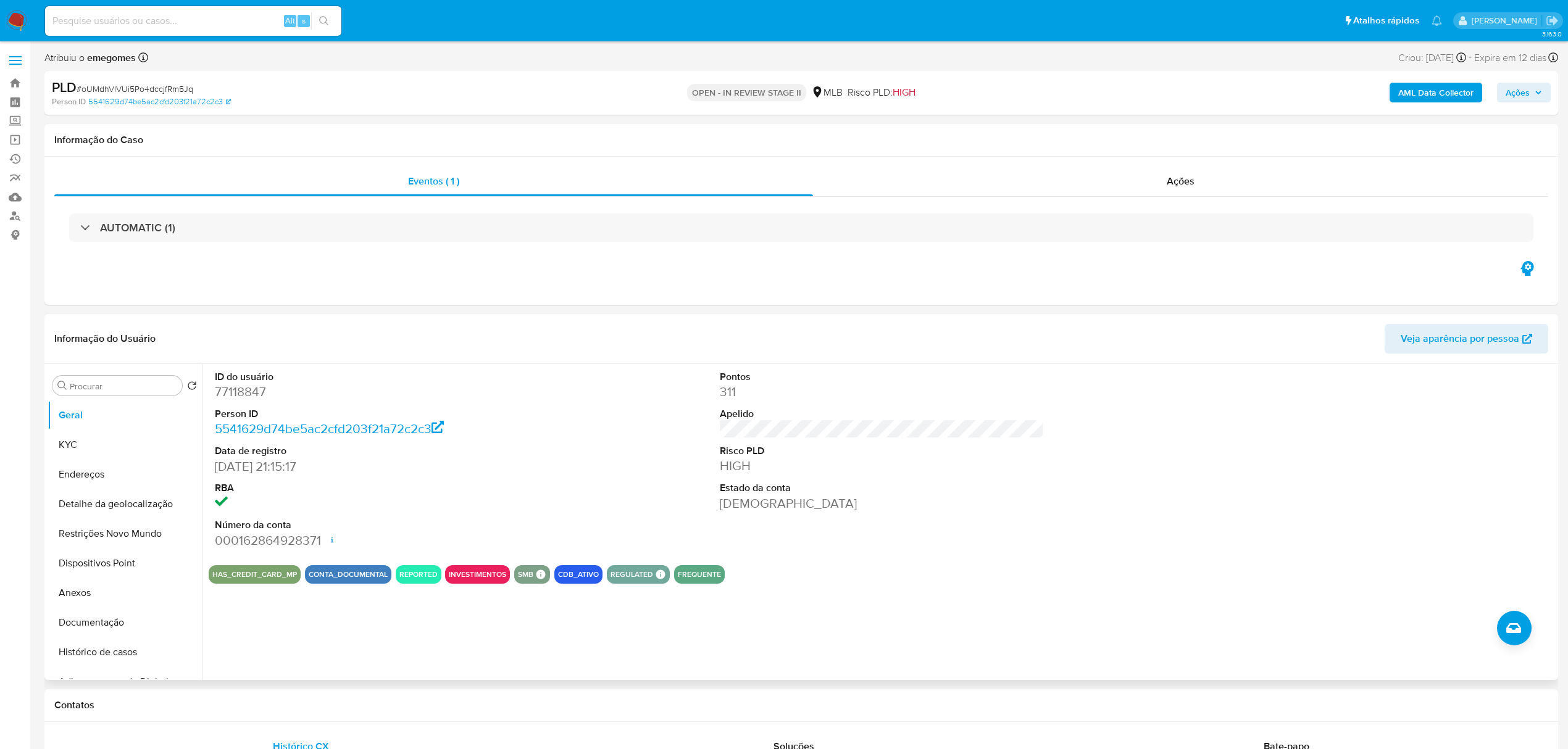
click at [547, 425] on div "ID do usuário 77118847 Person ID 5541629d74be5ac2cfd203f21a72c2c3 Data de regis…" at bounding box center [882, 460] width 1346 height 191
click at [92, 444] on button "KYC" at bounding box center [120, 444] width 144 height 29
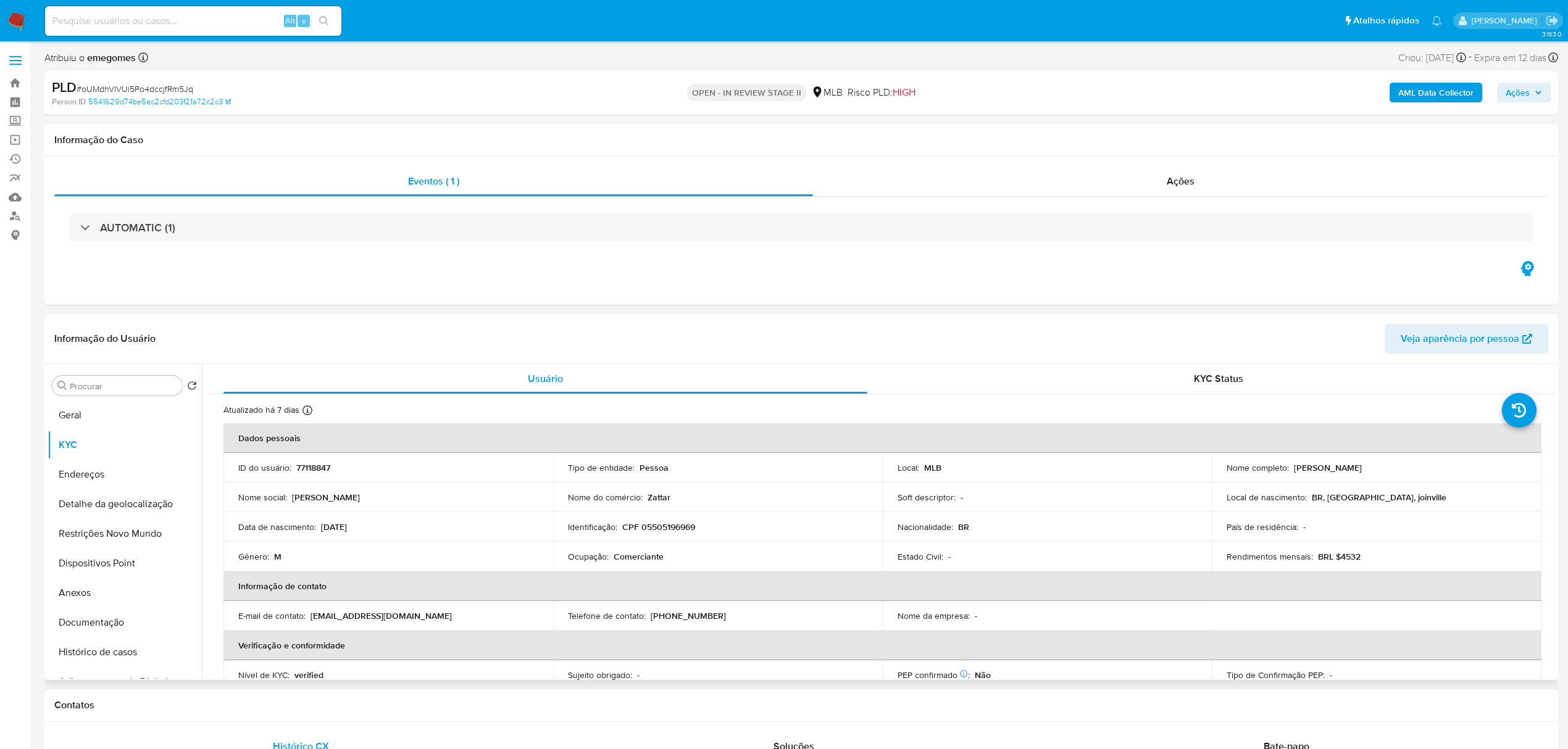
click at [408, 336] on header "Informação do Usuário Veja aparência por pessoa" at bounding box center [801, 338] width 1493 height 29
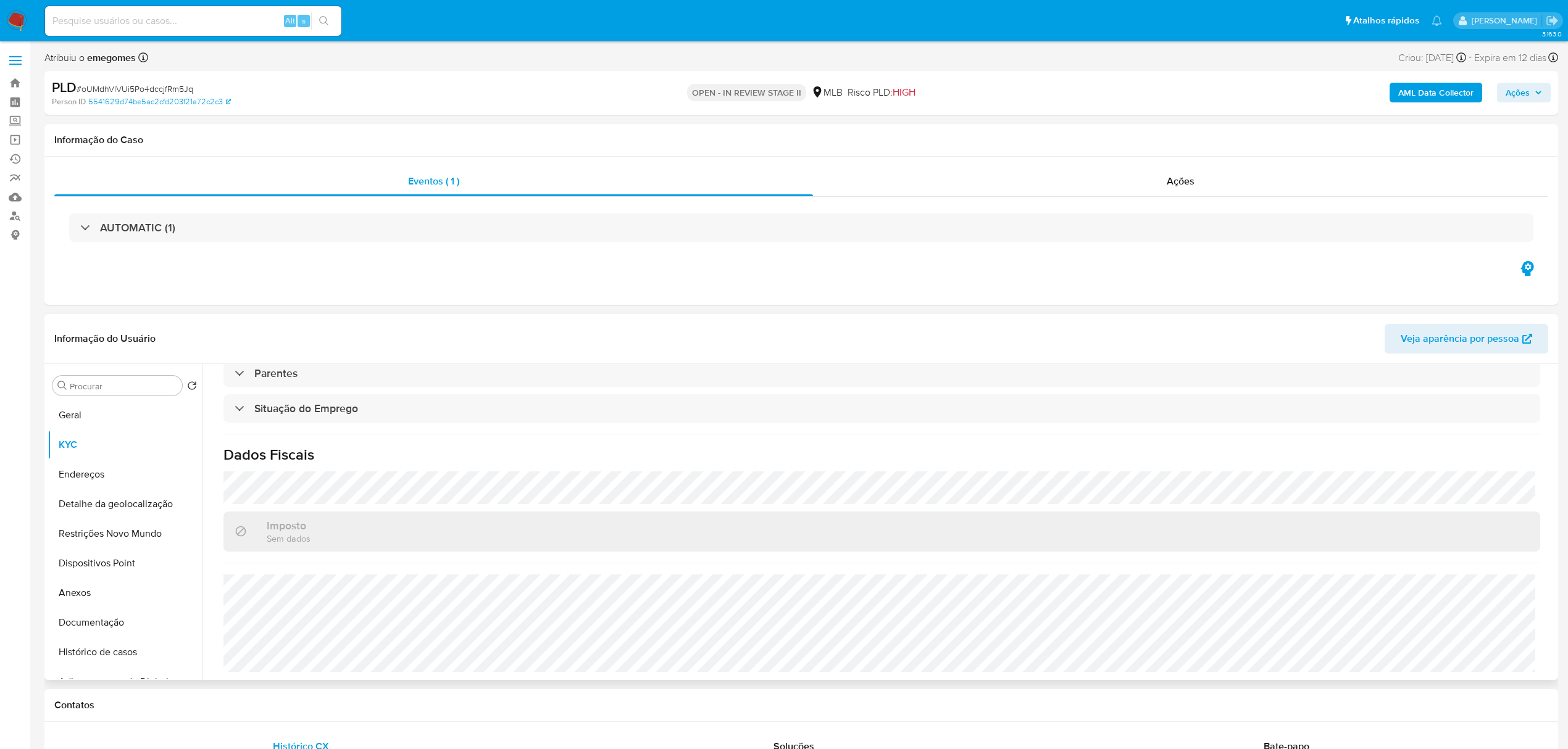
scroll to position [514, 0]
click at [100, 472] on button "Endereços" at bounding box center [120, 474] width 144 height 29
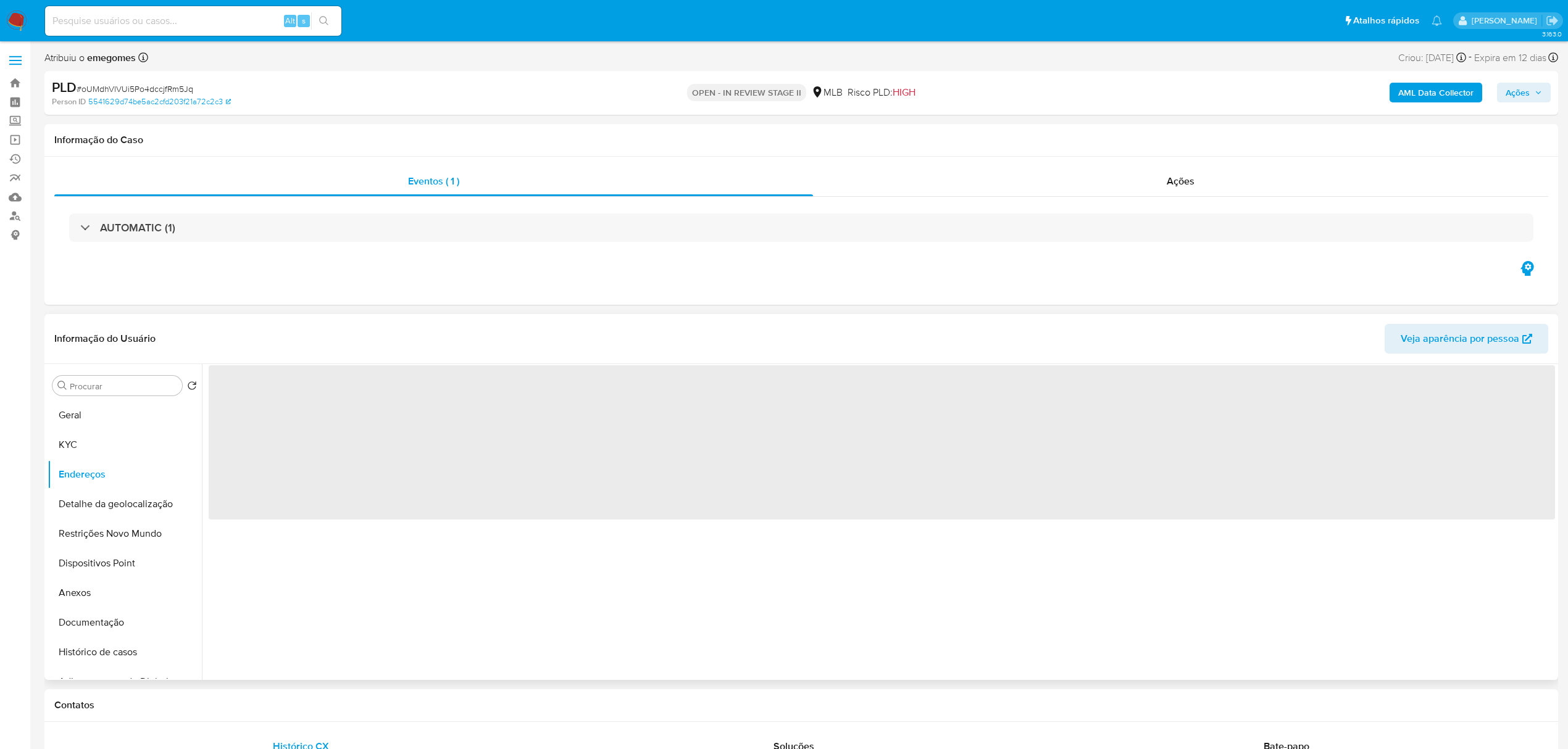
scroll to position [0, 0]
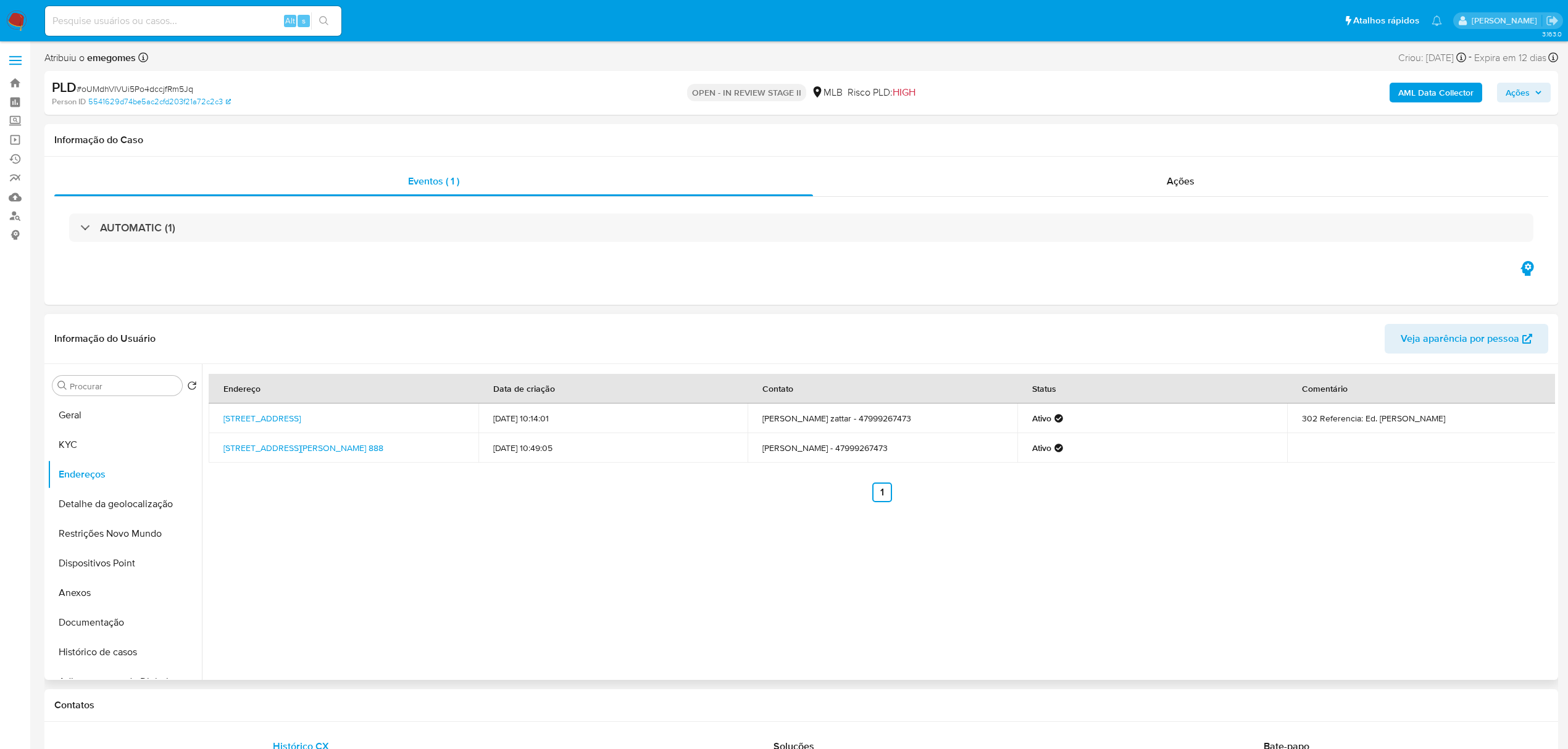
click at [366, 318] on div "Informação do Usuário Veja aparência por pessoa" at bounding box center [801, 339] width 1514 height 50
click at [139, 509] on button "Detalhe da geolocalização" at bounding box center [120, 504] width 144 height 29
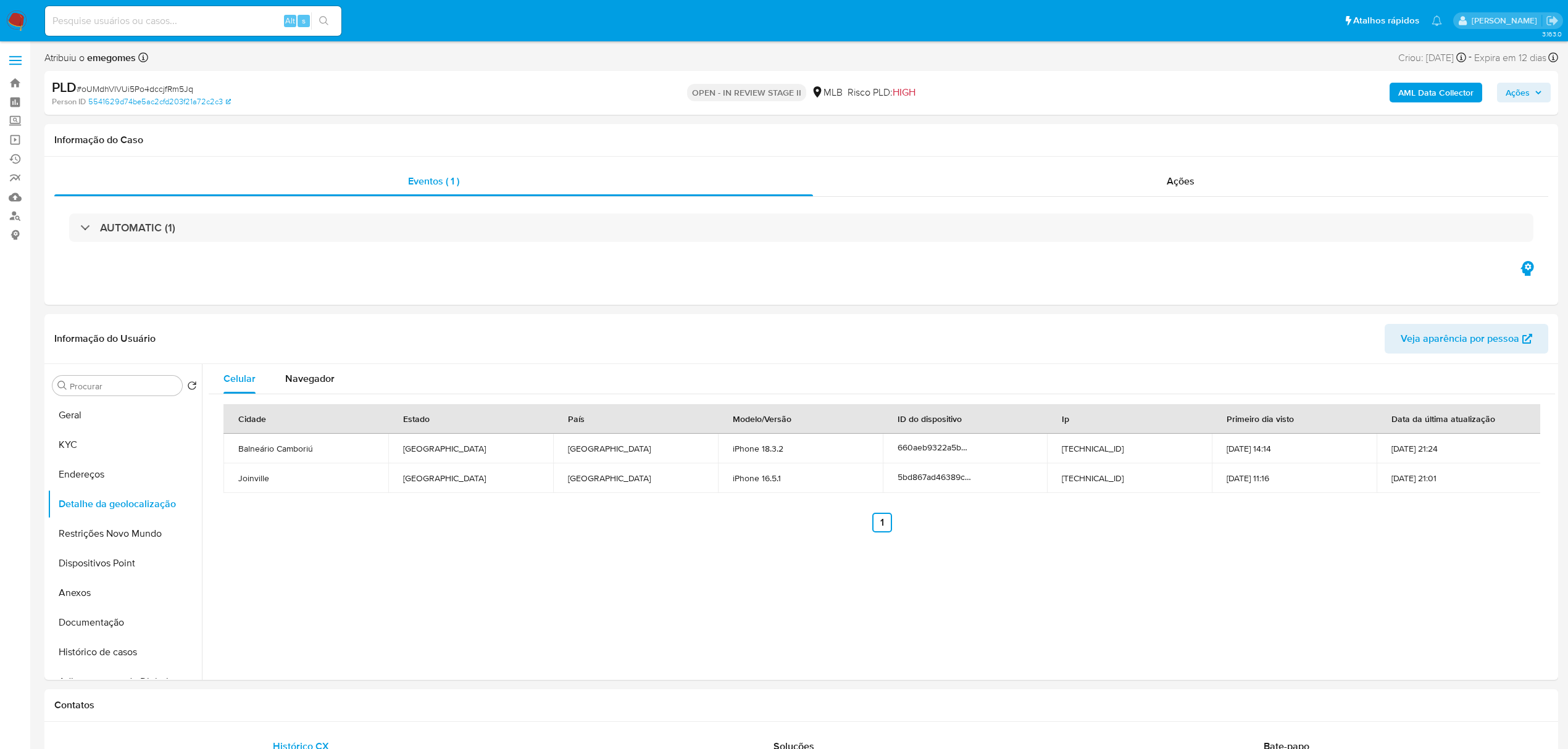
click at [116, 535] on button "Restrições Novo Mundo" at bounding box center [120, 533] width 144 height 29
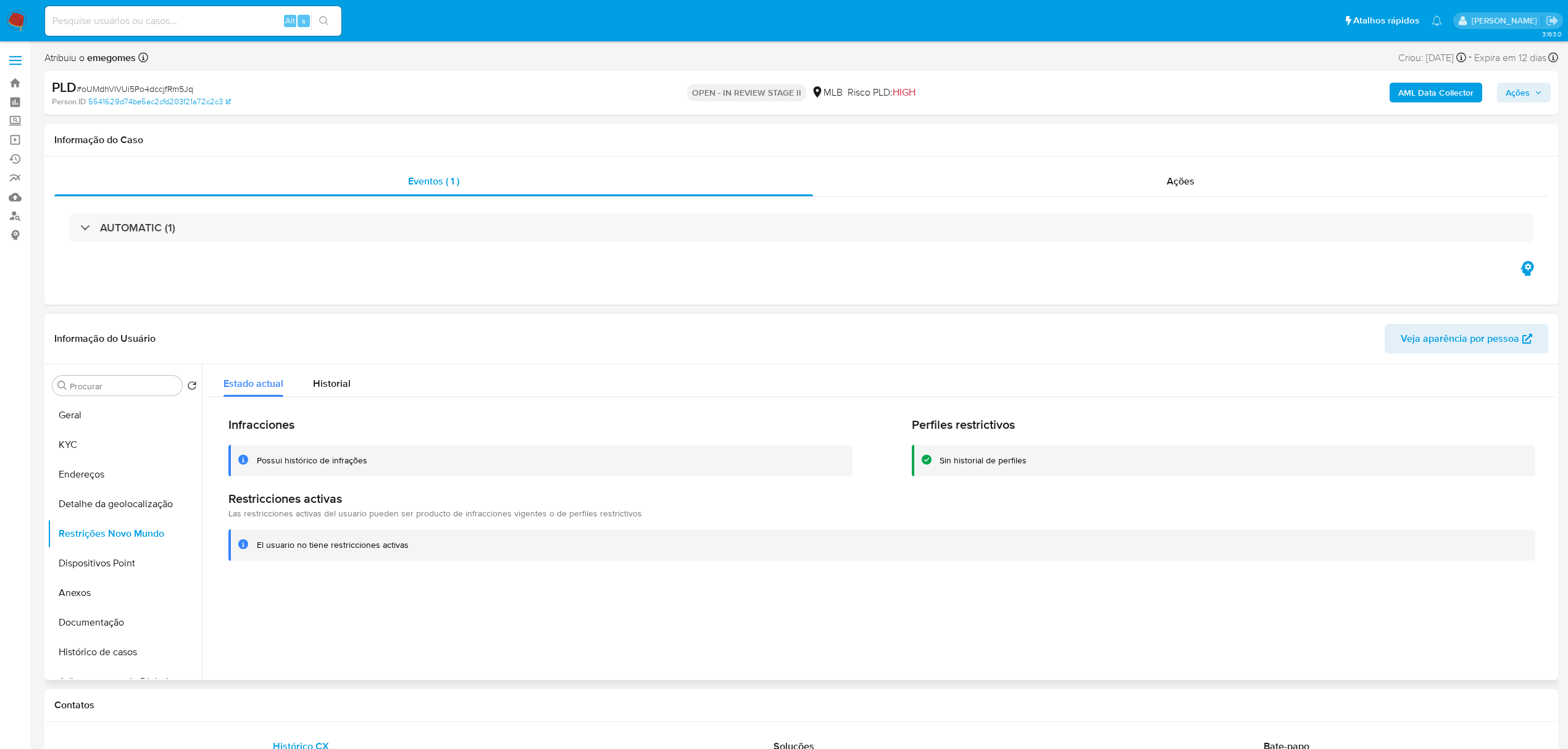
click at [312, 339] on header "Informação do Usuário Veja aparência por pessoa" at bounding box center [801, 338] width 1493 height 29
click at [91, 571] on button "Dispositivos Point" at bounding box center [120, 563] width 144 height 29
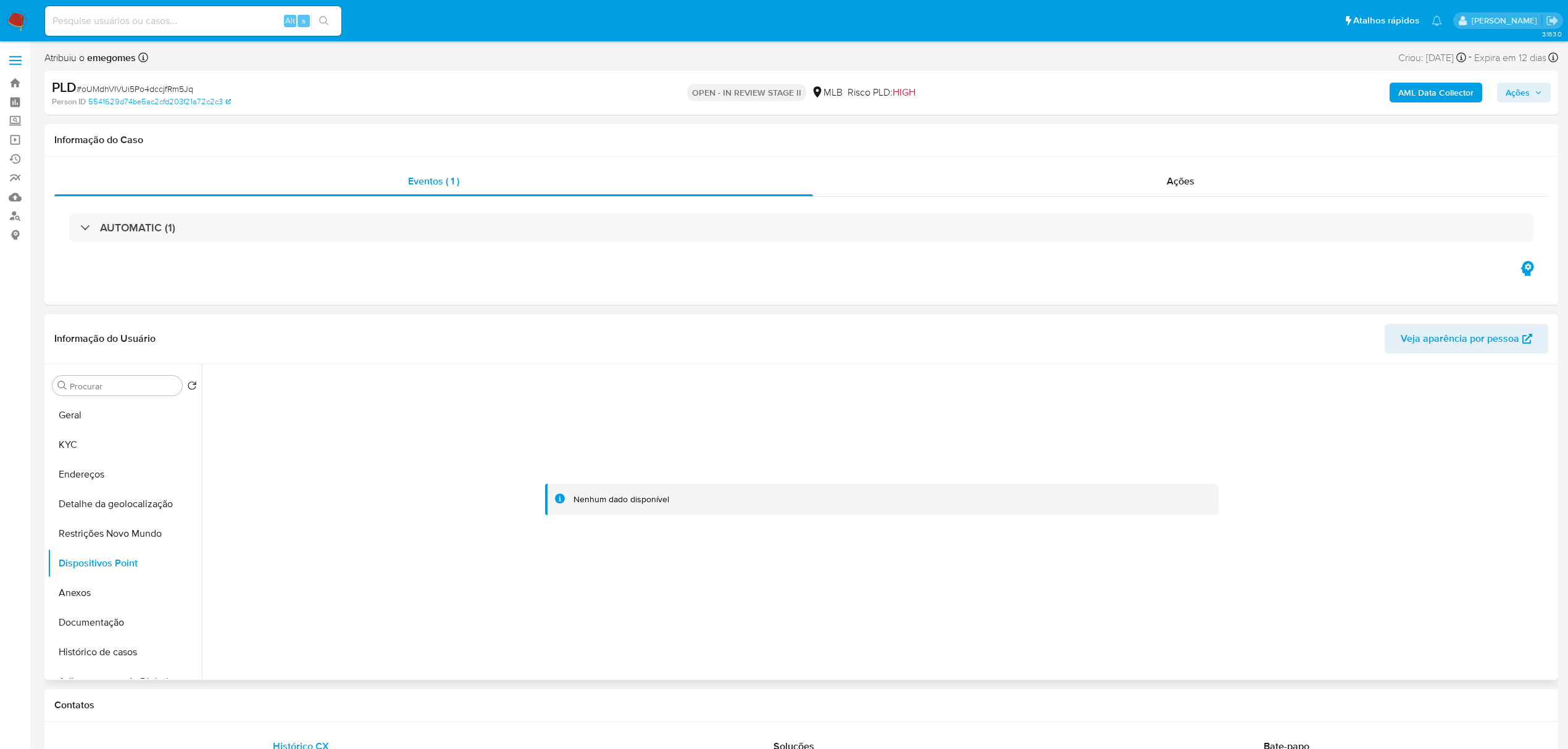
click at [282, 318] on div "Informação do Usuário Veja aparência por pessoa" at bounding box center [801, 339] width 1514 height 50
click at [75, 628] on button "Documentação" at bounding box center [120, 622] width 144 height 29
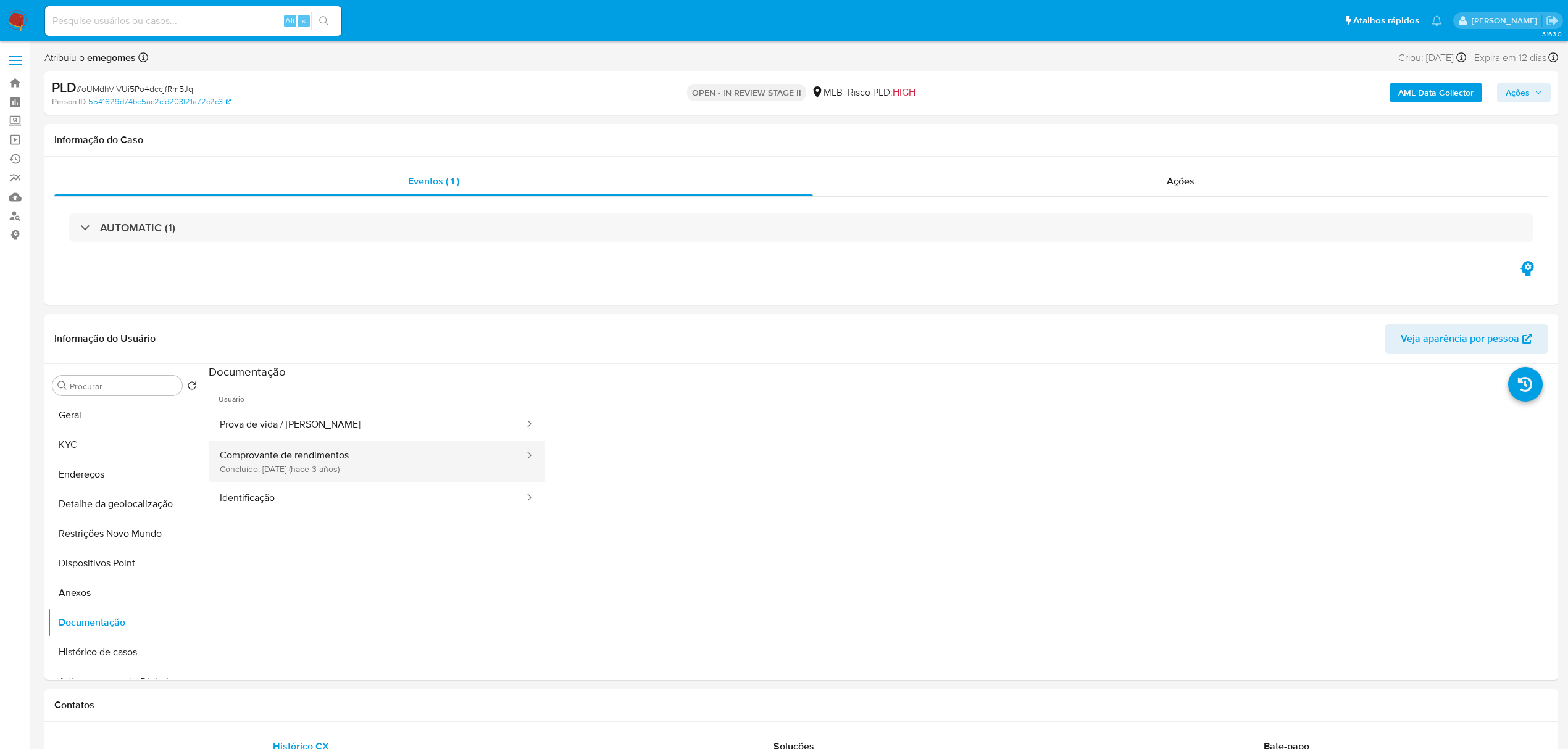
click at [386, 458] on button "Comprovante de rendimentos Concluído: 27/12/2022 (hace 3 años)" at bounding box center [367, 462] width 317 height 42
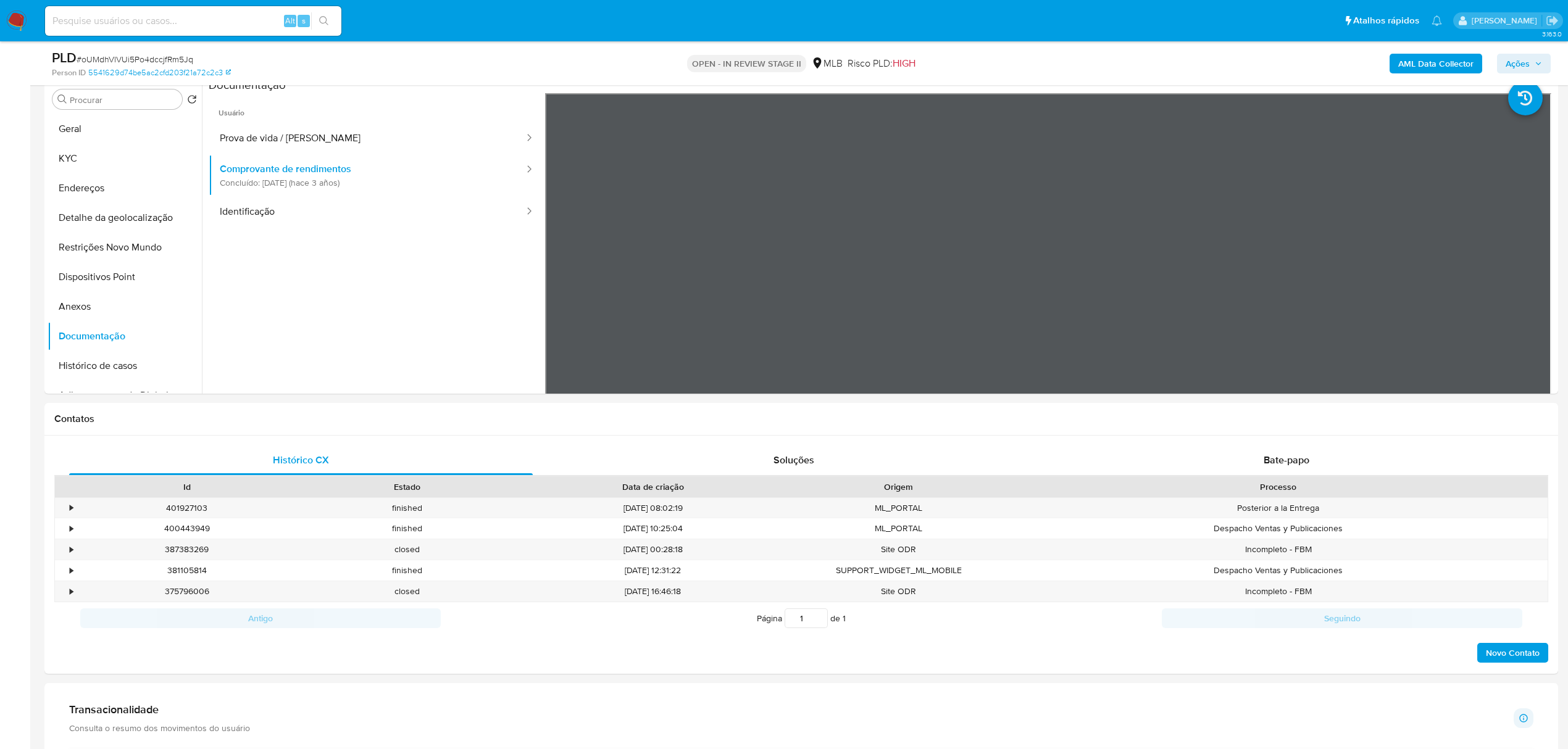
scroll to position [247, 0]
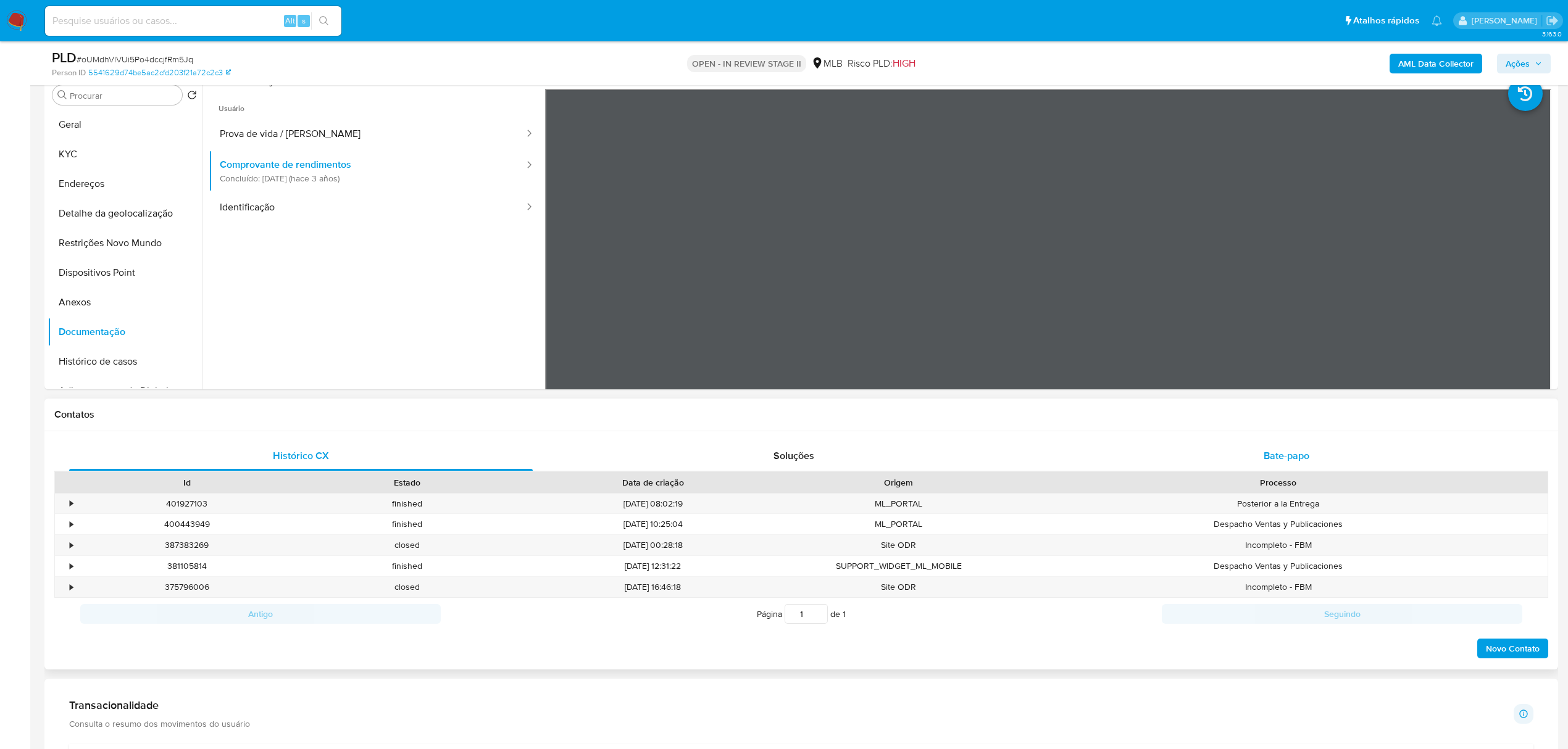
click at [1302, 455] on span "Bate-papo" at bounding box center [1286, 455] width 46 height 14
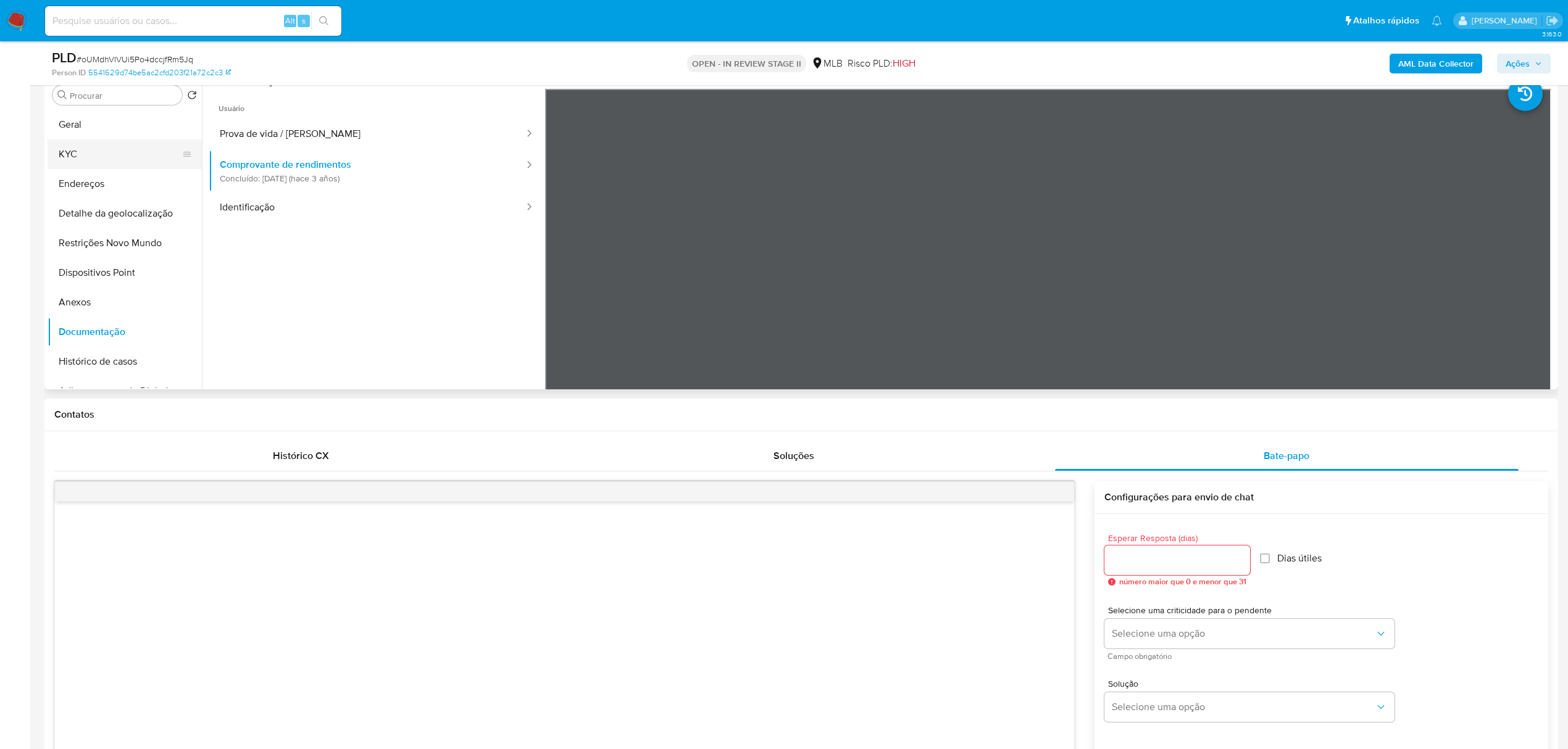
click at [91, 158] on button "KYC" at bounding box center [120, 153] width 144 height 29
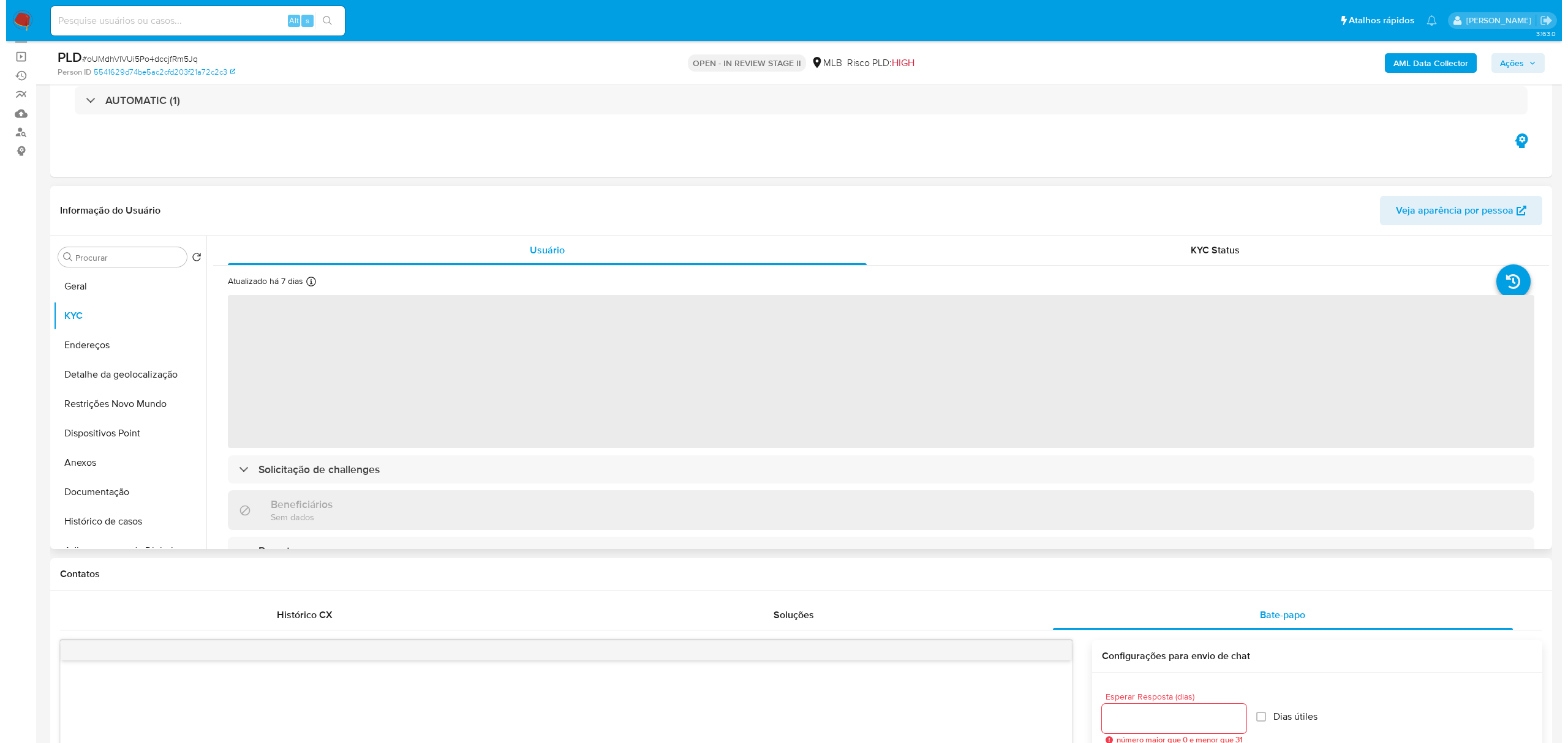
scroll to position [81, 0]
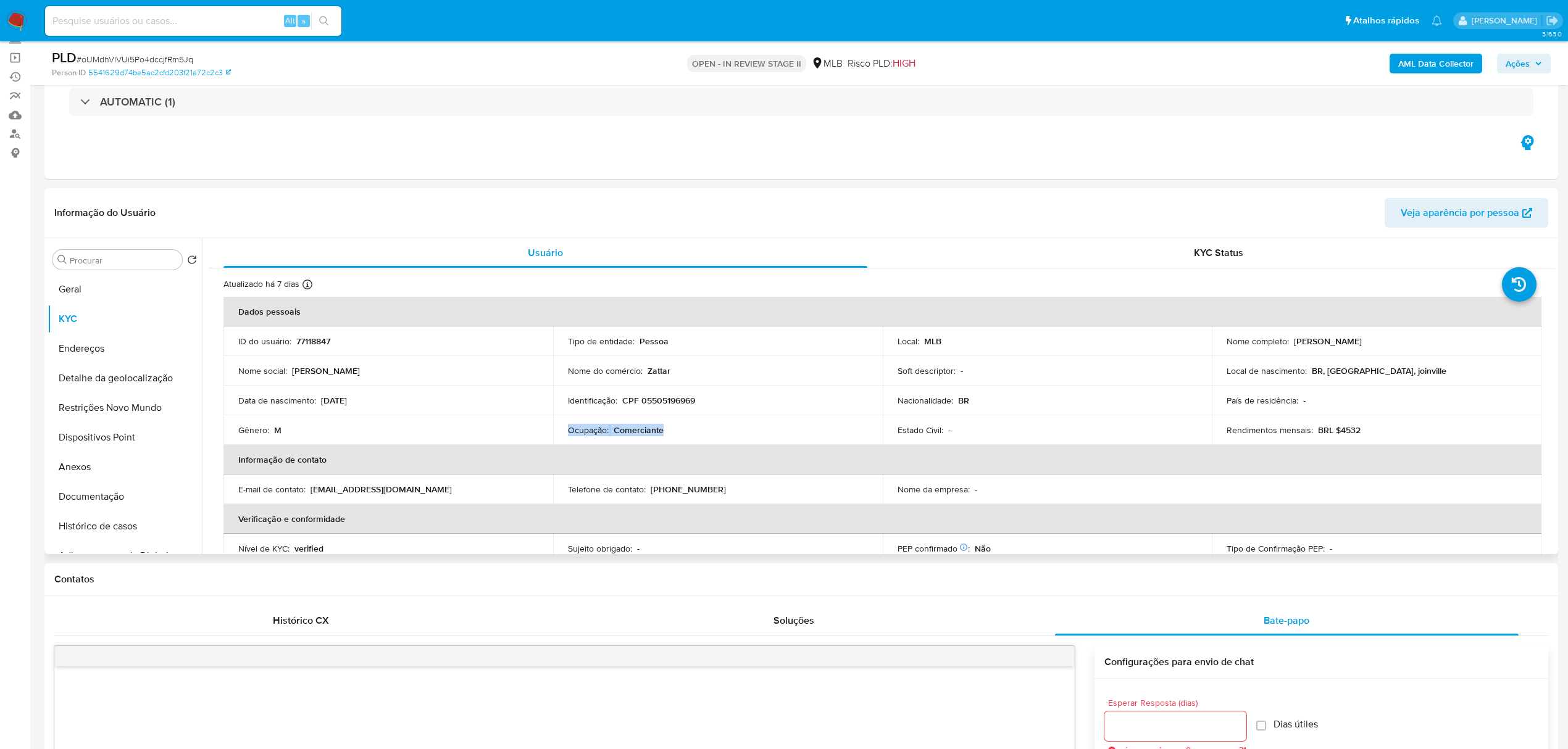
drag, startPoint x: 643, startPoint y: 432, endPoint x: 556, endPoint y: 428, distance: 87.1
click at [556, 428] on td "Ocupação : Comerciante" at bounding box center [717, 430] width 329 height 29
copy div "Ocupação : Comerciante"
click at [80, 462] on button "Anexos" at bounding box center [120, 467] width 144 height 29
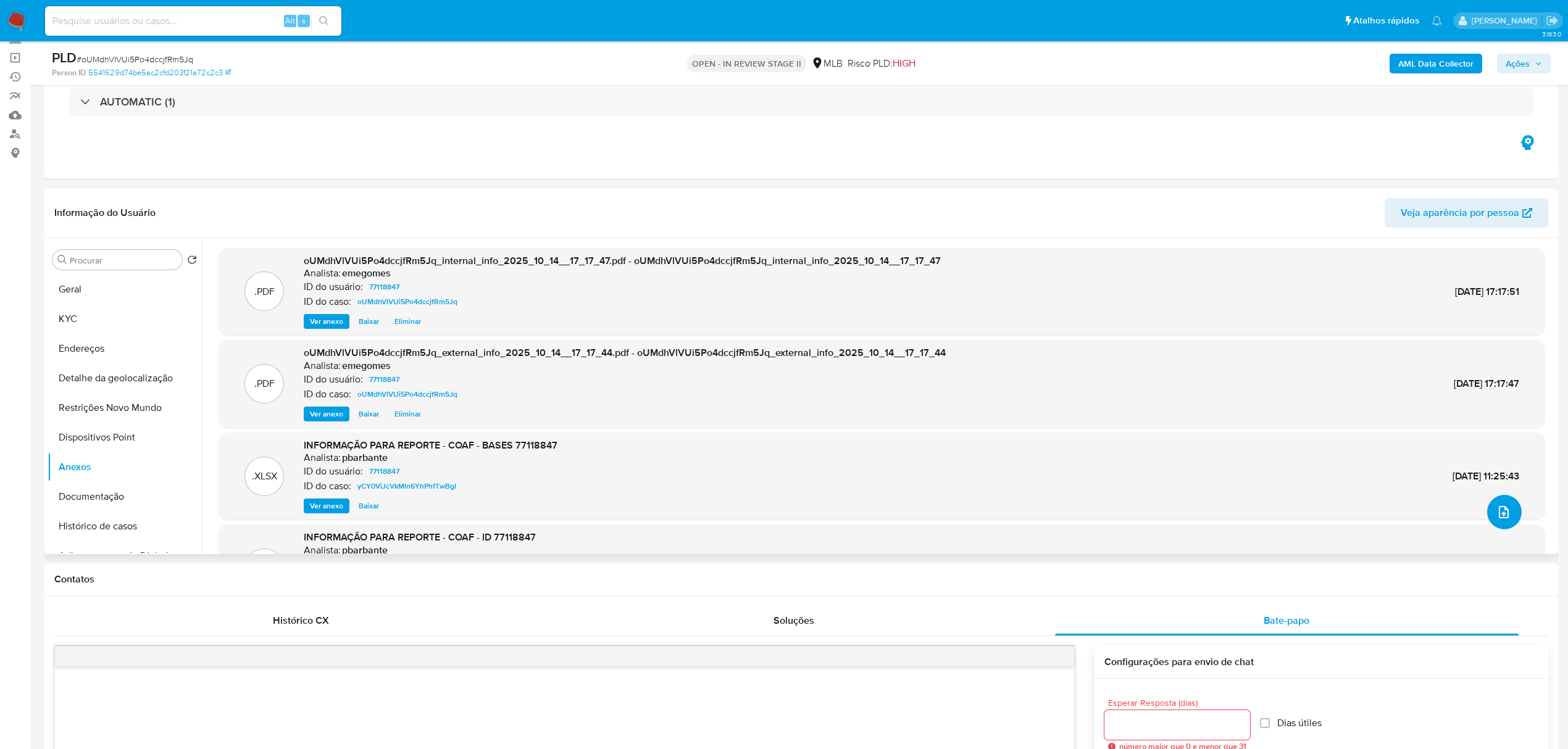
click at [1507, 509] on button "upload-file" at bounding box center [1503, 512] width 34 height 34
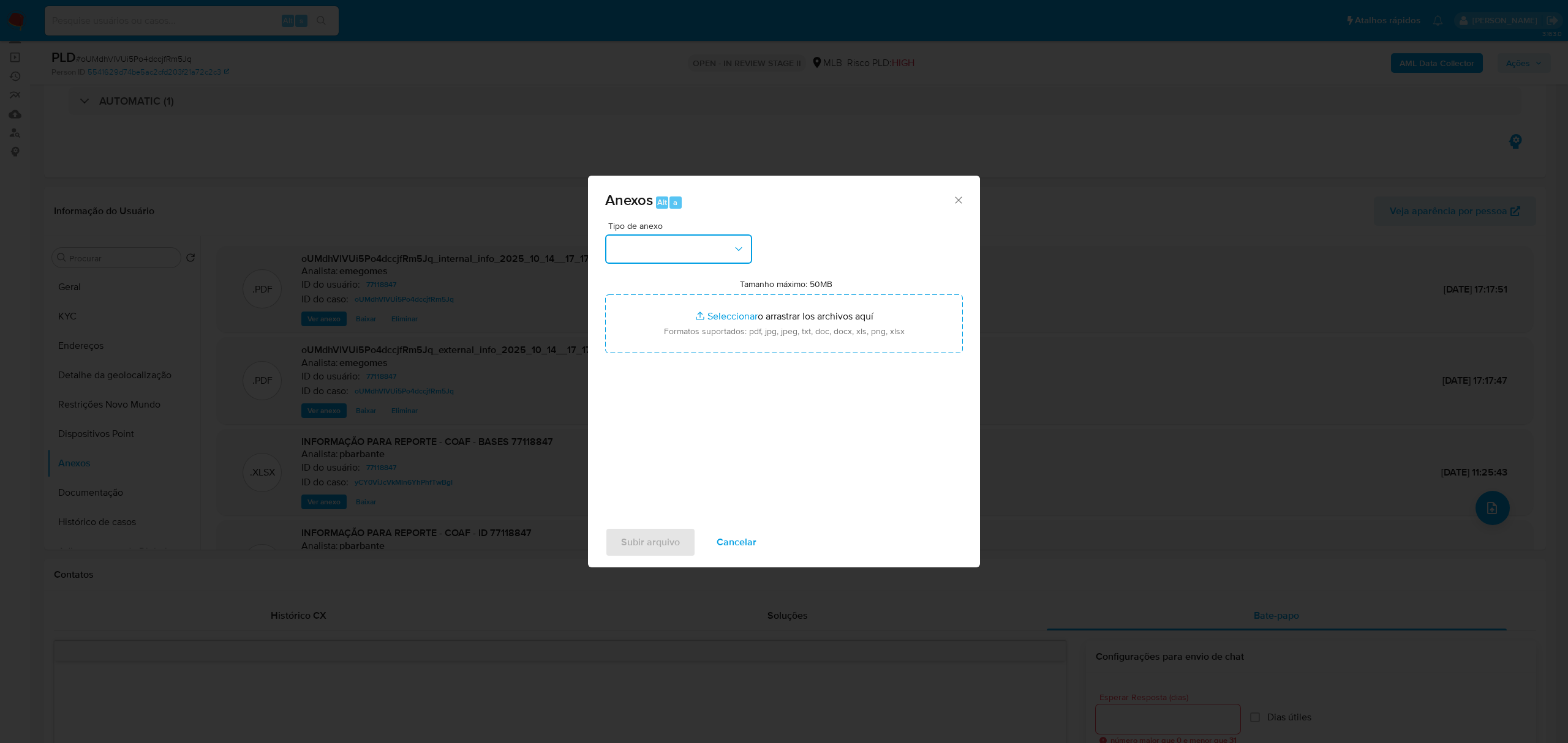
click at [748, 255] on button "button" at bounding box center [678, 248] width 147 height 29
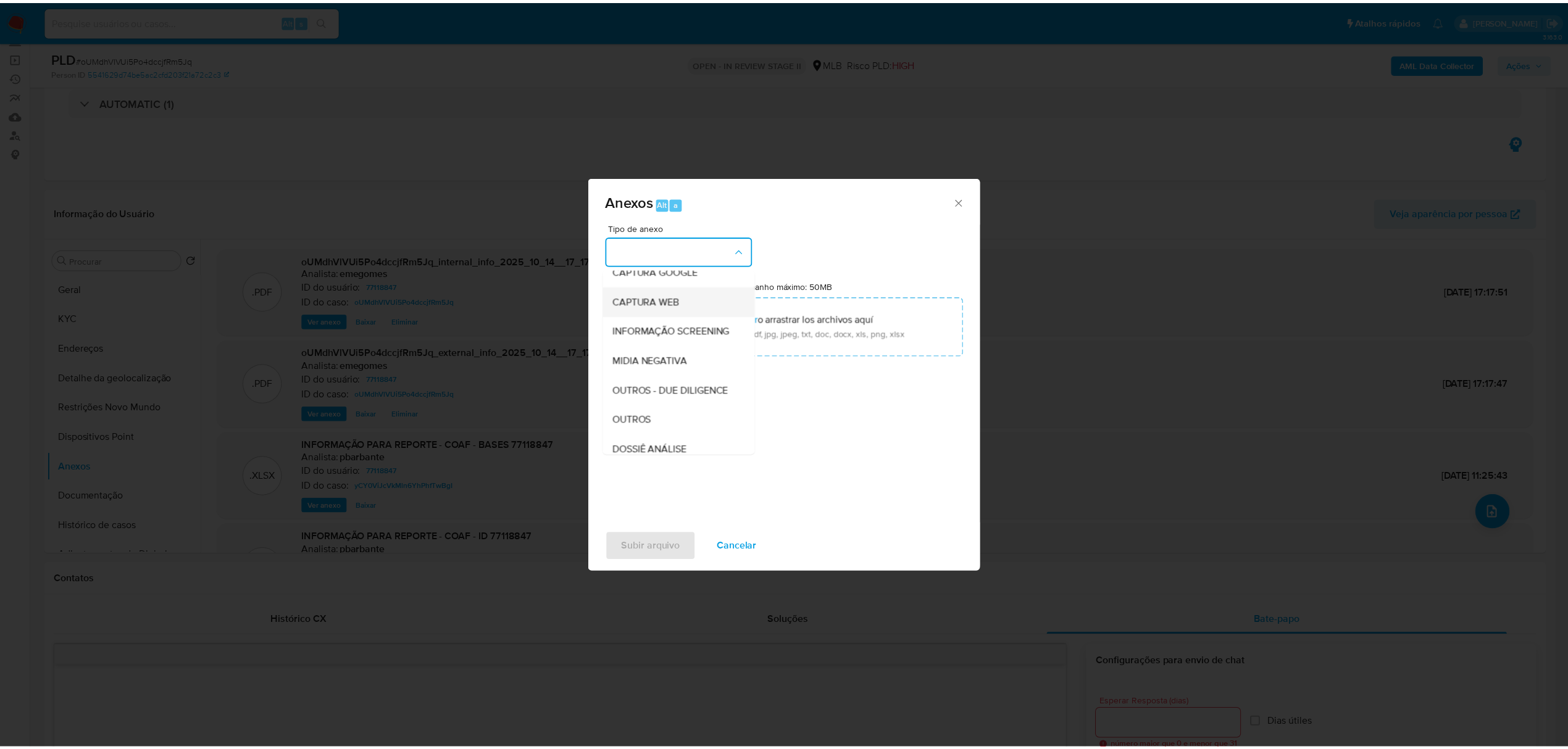
scroll to position [190, 0]
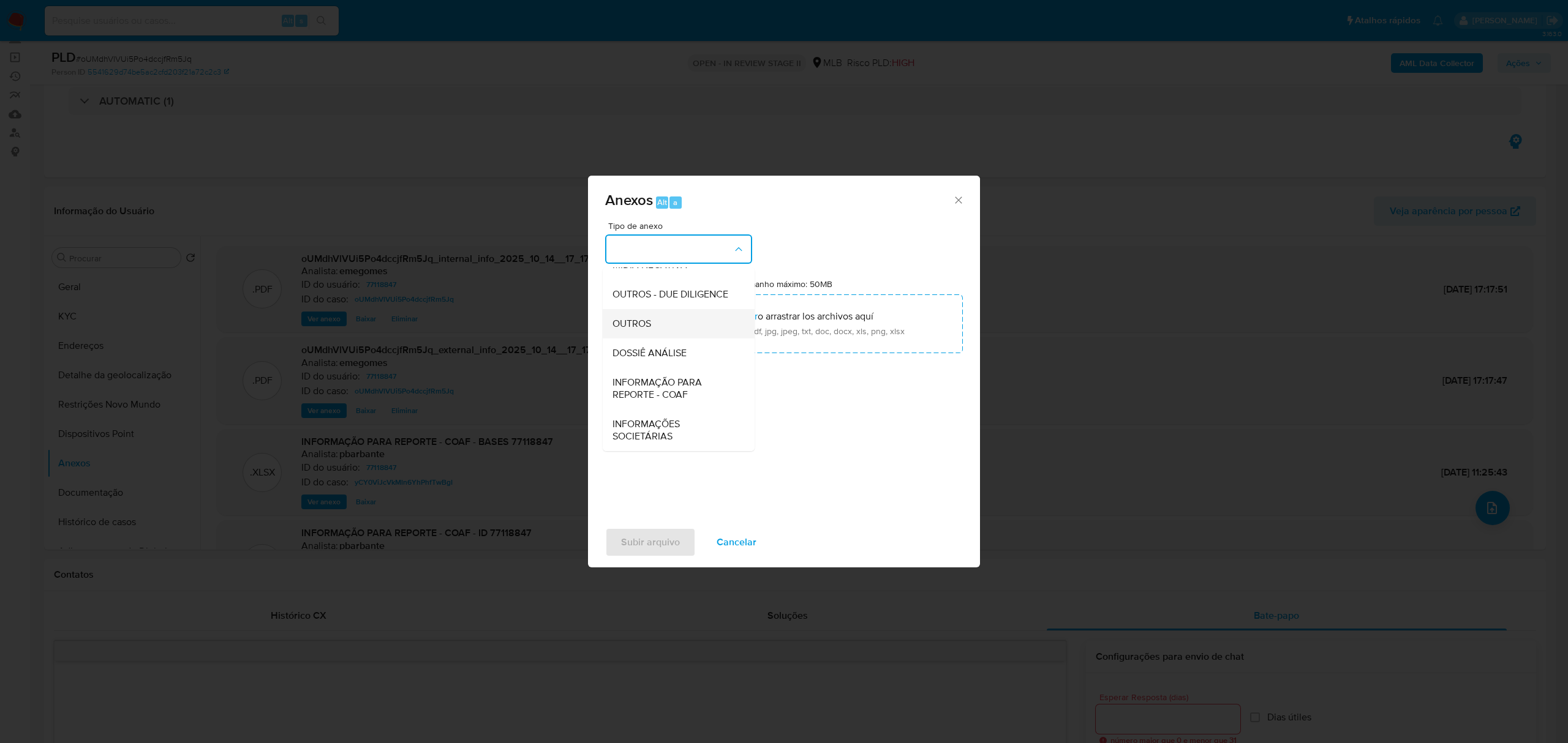
click at [624, 327] on span "OUTROS" at bounding box center [632, 323] width 38 height 12
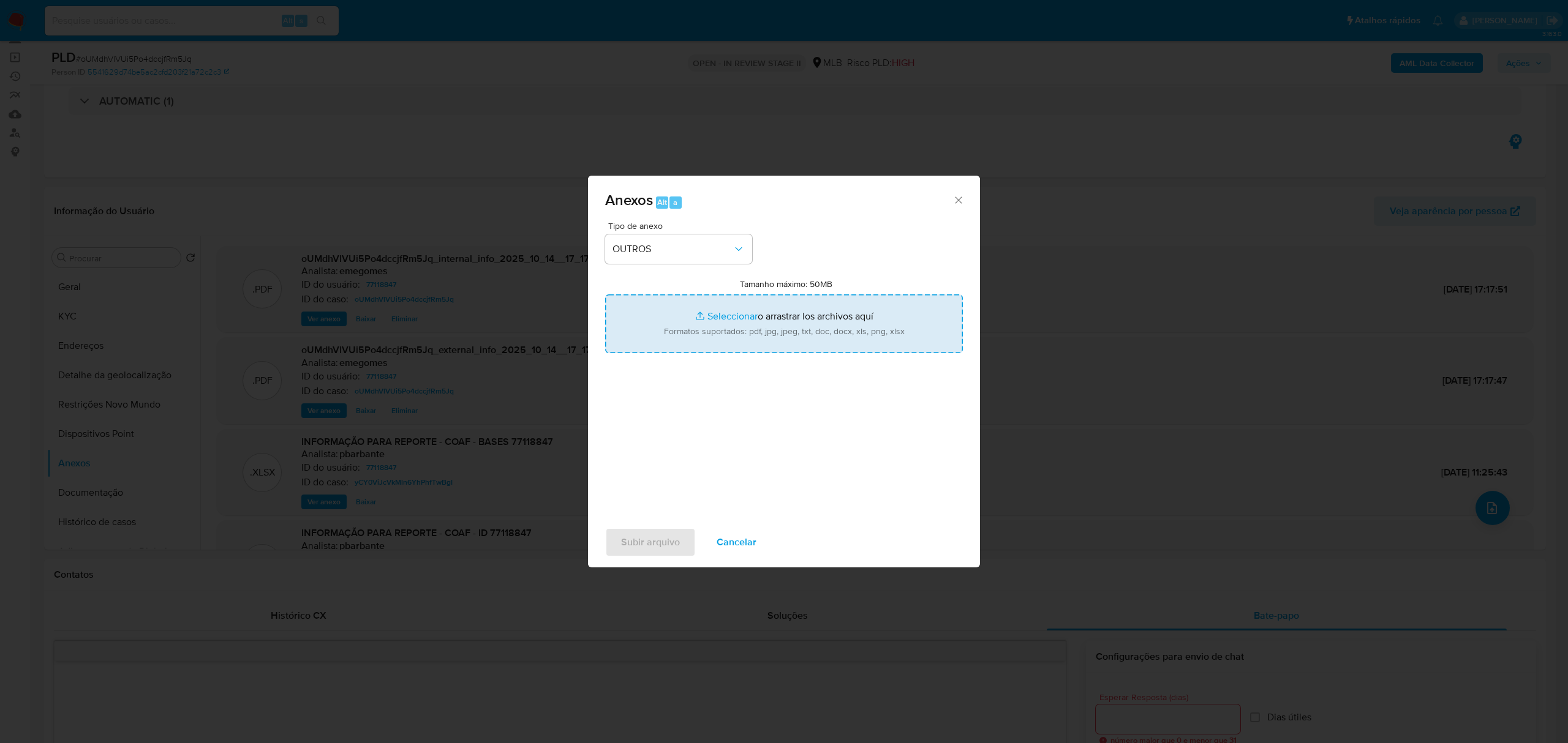
click at [722, 314] on input "Tamanho máximo: 50MB Seleccionar archivos" at bounding box center [784, 323] width 357 height 59
type input "C:\fakepath\MOV - GUILHERME F ZATTAR - Data TX (1).pdf"
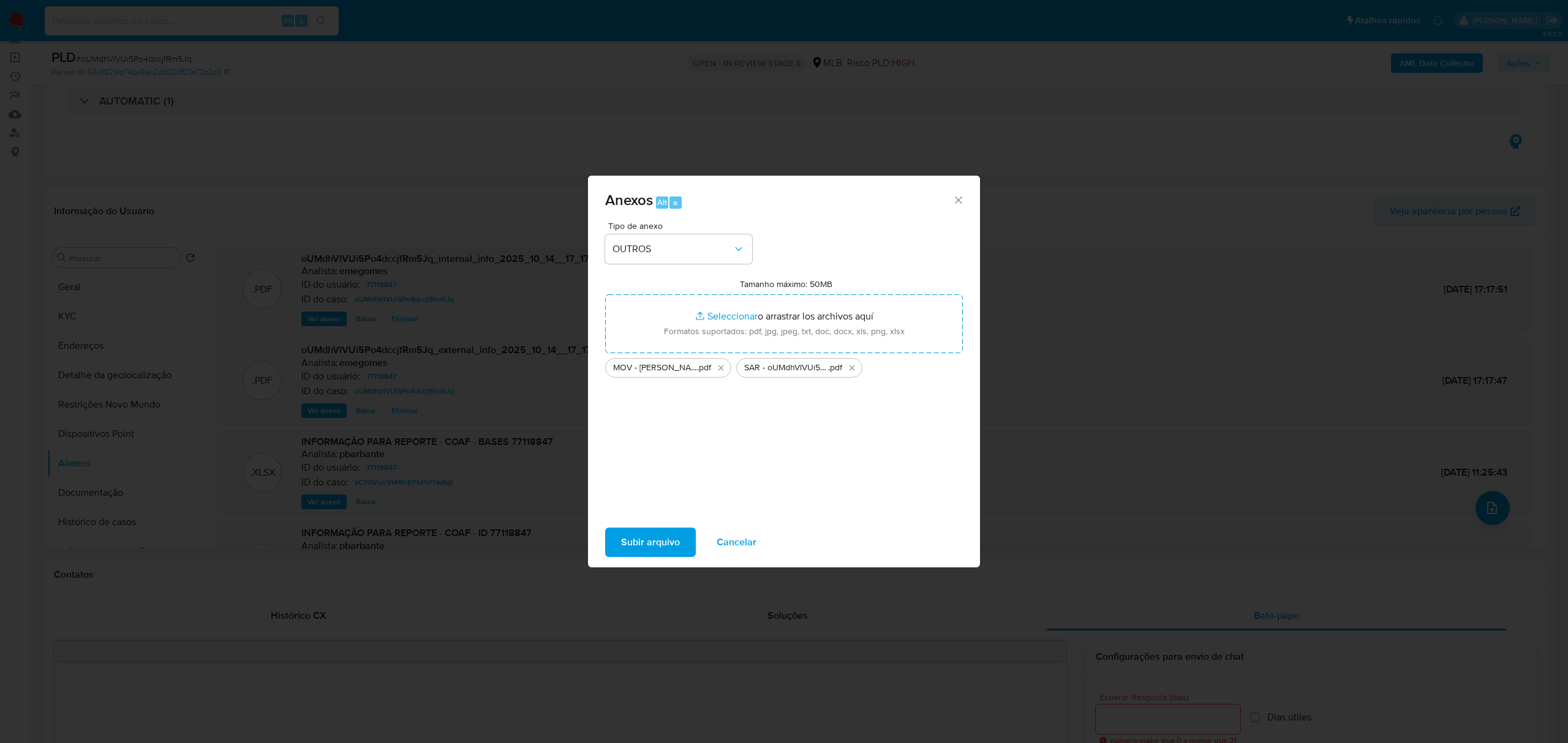
click at [654, 544] on span "Subir arquivo" at bounding box center [650, 542] width 59 height 27
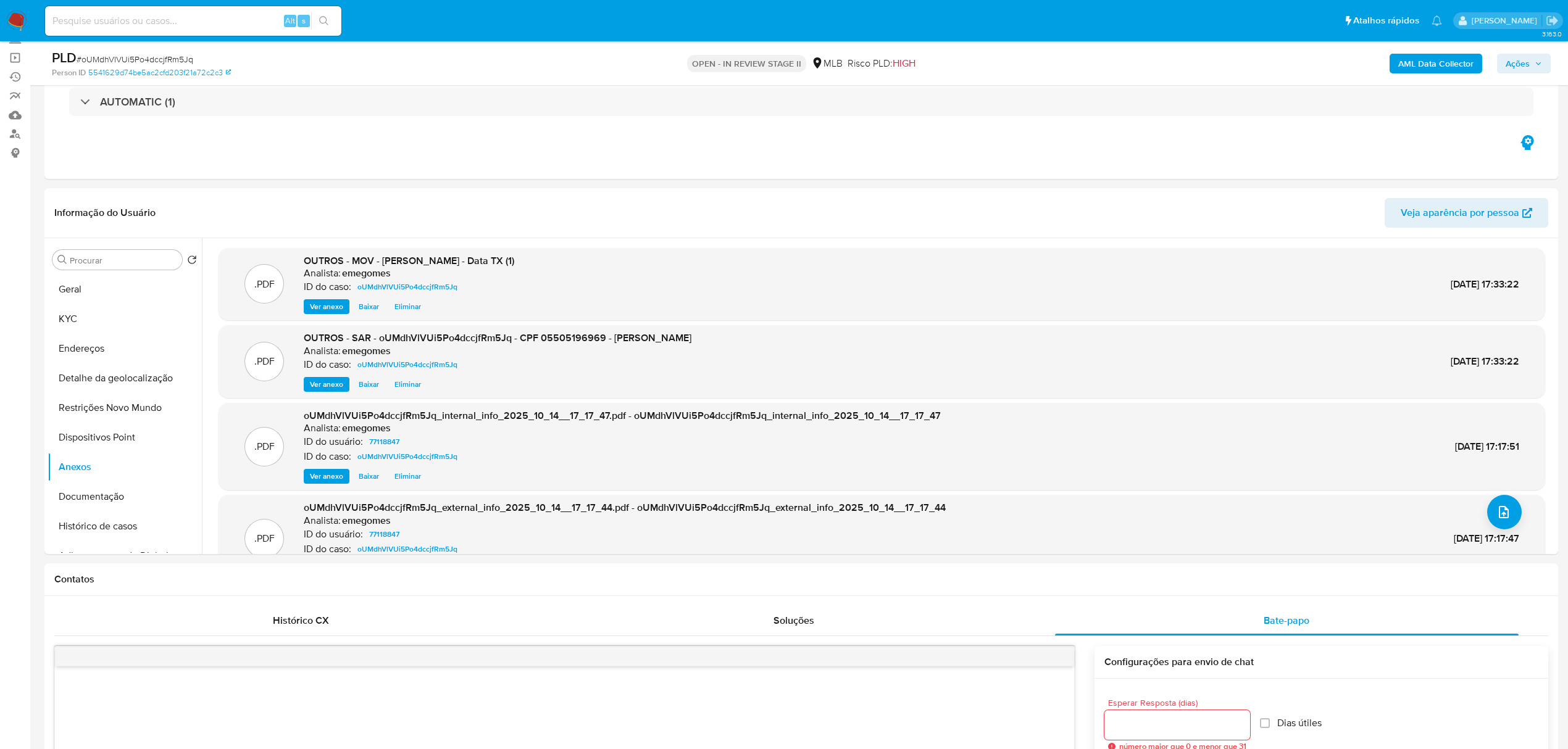
click at [1536, 67] on icon "button" at bounding box center [1538, 63] width 8 height 8
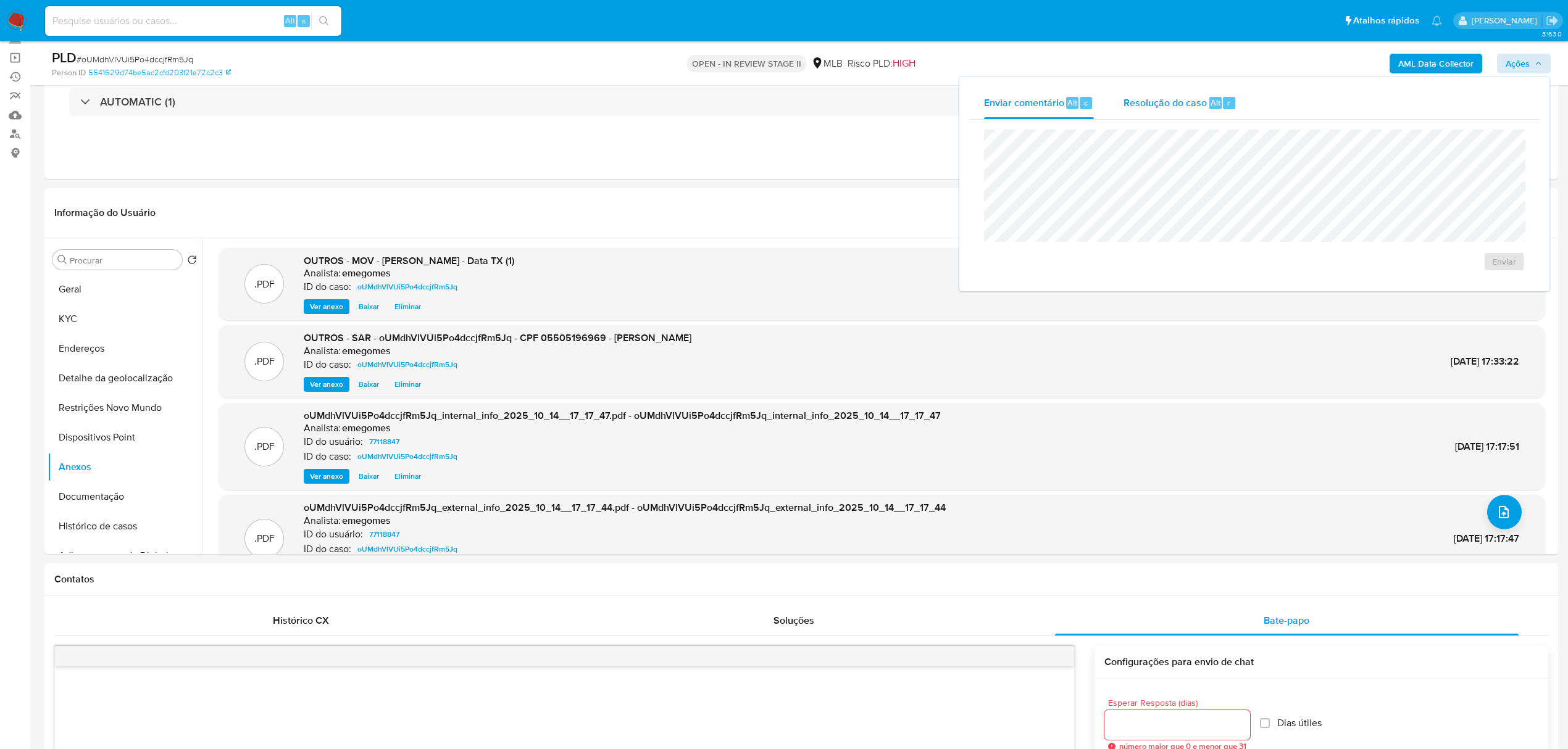
click at [1175, 96] on span "Resolução do caso" at bounding box center [1164, 101] width 83 height 14
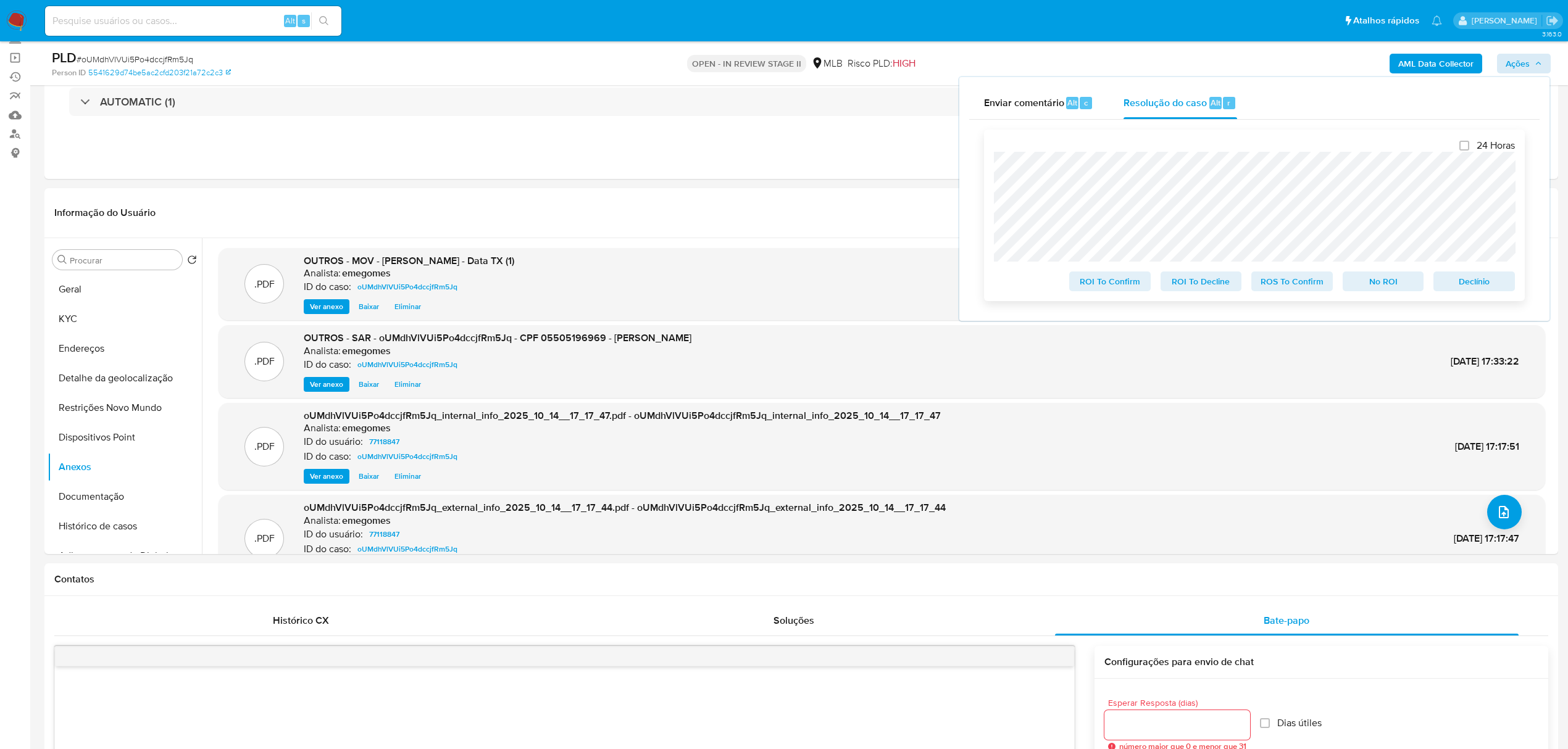
click at [1292, 285] on span "ROS To Confirm" at bounding box center [1291, 282] width 65 height 18
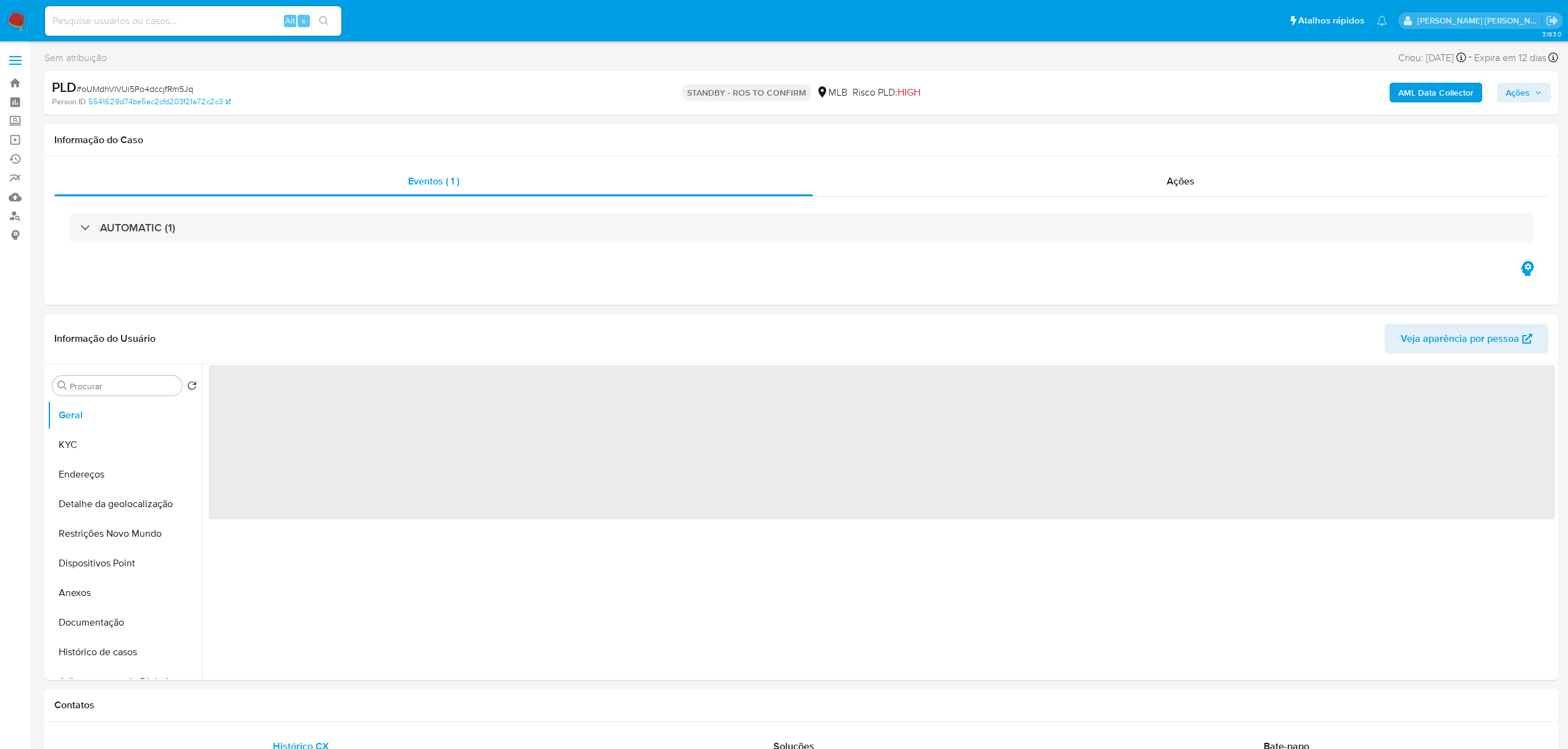
select select "10"
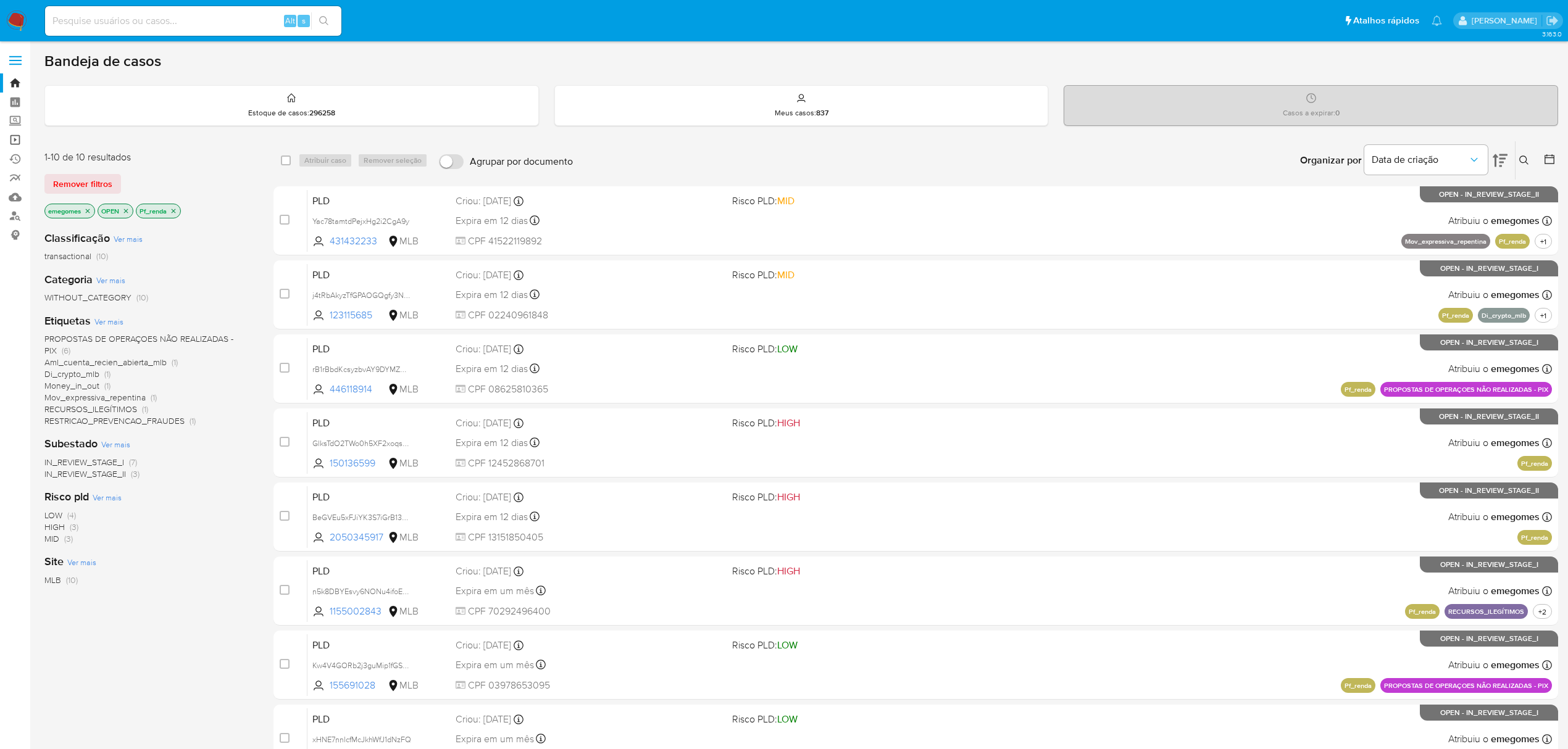
click at [16, 134] on link "Operações em massa" at bounding box center [73, 139] width 147 height 19
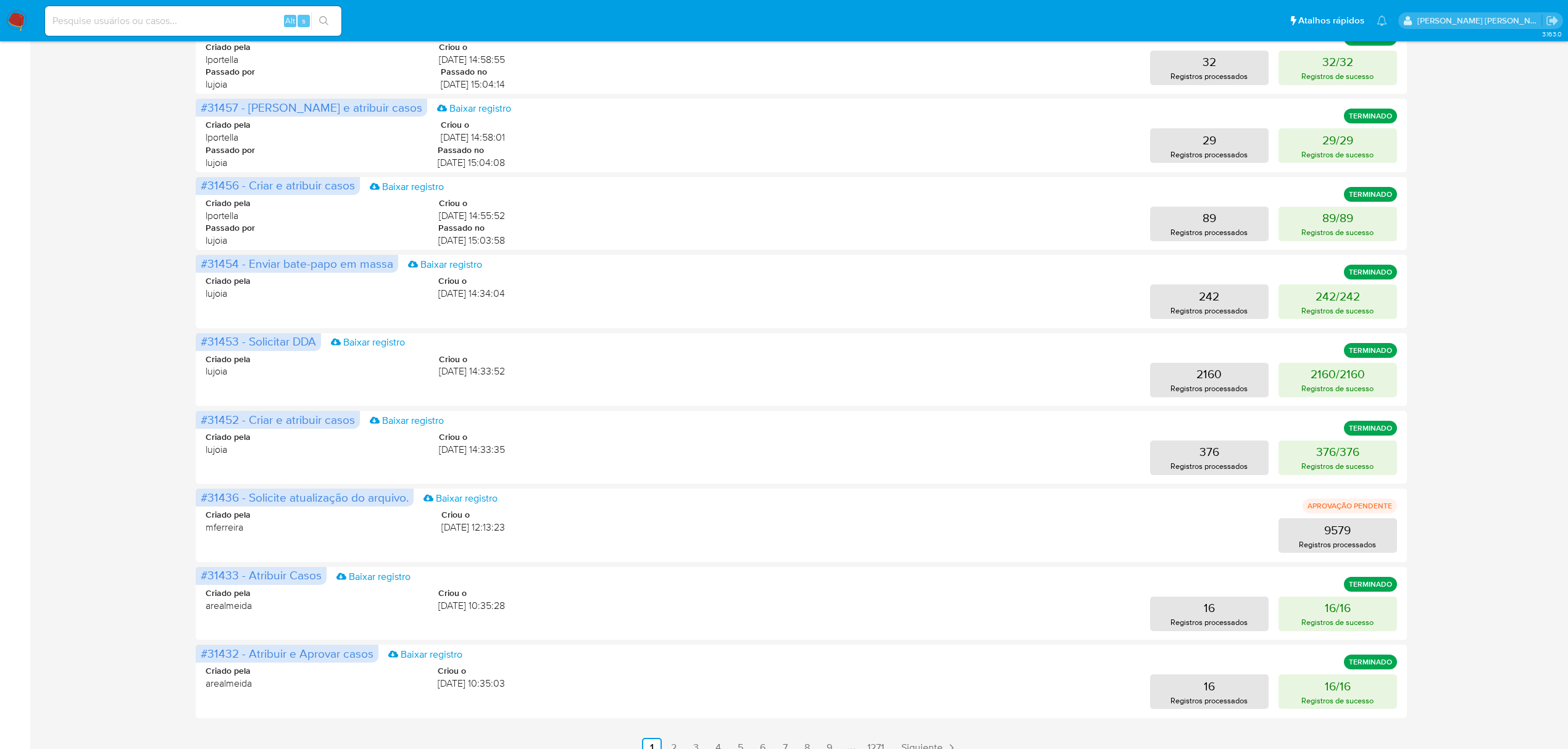
scroll to position [247, 0]
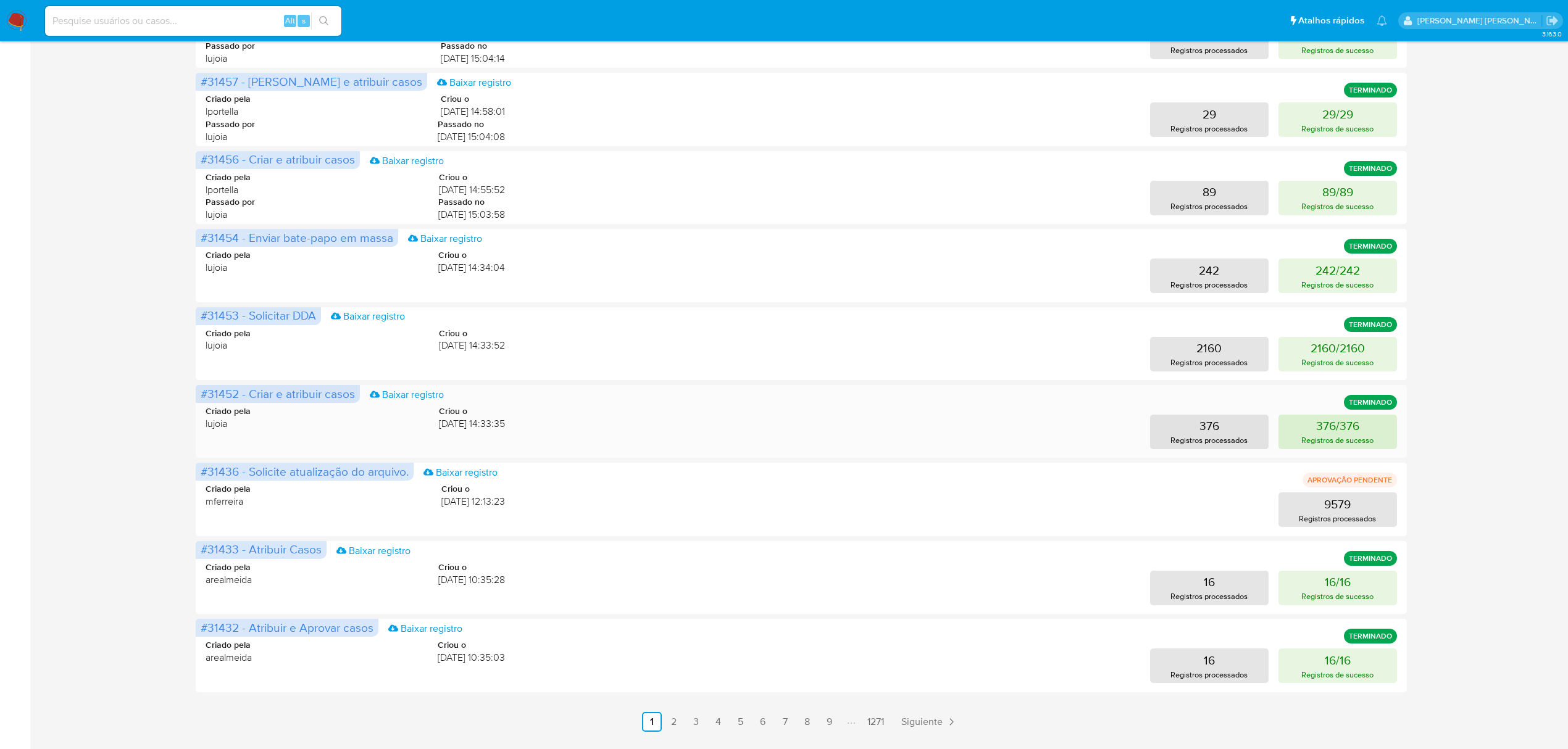
click at [1334, 438] on p "Registros de sucesso" at bounding box center [1338, 441] width 72 height 12
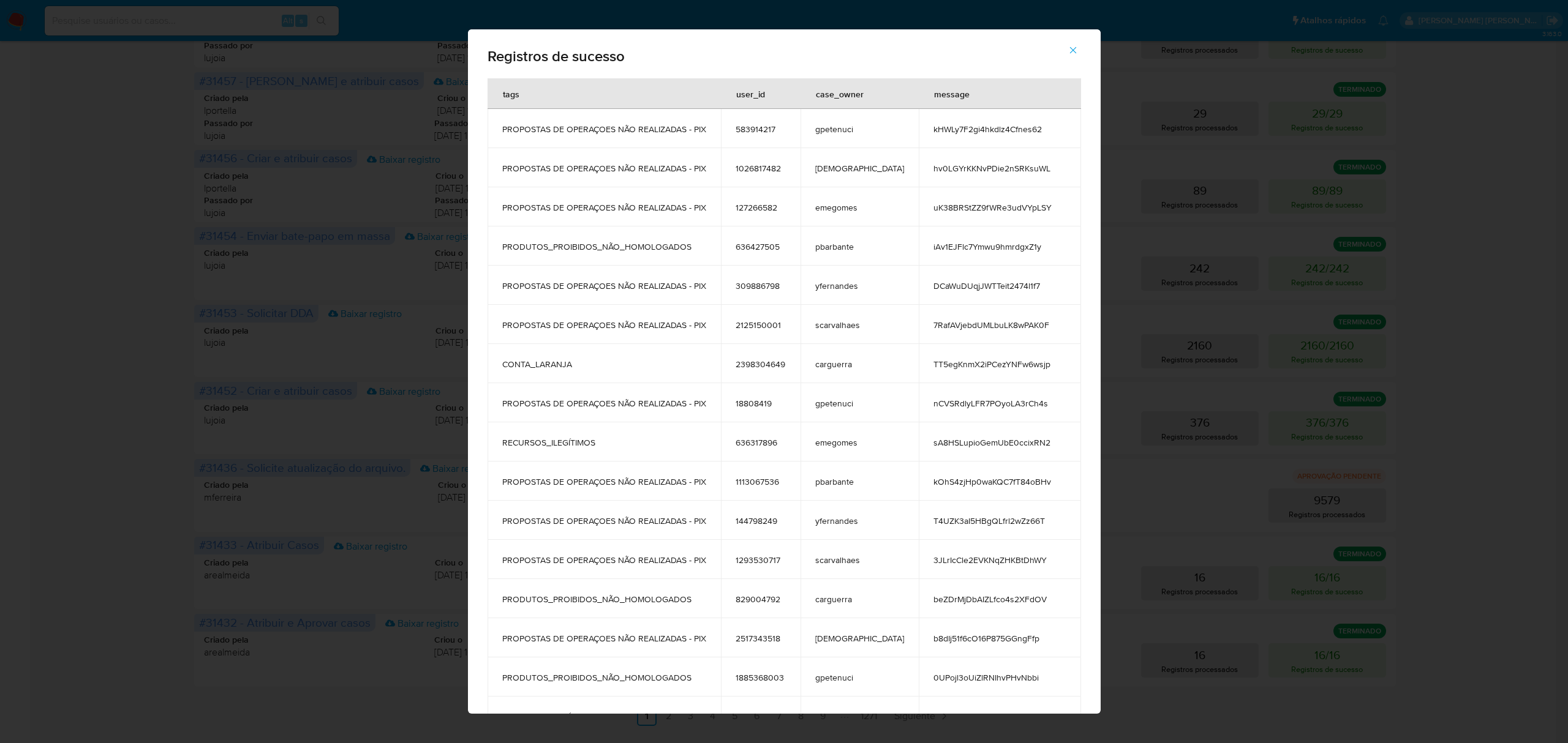
click at [1066, 50] on button "button" at bounding box center [1073, 50] width 43 height 29
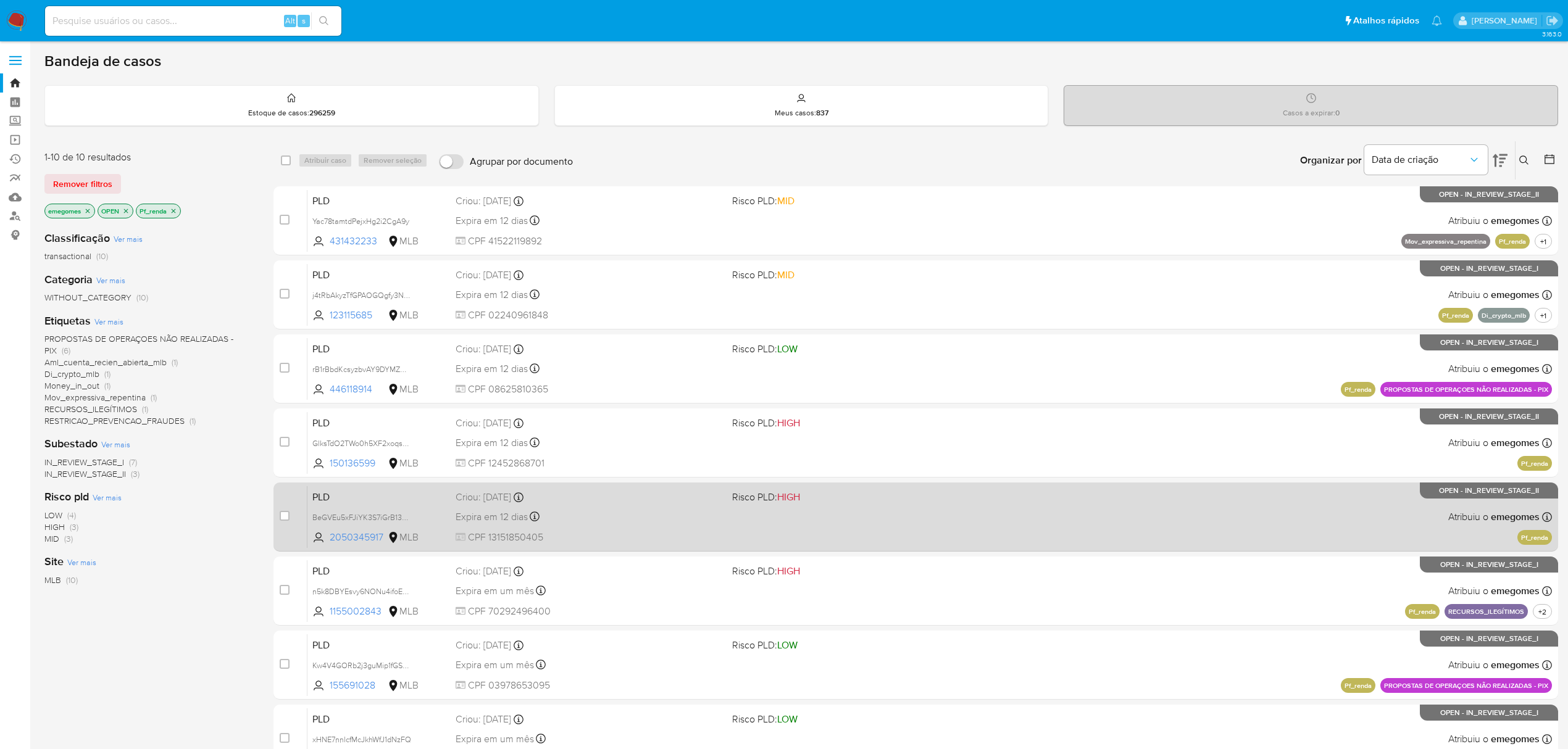
click at [587, 514] on div "Expira em 12 dias Expira em [DATE] 00:26:29" at bounding box center [589, 517] width 267 height 17
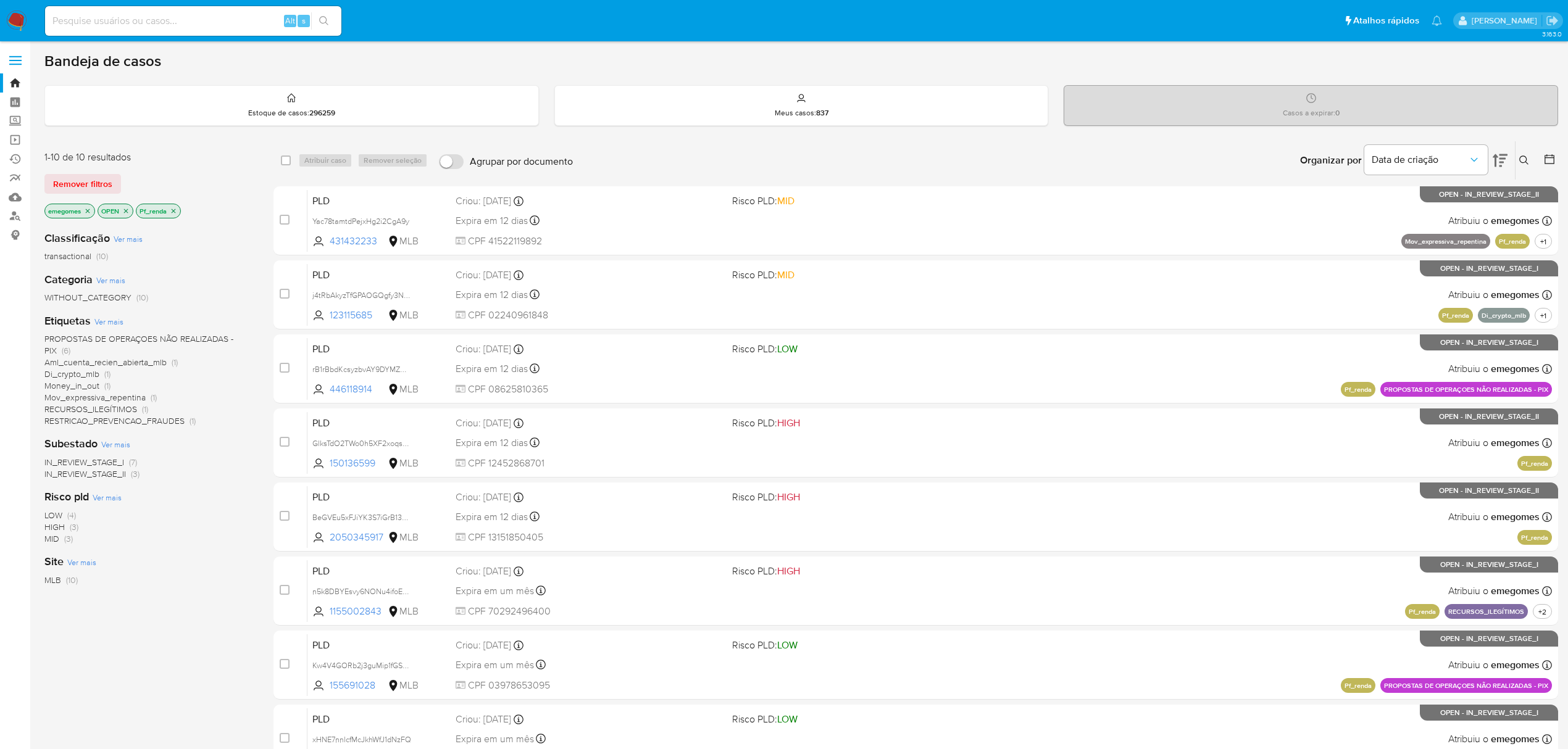
click at [177, 207] on icon "close-filter" at bounding box center [173, 210] width 8 height 8
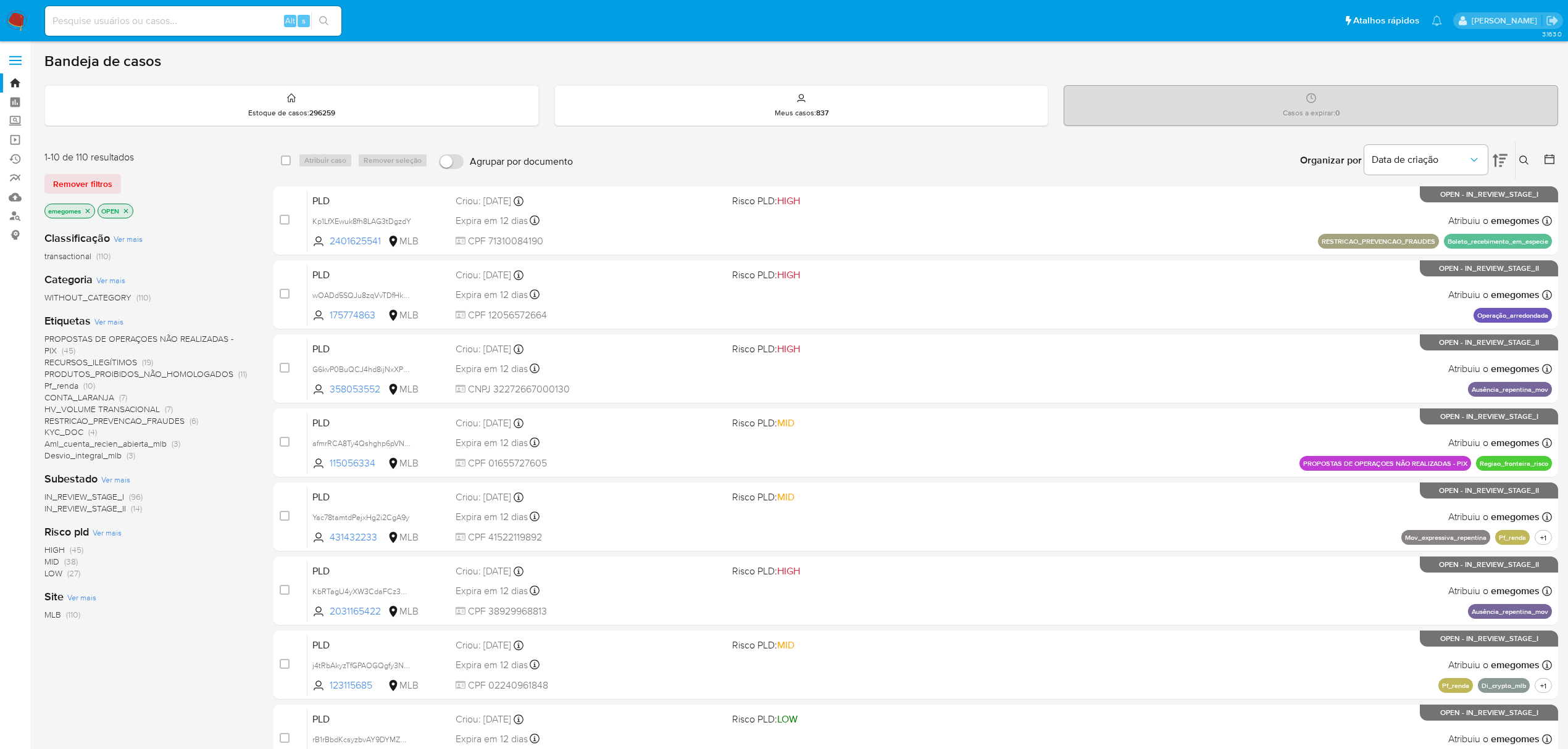
click at [114, 319] on span "Ver mais" at bounding box center [109, 321] width 29 height 11
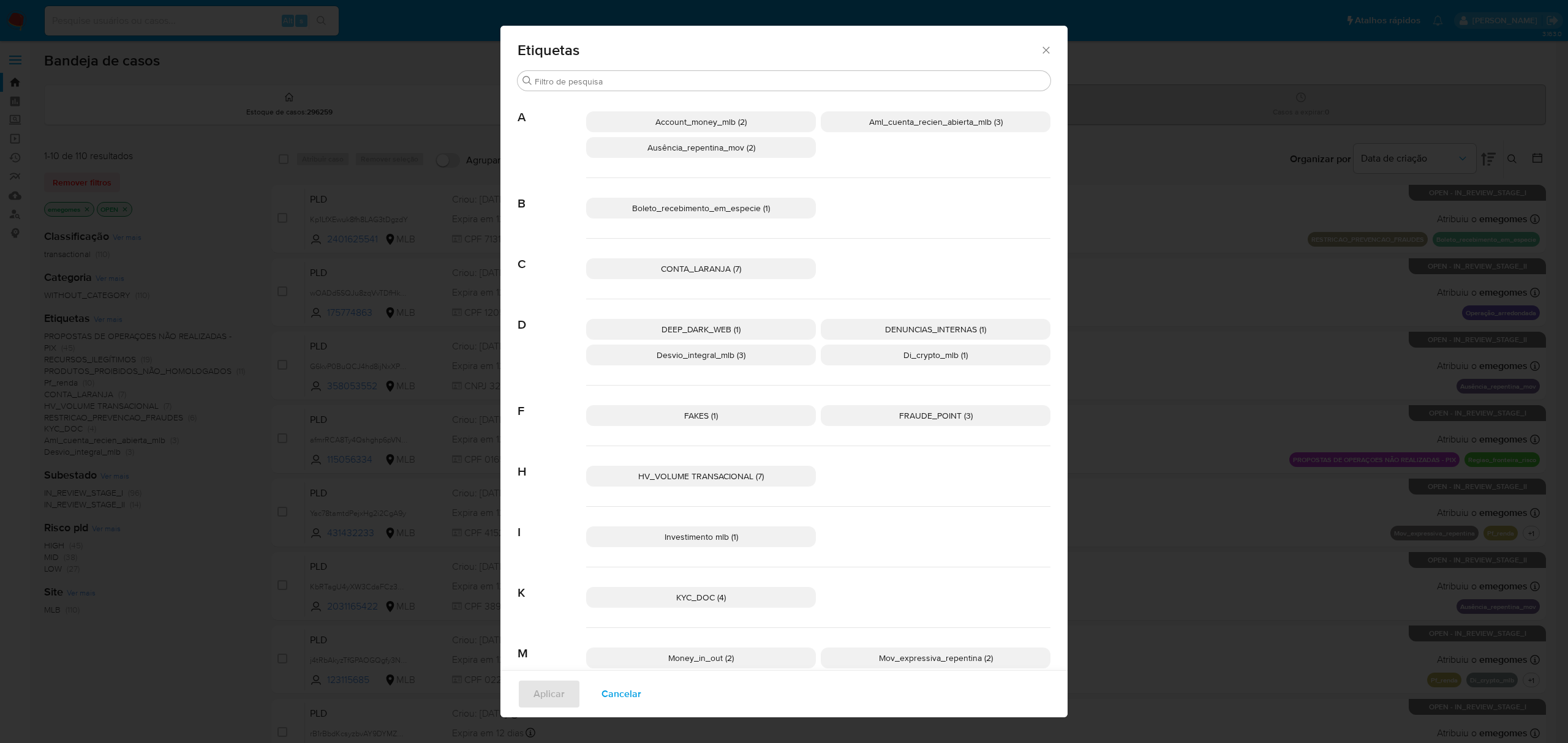
click at [748, 119] on p "Account_money_mlb (2)" at bounding box center [701, 121] width 229 height 21
click at [536, 691] on span "Aplicar" at bounding box center [550, 694] width 32 height 27
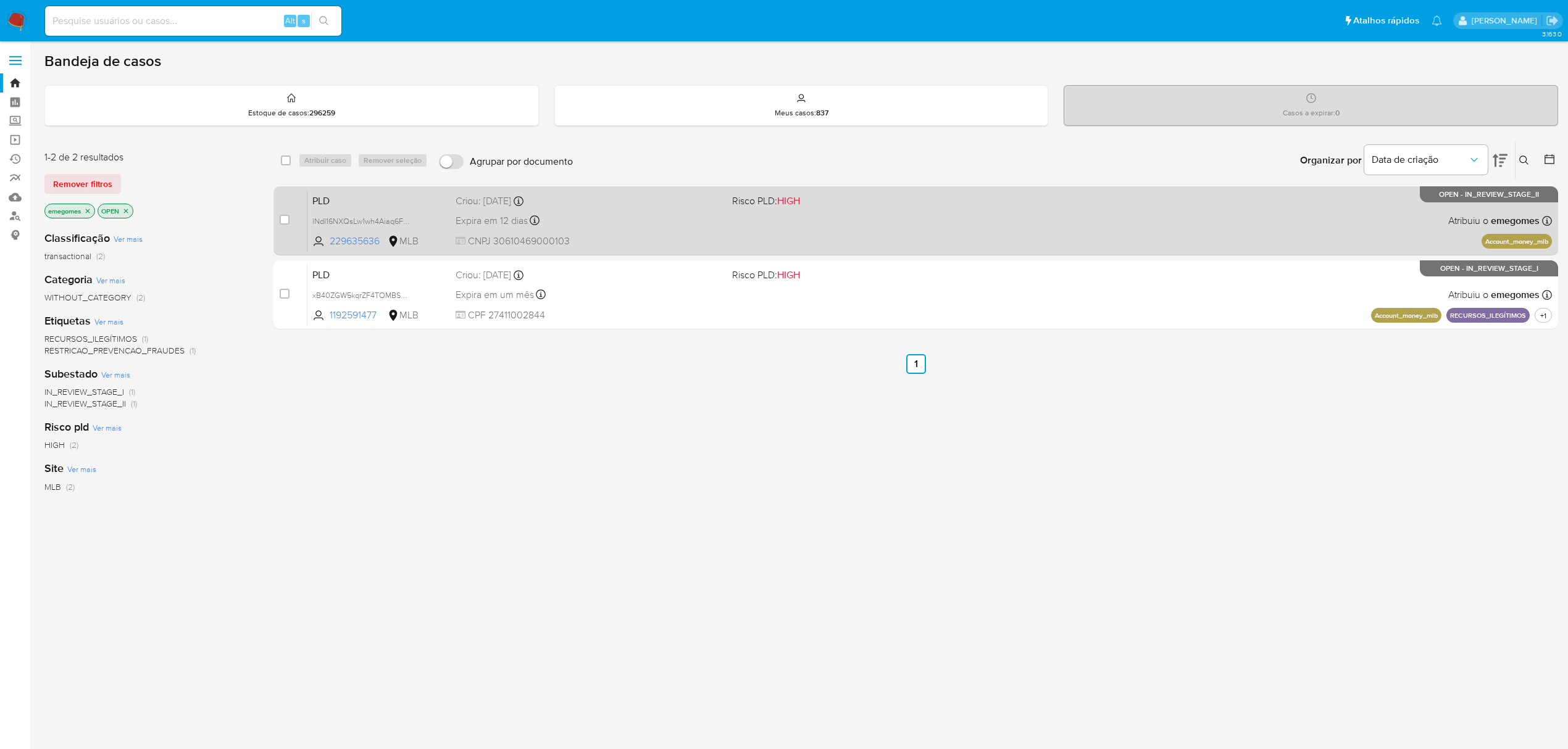
click at [687, 214] on div "Expira em 12 dias Expira em 27/10/2025 00:26:28" at bounding box center [589, 220] width 267 height 17
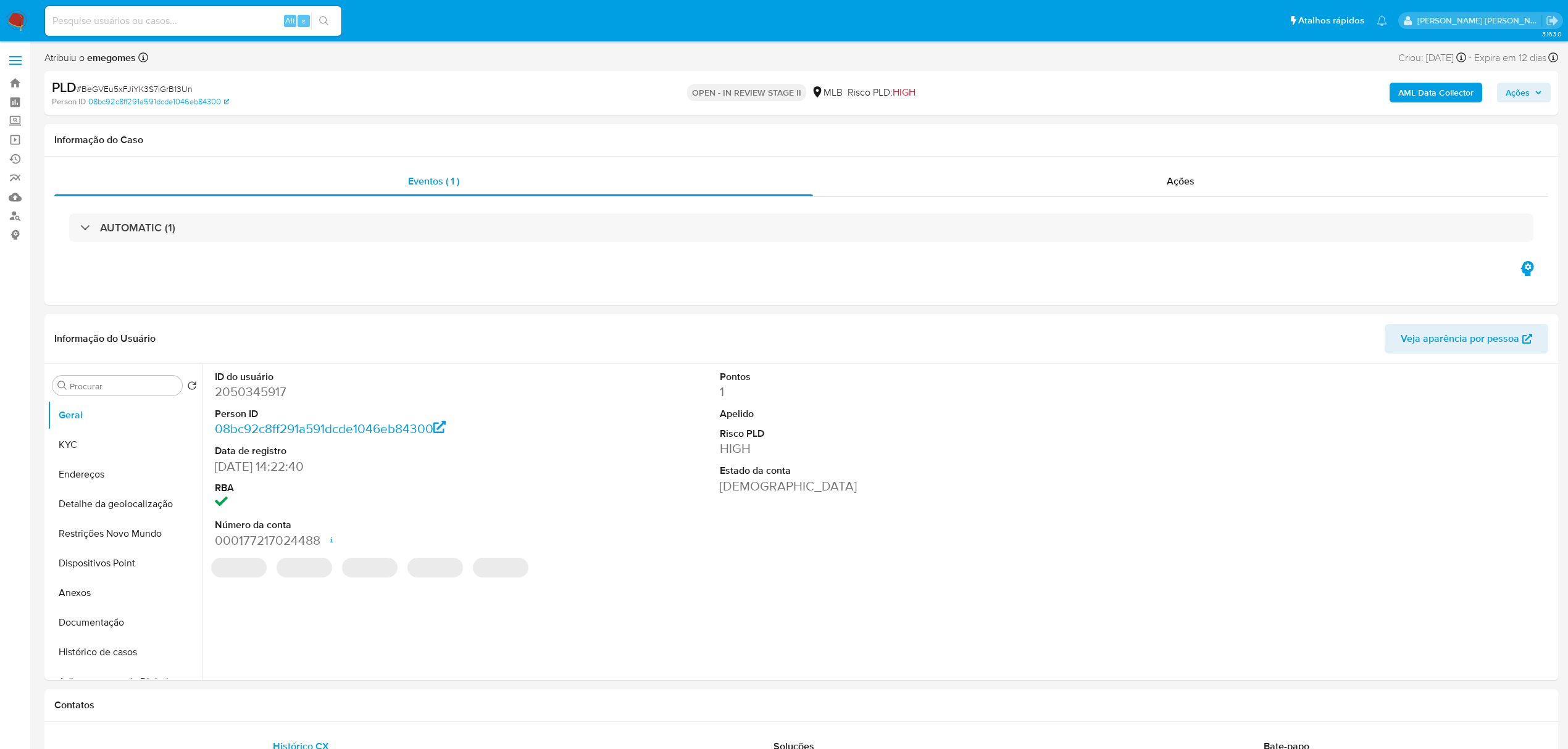
select select "10"
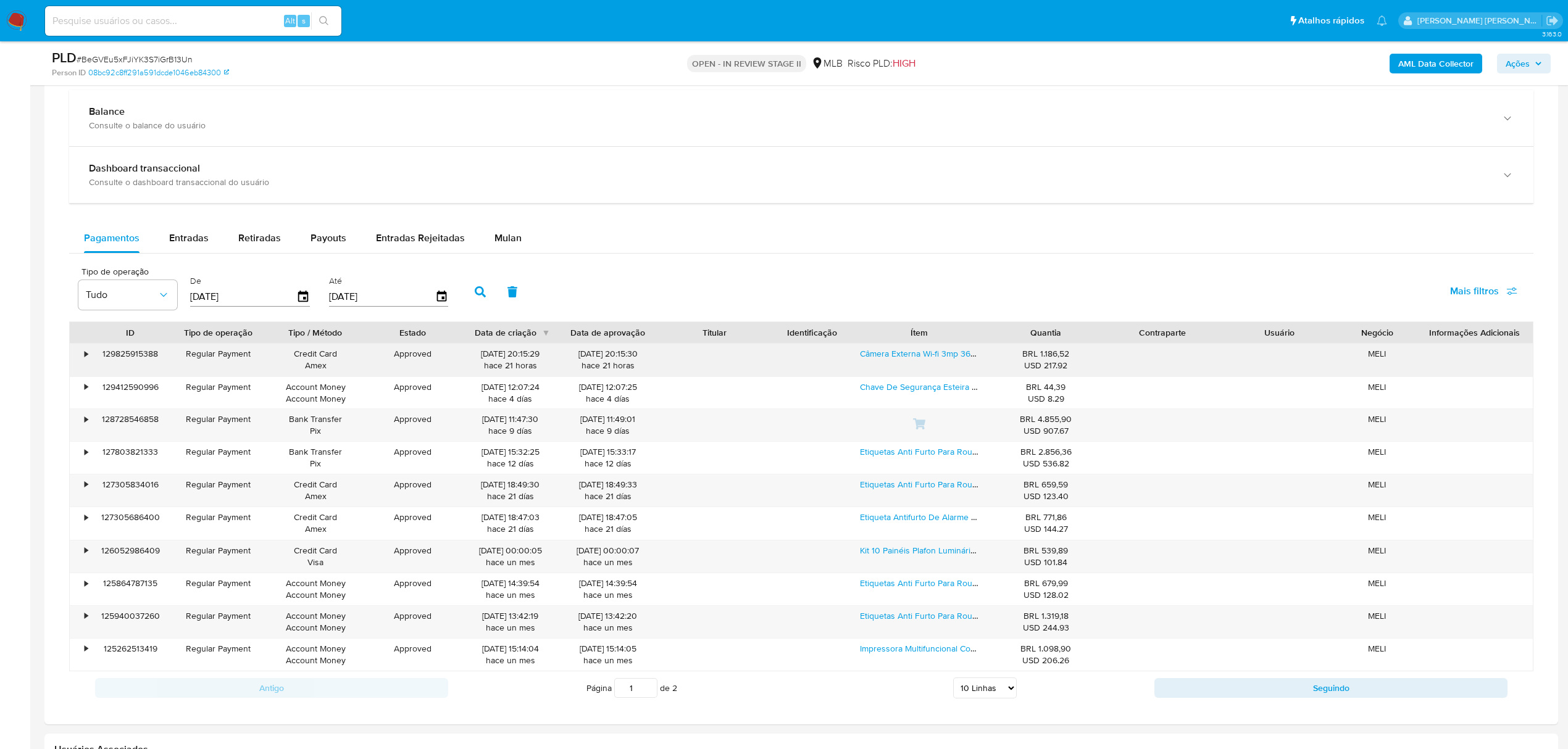
scroll to position [905, 0]
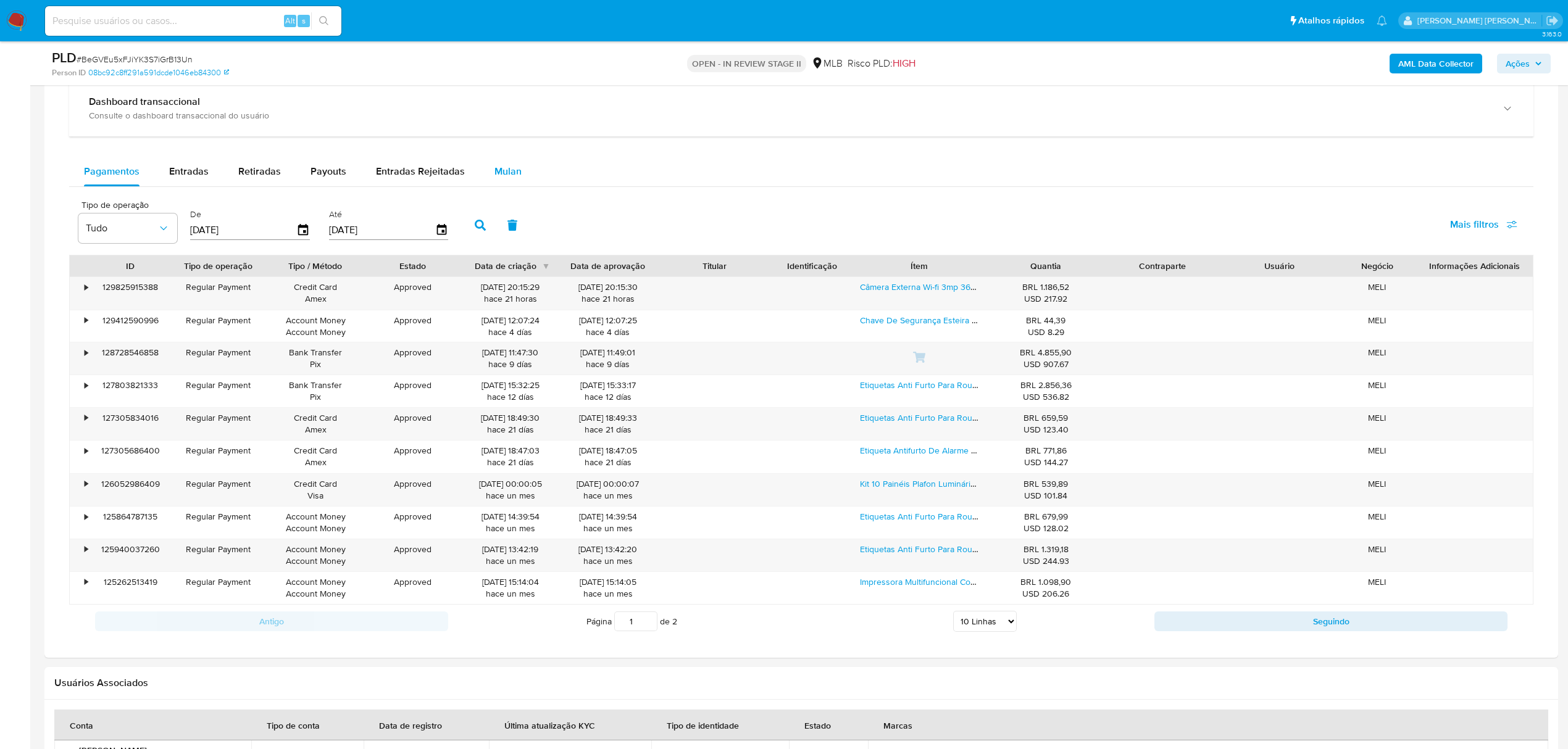
click at [506, 178] on span "Mulan" at bounding box center [508, 171] width 27 height 14
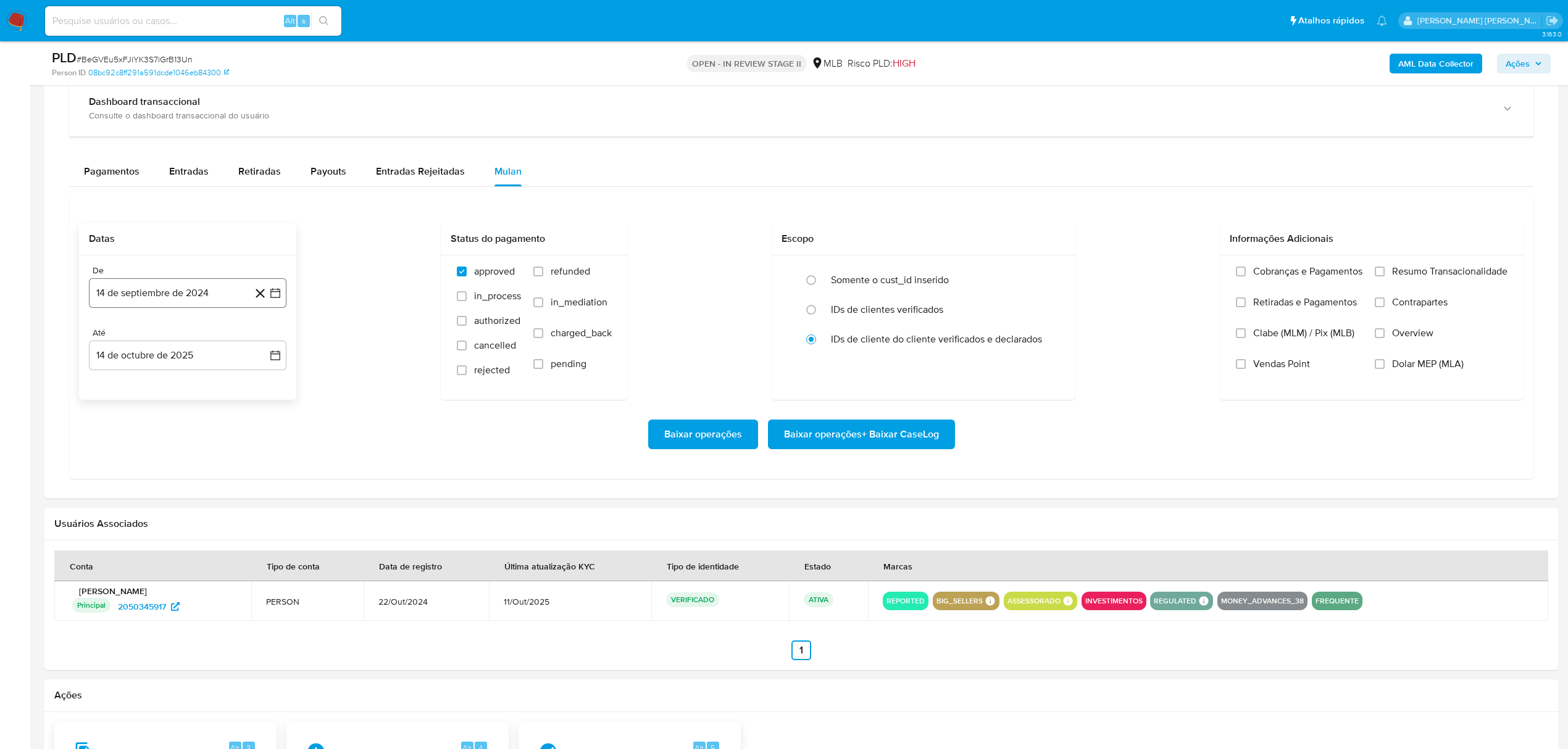
click at [277, 297] on icon "button" at bounding box center [275, 292] width 13 height 13
click at [262, 338] on icon "Mes siguiente" at bounding box center [265, 338] width 5 height 8
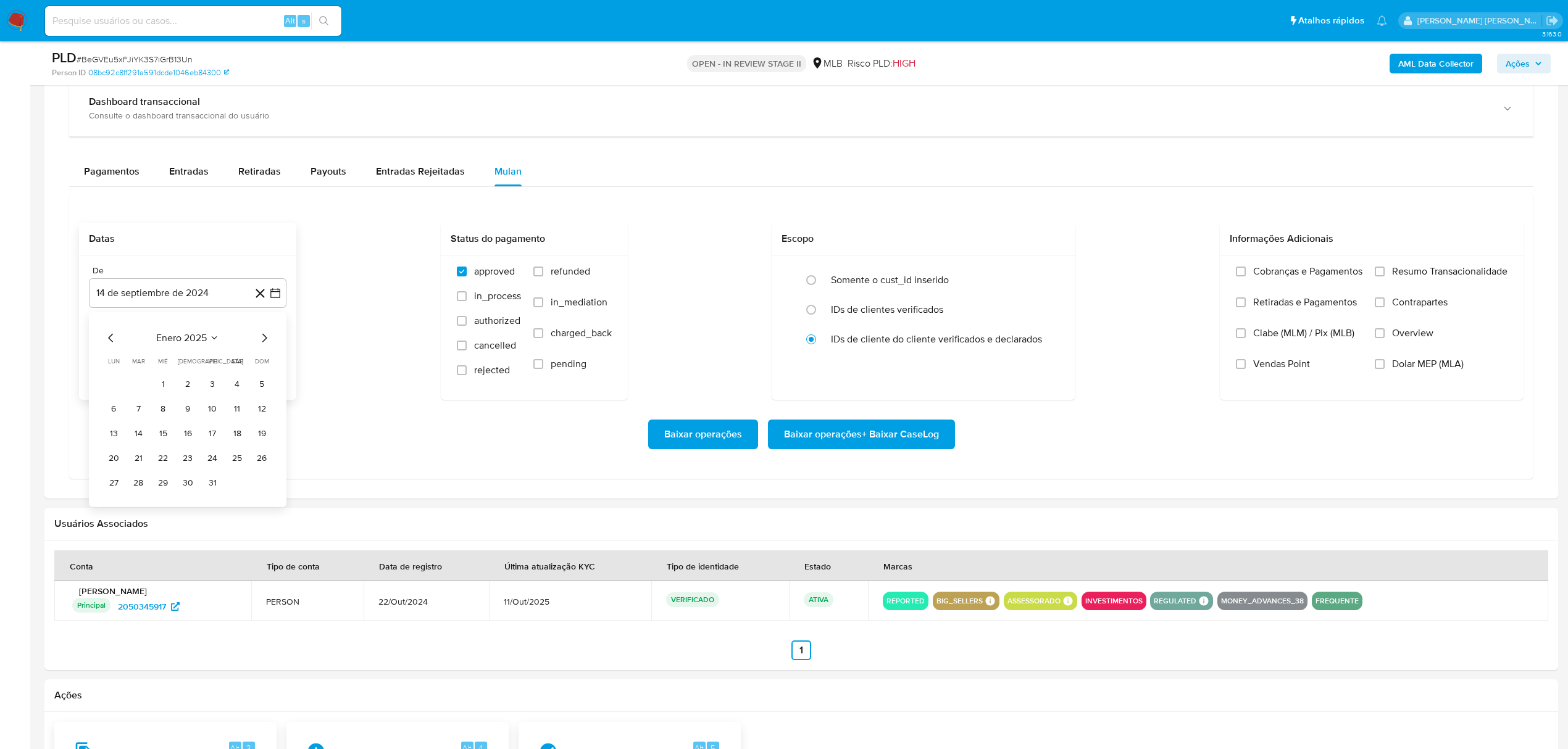
click at [262, 338] on icon "Mes siguiente" at bounding box center [265, 338] width 5 height 8
click at [110, 343] on icon "Mes anterior" at bounding box center [111, 338] width 5 height 8
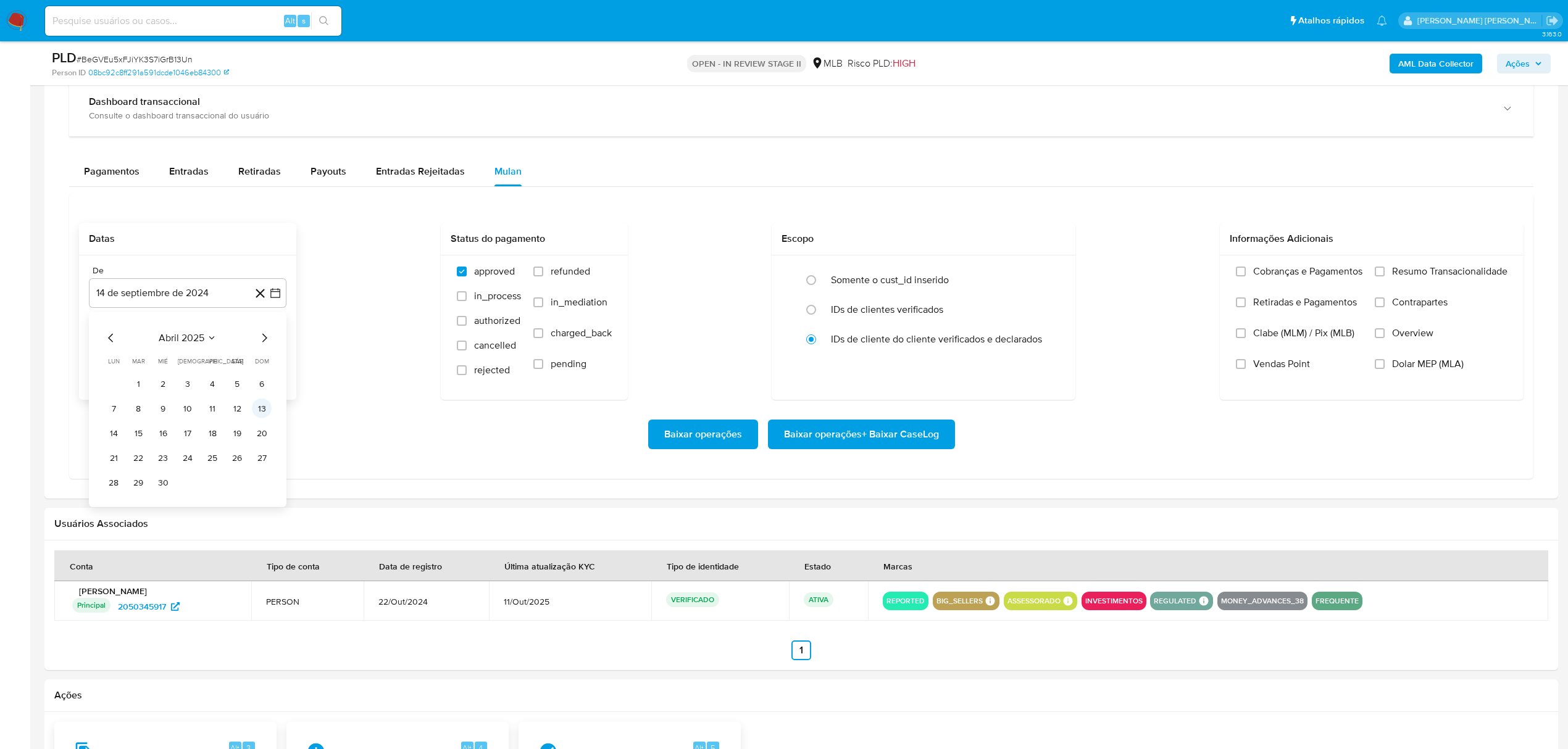
click at [261, 411] on button "13" at bounding box center [262, 409] width 20 height 20
click at [282, 356] on button "14 de octubre de 2025" at bounding box center [188, 355] width 198 height 29
click at [112, 493] on button "13" at bounding box center [114, 496] width 20 height 20
click at [1418, 327] on label "Contrapartes" at bounding box center [1441, 312] width 132 height 31
click at [1384, 307] on input "Contrapartes" at bounding box center [1379, 302] width 10 height 10
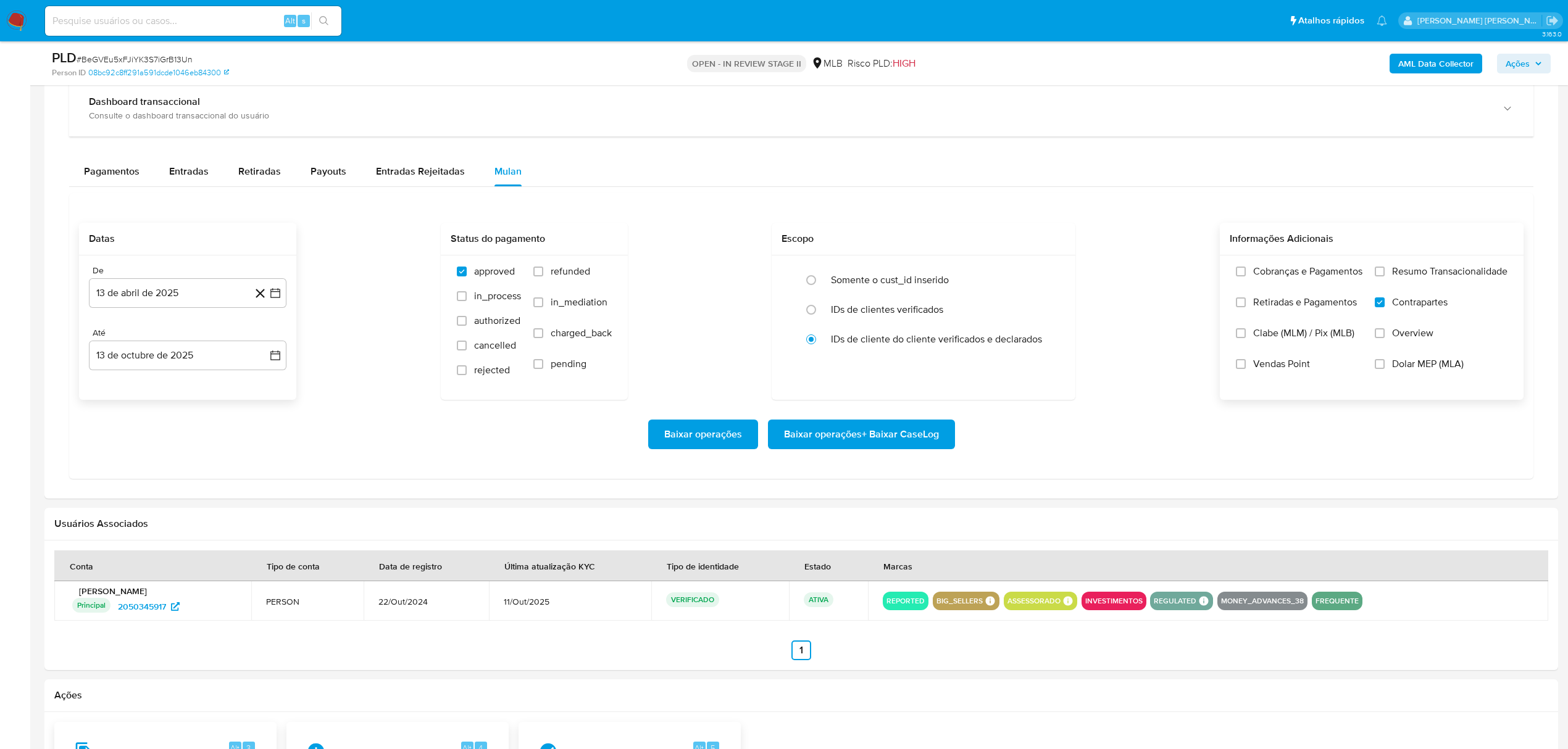
click at [1409, 339] on span "Overview" at bounding box center [1412, 333] width 41 height 13
click at [1384, 338] on input "Overview" at bounding box center [1379, 333] width 10 height 10
click at [1432, 285] on label "Resumo Transacionalidade" at bounding box center [1441, 281] width 132 height 31
click at [1384, 276] on input "Resumo Transacionalidade" at bounding box center [1379, 271] width 10 height 10
click at [858, 435] on span "Baixar operações + Baixar CaseLog" at bounding box center [861, 434] width 155 height 27
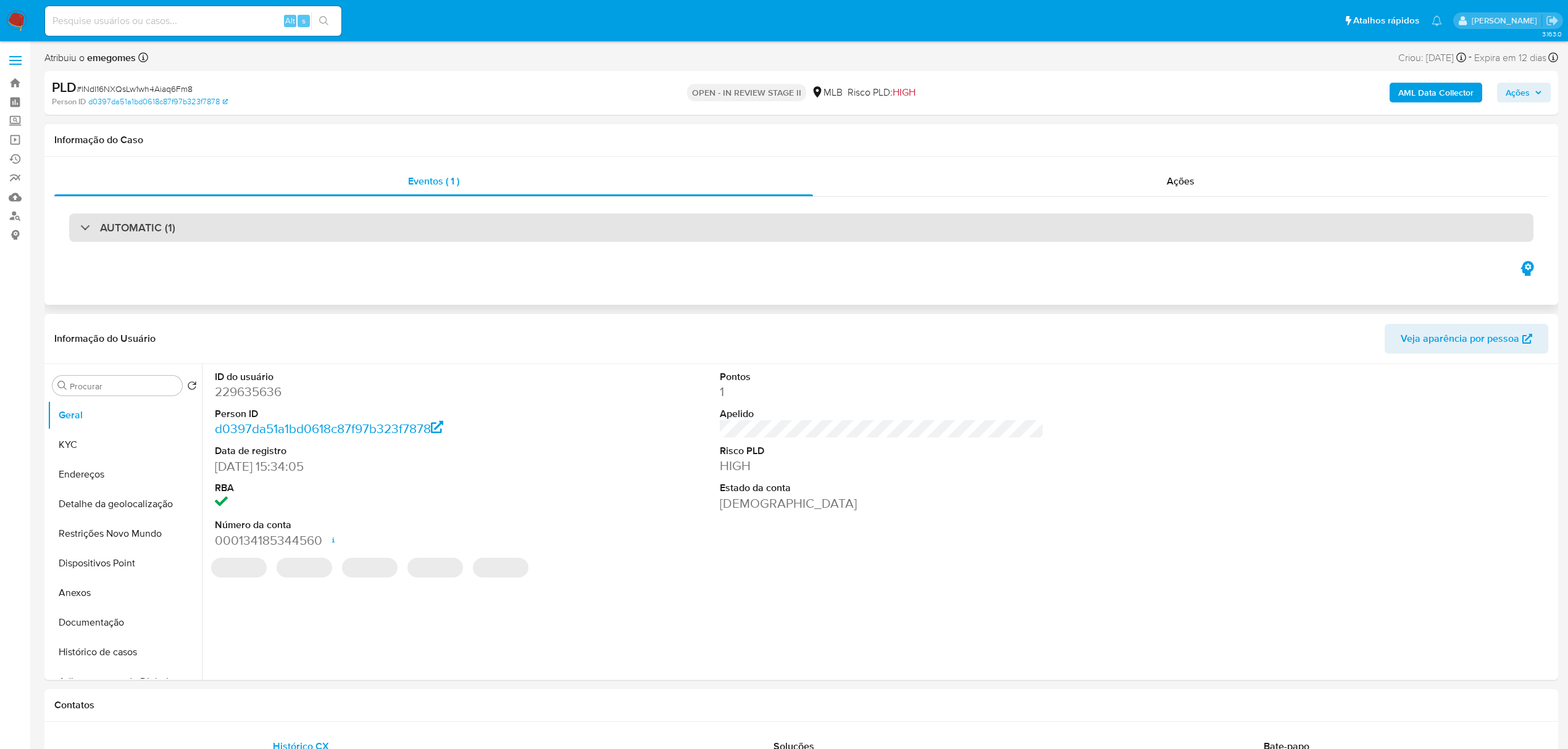
select select "10"
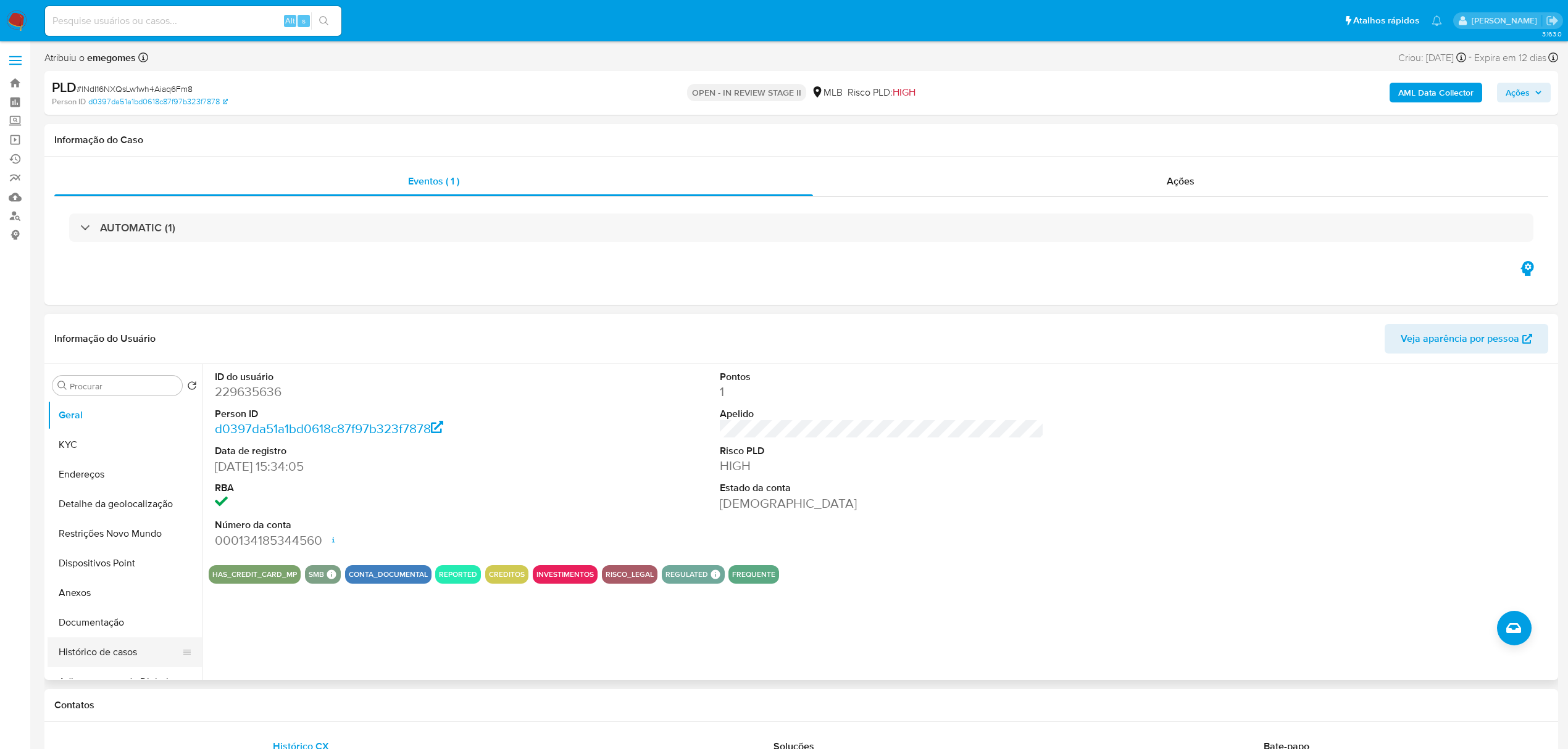
click at [80, 657] on button "Histórico de casos" at bounding box center [120, 652] width 144 height 29
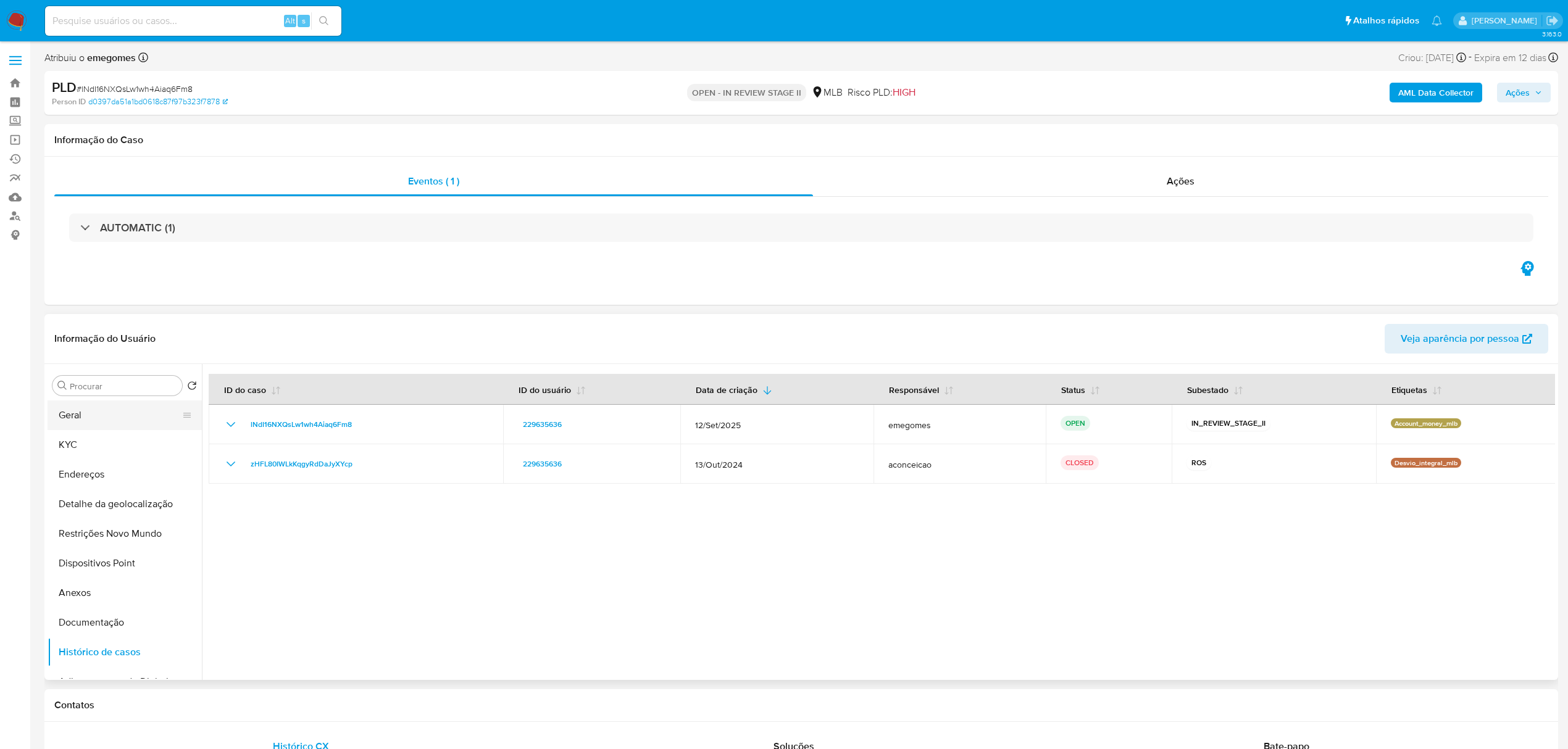
click at [106, 421] on button "Geral" at bounding box center [120, 415] width 144 height 29
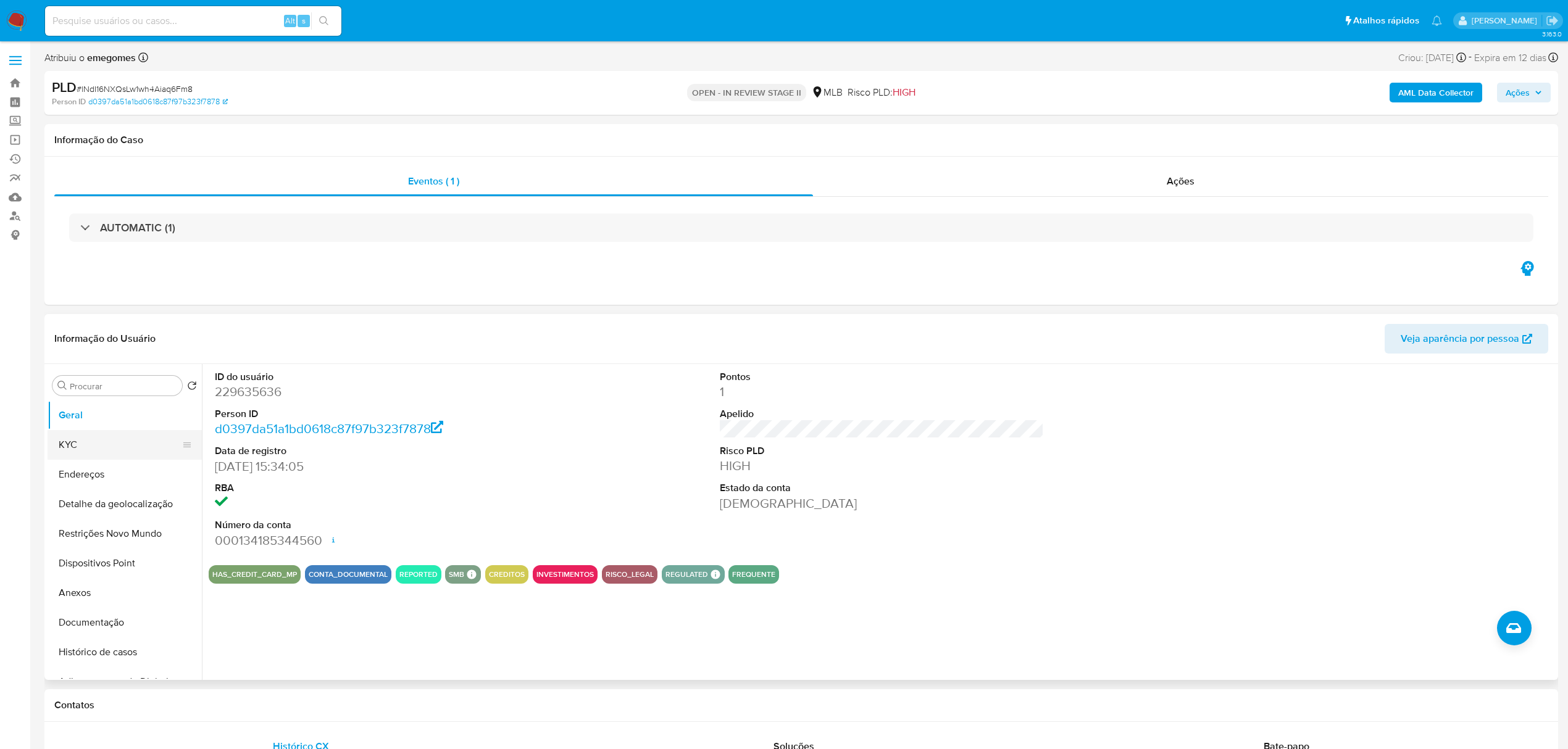
click at [90, 445] on button "KYC" at bounding box center [120, 444] width 144 height 29
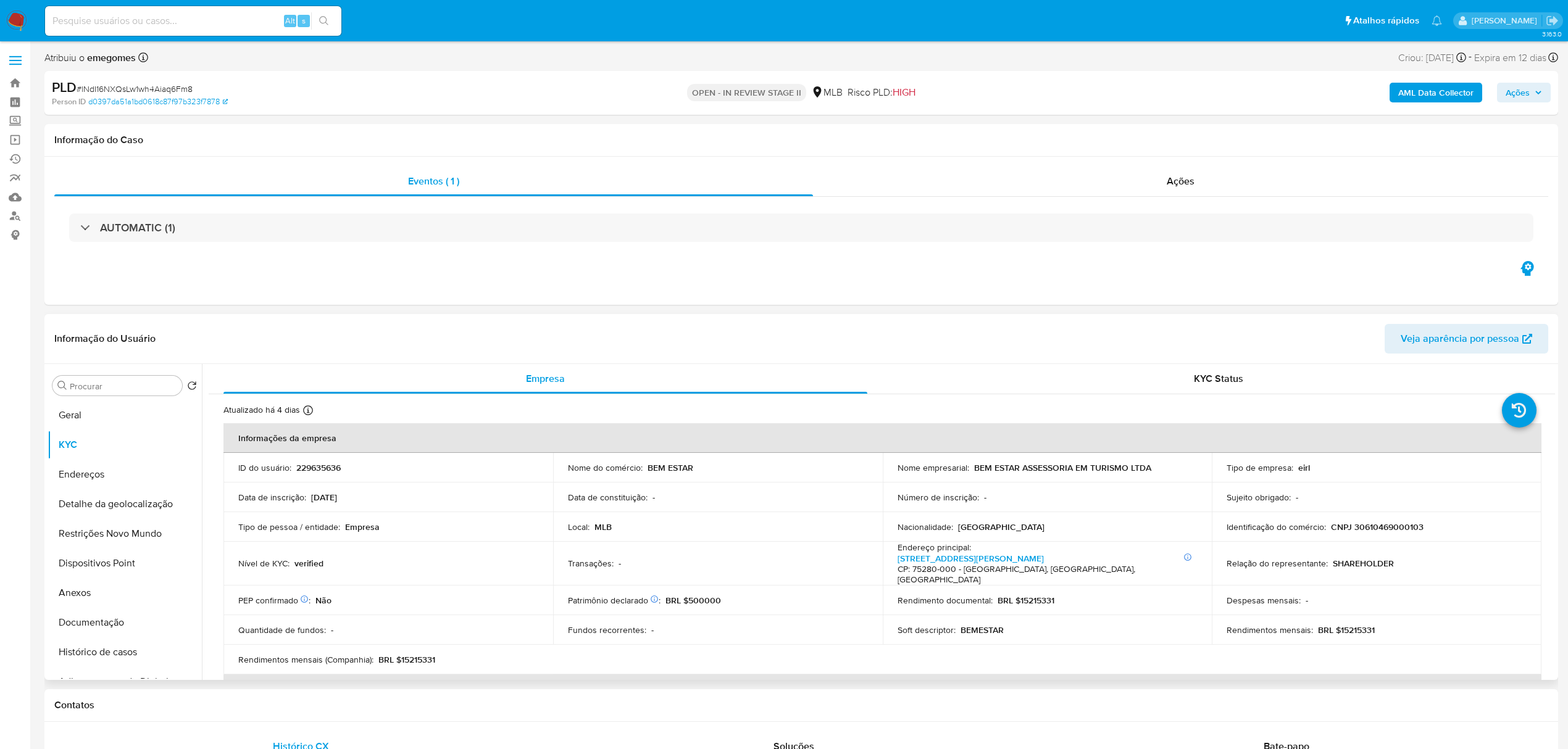
click at [357, 341] on header "Informação do Usuário Veja aparência por pessoa" at bounding box center [801, 338] width 1493 height 29
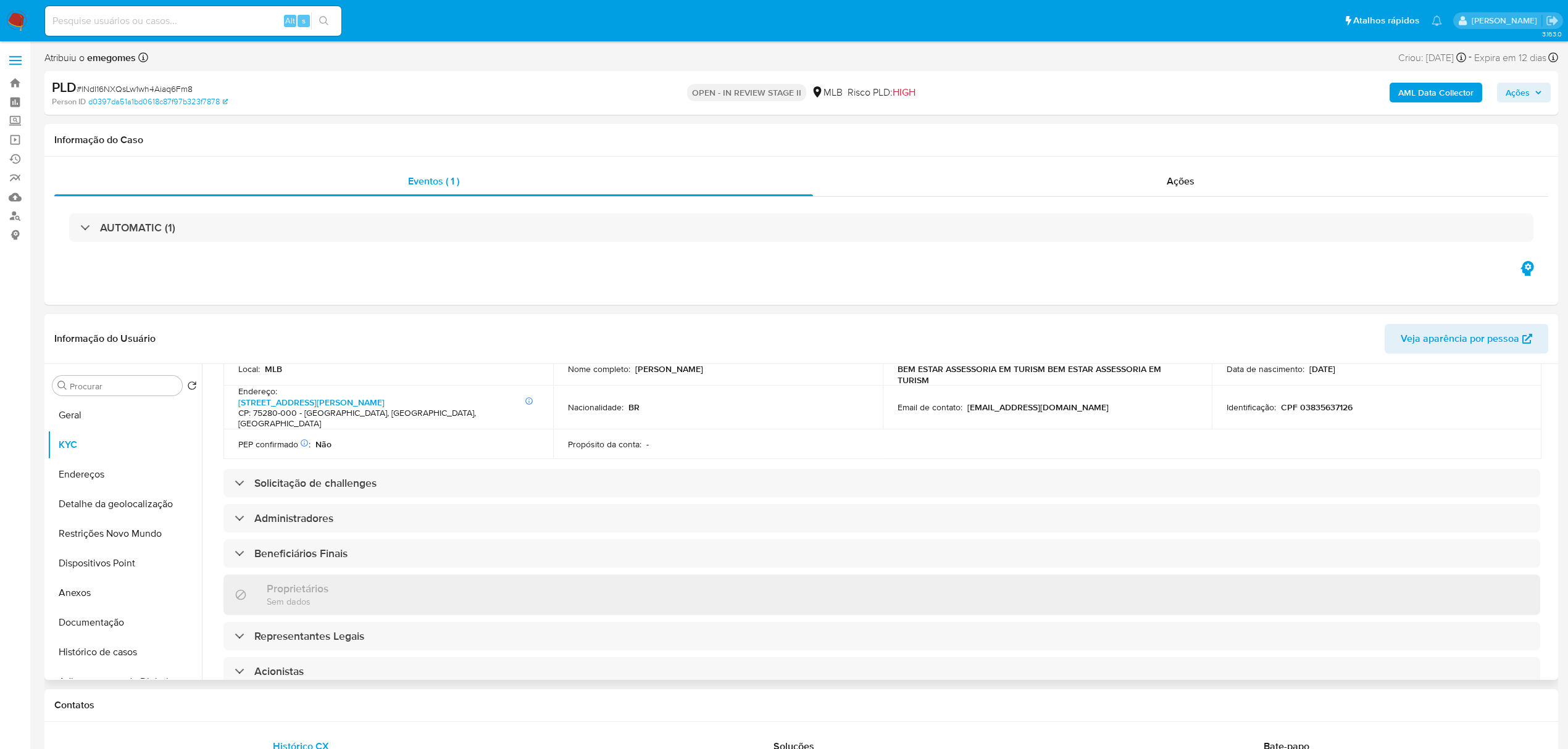
scroll to position [493, 0]
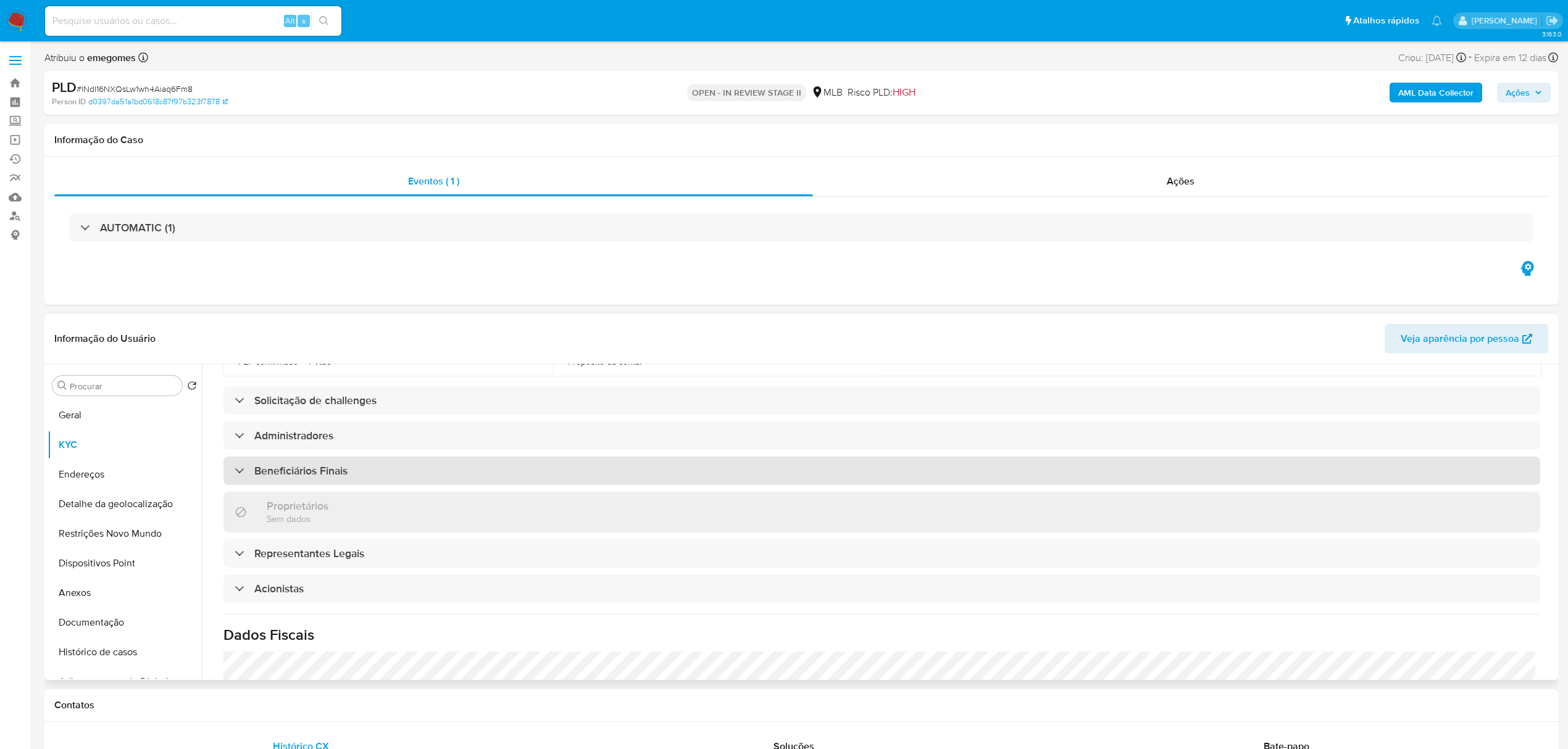
click at [376, 457] on div "Beneficiários Finais" at bounding box center [882, 471] width 1317 height 28
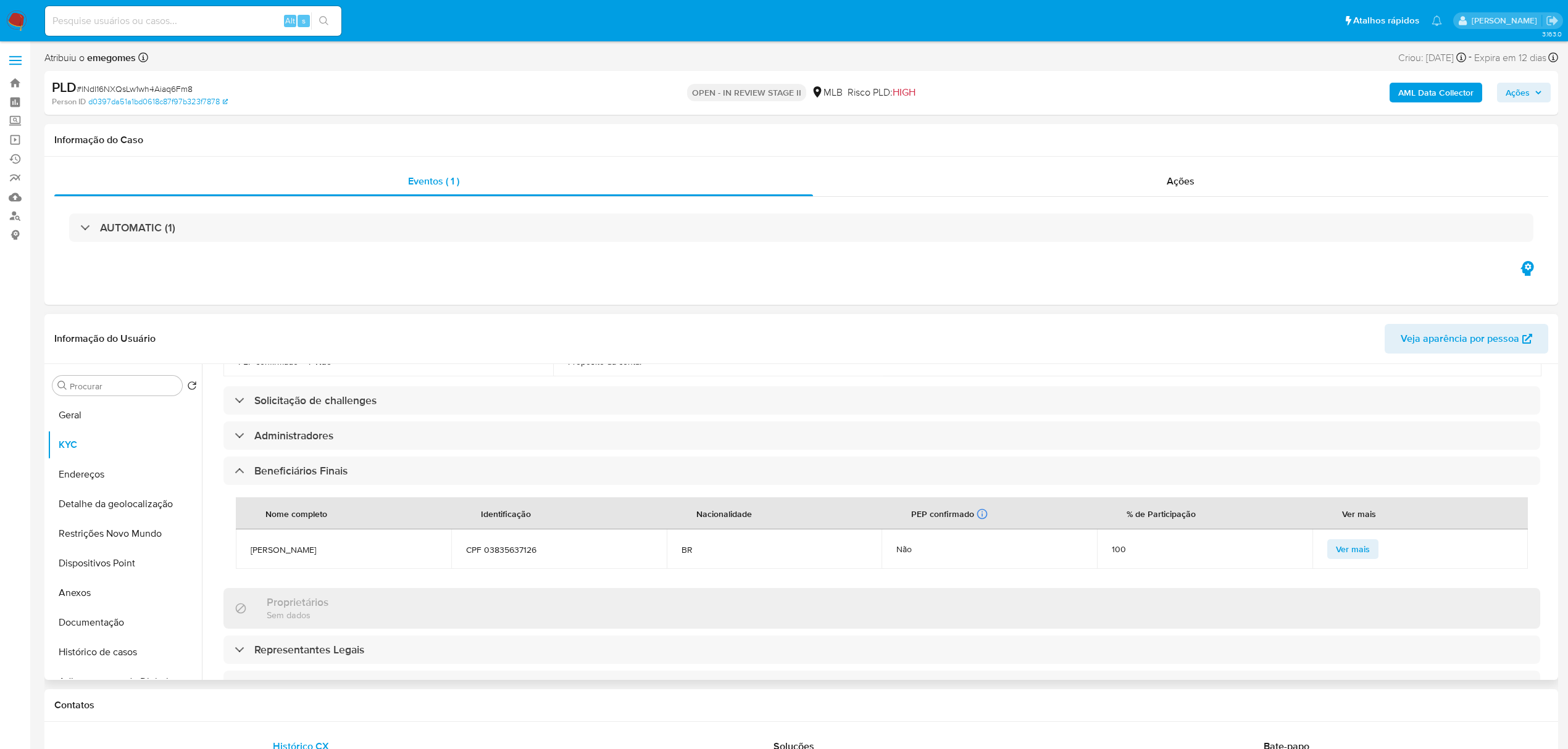
click at [541, 545] on span "CPF 03835637126" at bounding box center [559, 550] width 186 height 11
drag, startPoint x: 543, startPoint y: 527, endPoint x: 247, endPoint y: 531, distance: 296.0
click at [247, 531] on tr "[PERSON_NAME] CPF 03835637126 BR Não 100 Ver mais" at bounding box center [882, 549] width 1292 height 39
copy tr "[PERSON_NAME] CPF 03835637126"
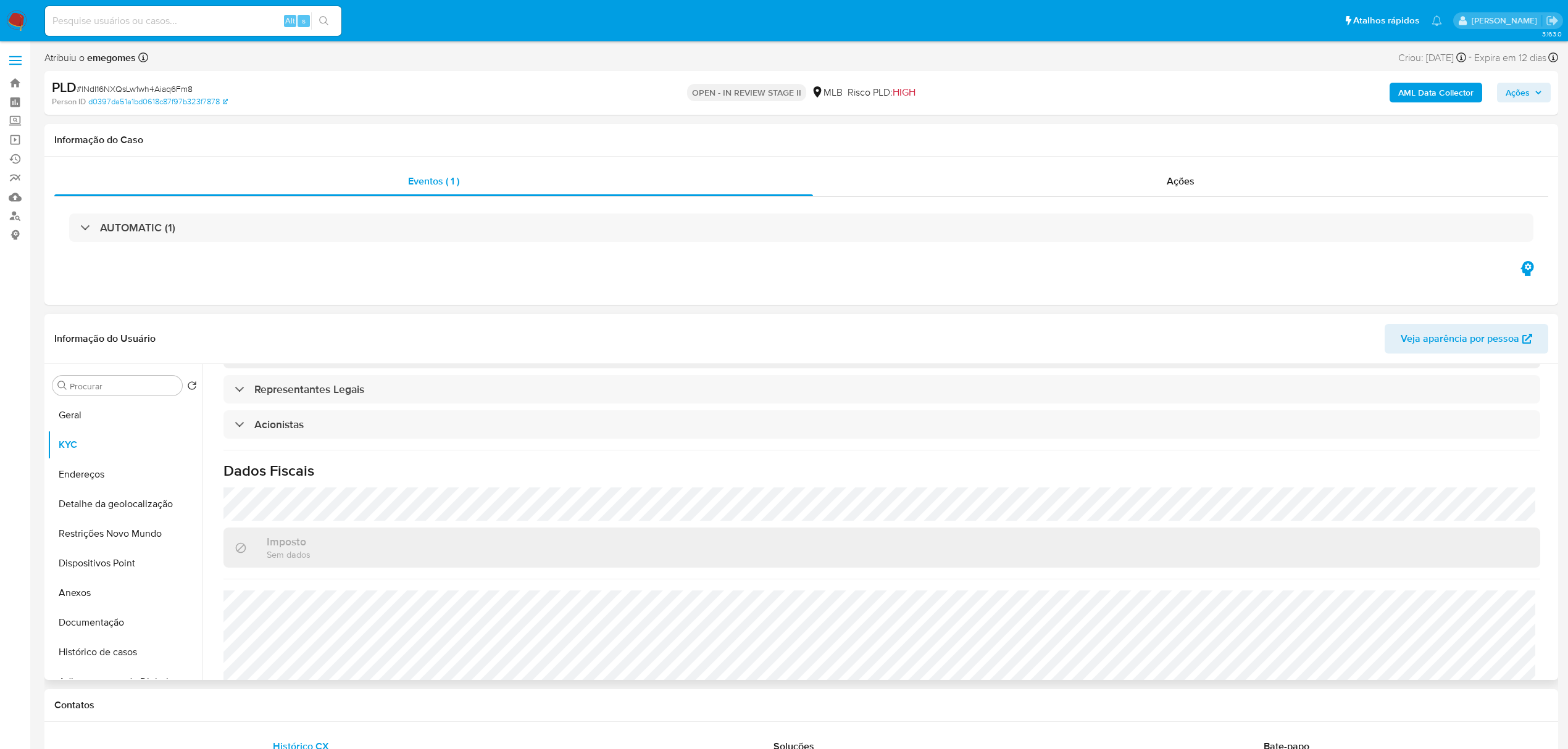
scroll to position [761, 0]
click at [99, 467] on button "Endereços" at bounding box center [120, 474] width 144 height 29
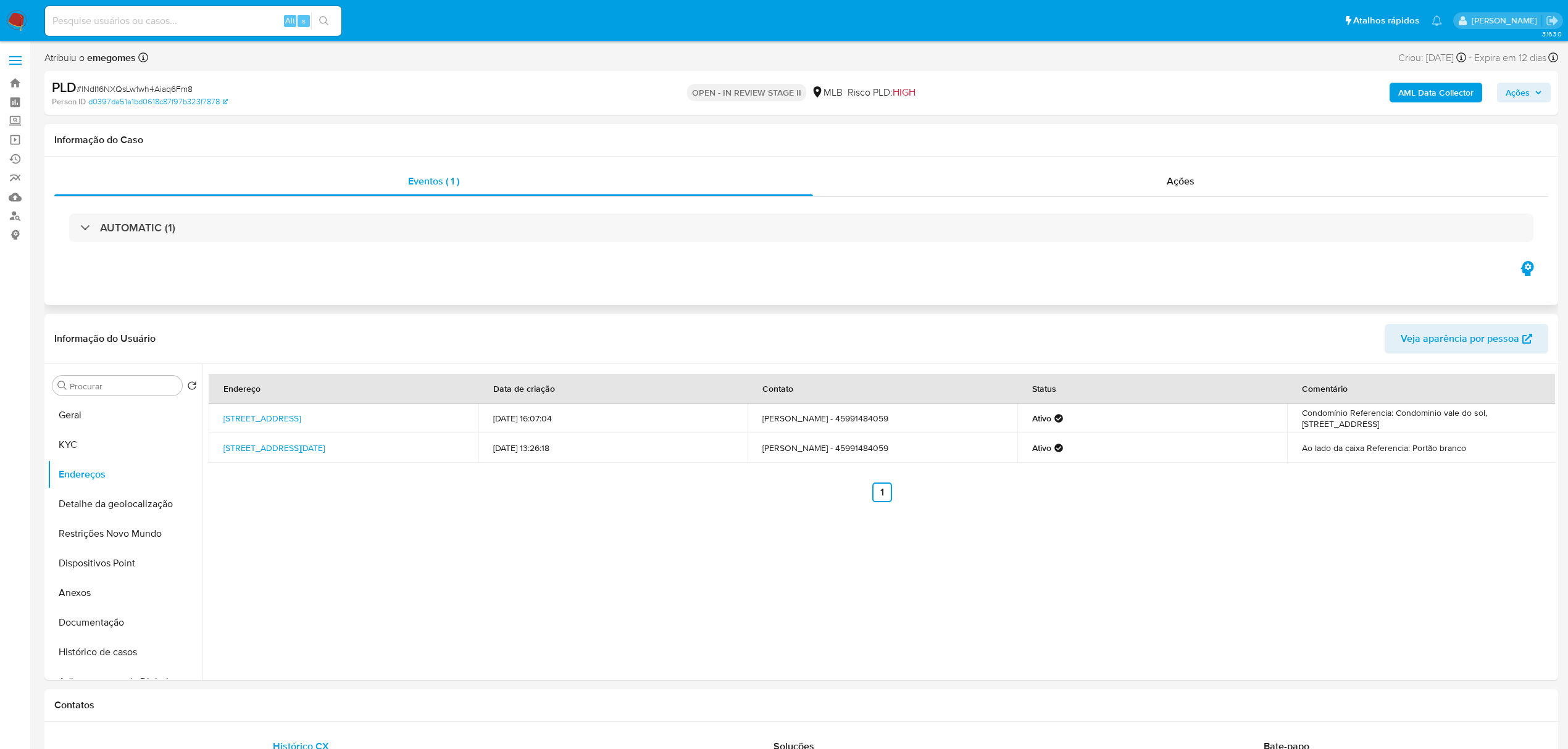
click at [220, 303] on div "Eventos ( 1 ) Ações AUTOMATIC (1)" at bounding box center [801, 230] width 1514 height 148
click at [137, 519] on button "Detalhe da geolocalização" at bounding box center [120, 504] width 144 height 29
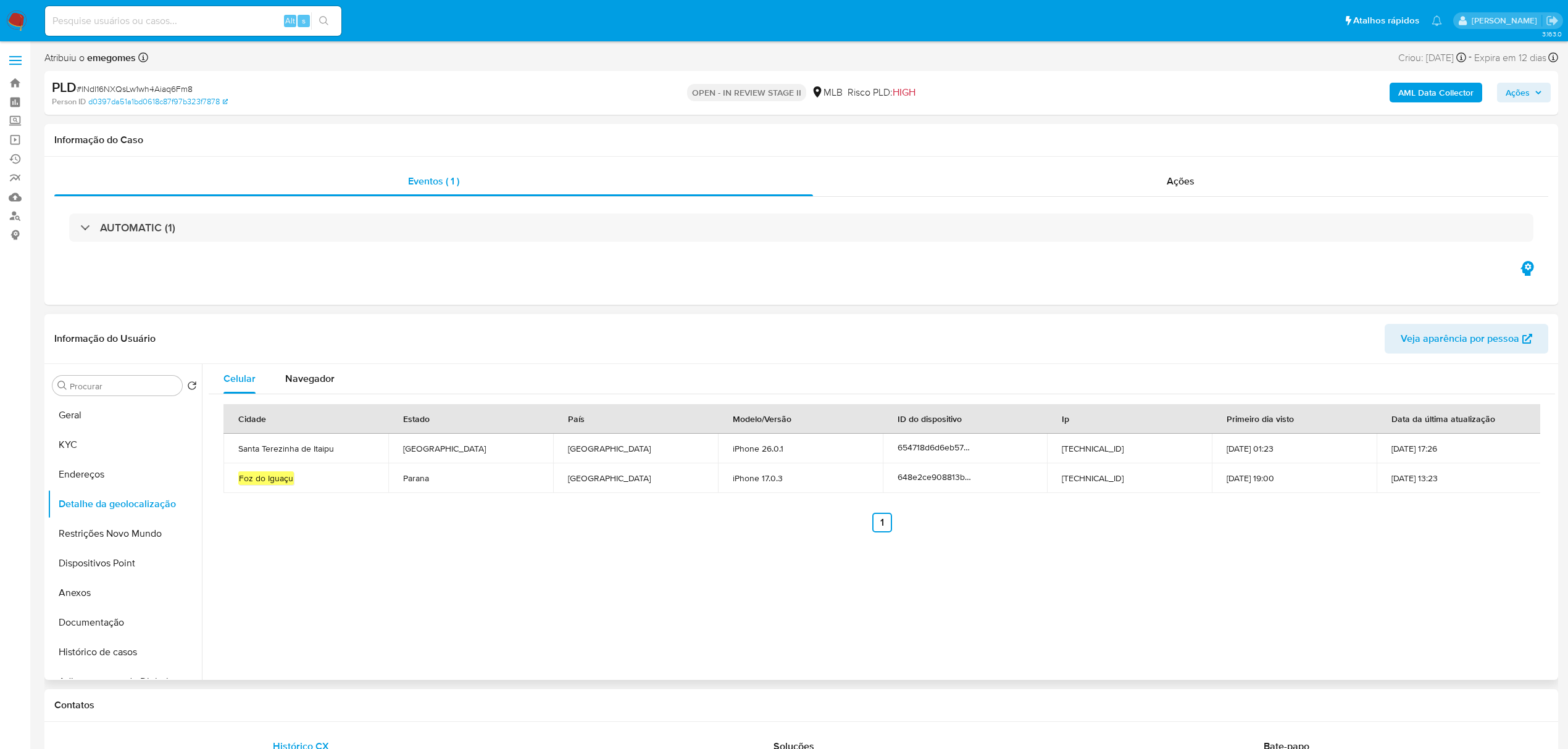
click at [287, 329] on header "Informação do Usuário Veja aparência por pessoa" at bounding box center [801, 338] width 1493 height 29
click at [88, 532] on button "Restrições Novo Mundo" at bounding box center [120, 533] width 144 height 29
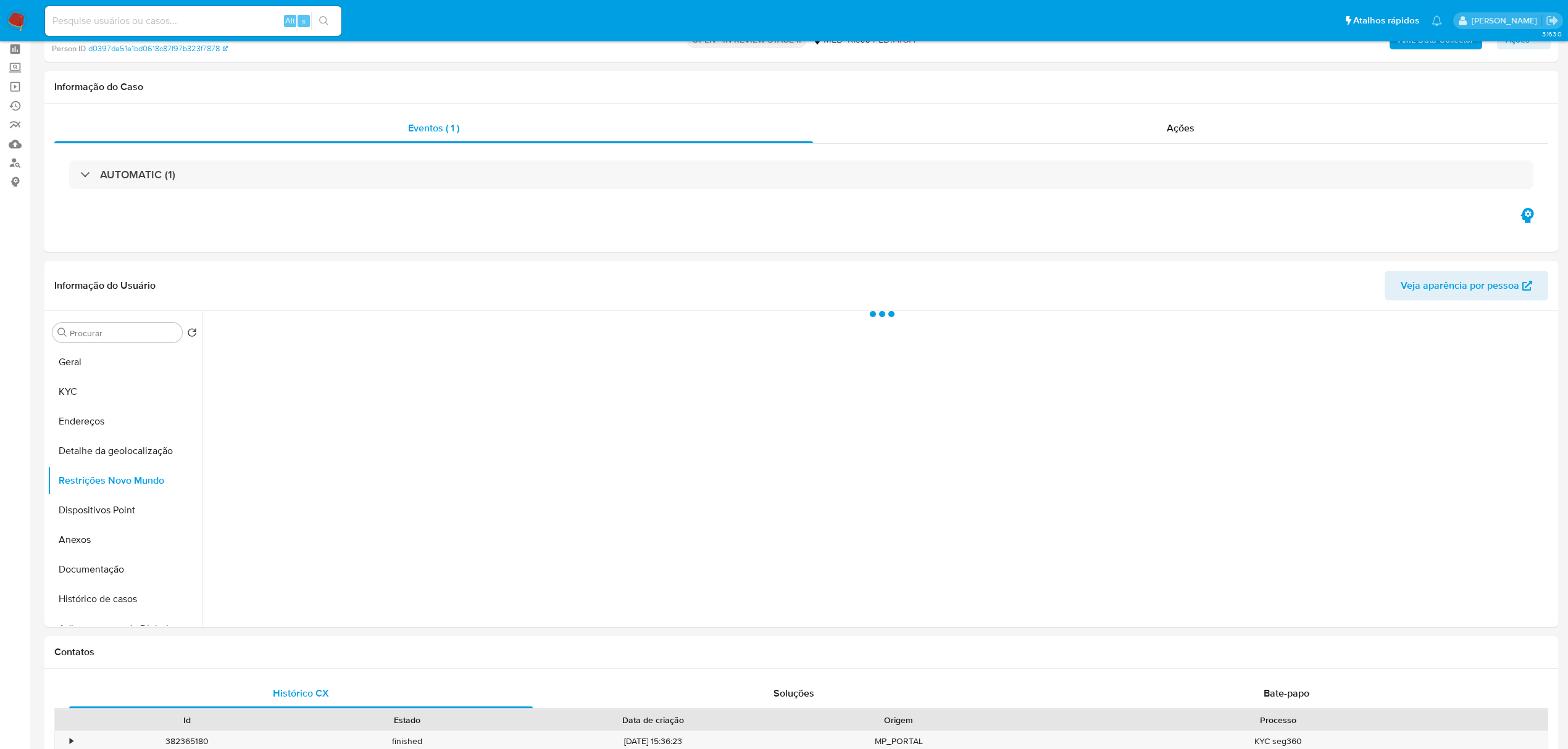
scroll to position [82, 0]
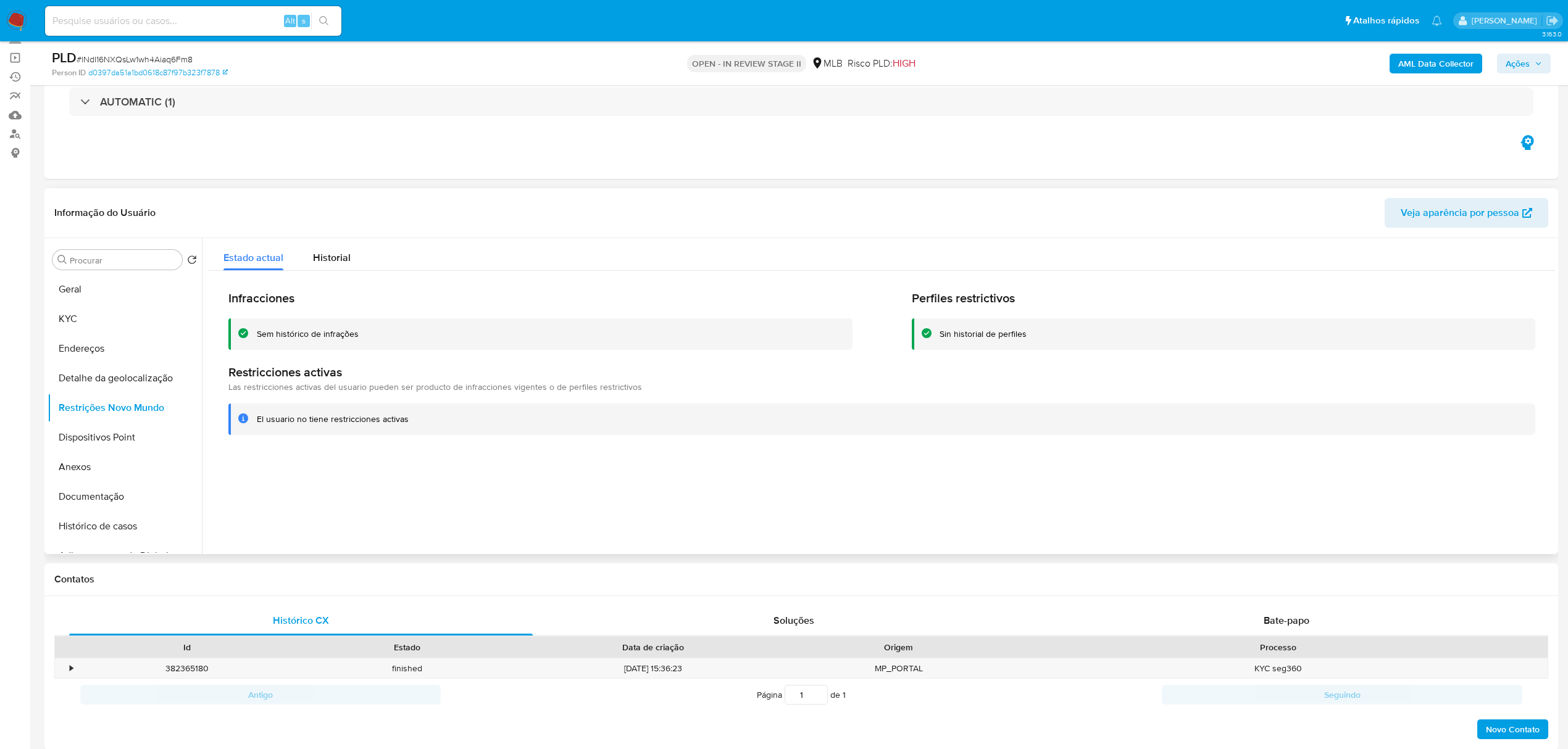
click at [314, 200] on header "Informação do Usuário Veja aparência por pessoa" at bounding box center [801, 212] width 1493 height 29
click at [115, 433] on button "Dispositivos Point" at bounding box center [120, 437] width 144 height 29
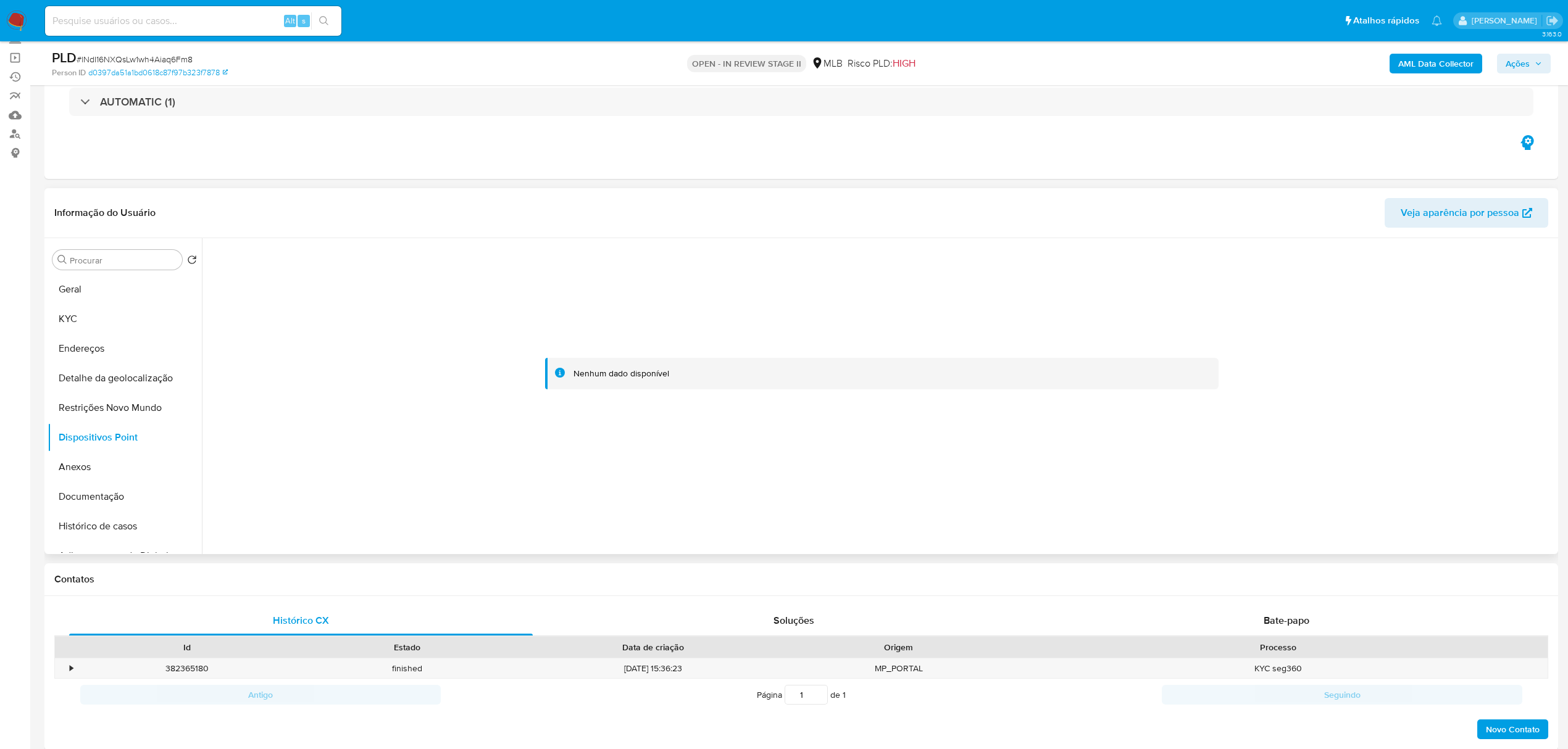
click at [418, 214] on header "Informação do Usuário Veja aparência por pessoa" at bounding box center [801, 212] width 1493 height 29
click at [104, 498] on button "Documentação" at bounding box center [120, 496] width 144 height 29
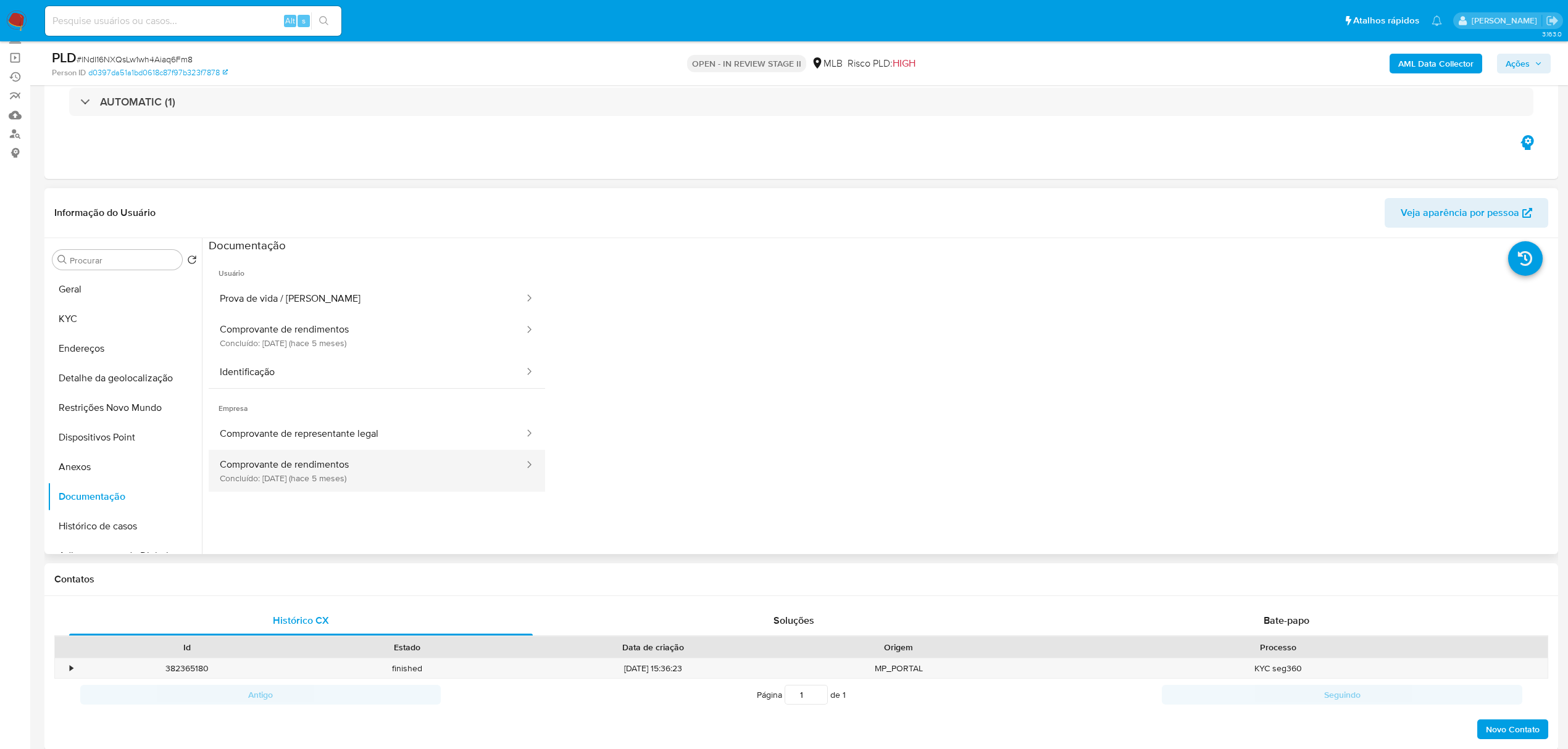
click at [380, 469] on button "Comprovante de rendimentos Concluído: 05/05/2025 (hace 5 meses)" at bounding box center [367, 471] width 317 height 42
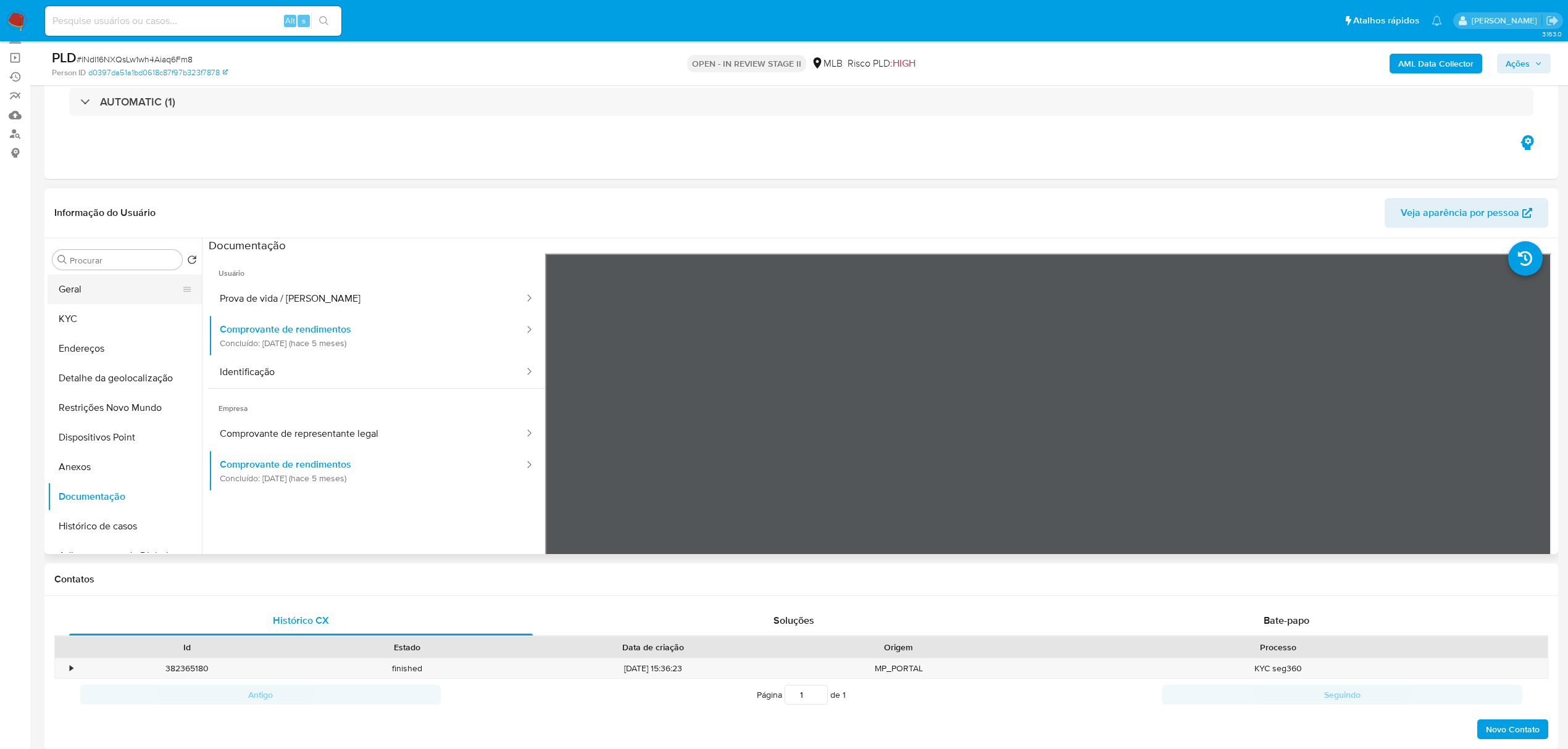
click at [97, 302] on button "Geral" at bounding box center [120, 289] width 144 height 29
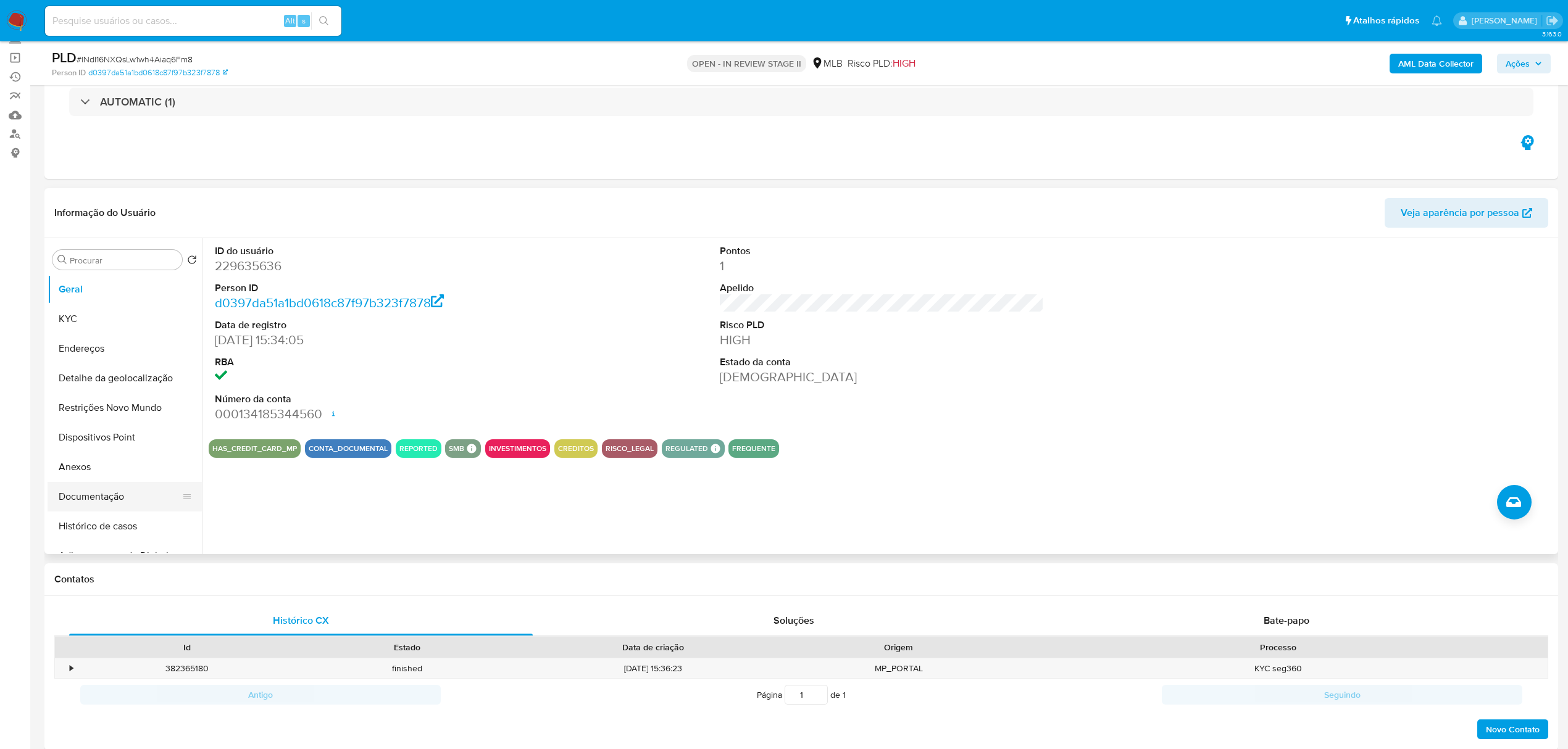
click at [72, 489] on button "Documentação" at bounding box center [120, 496] width 144 height 29
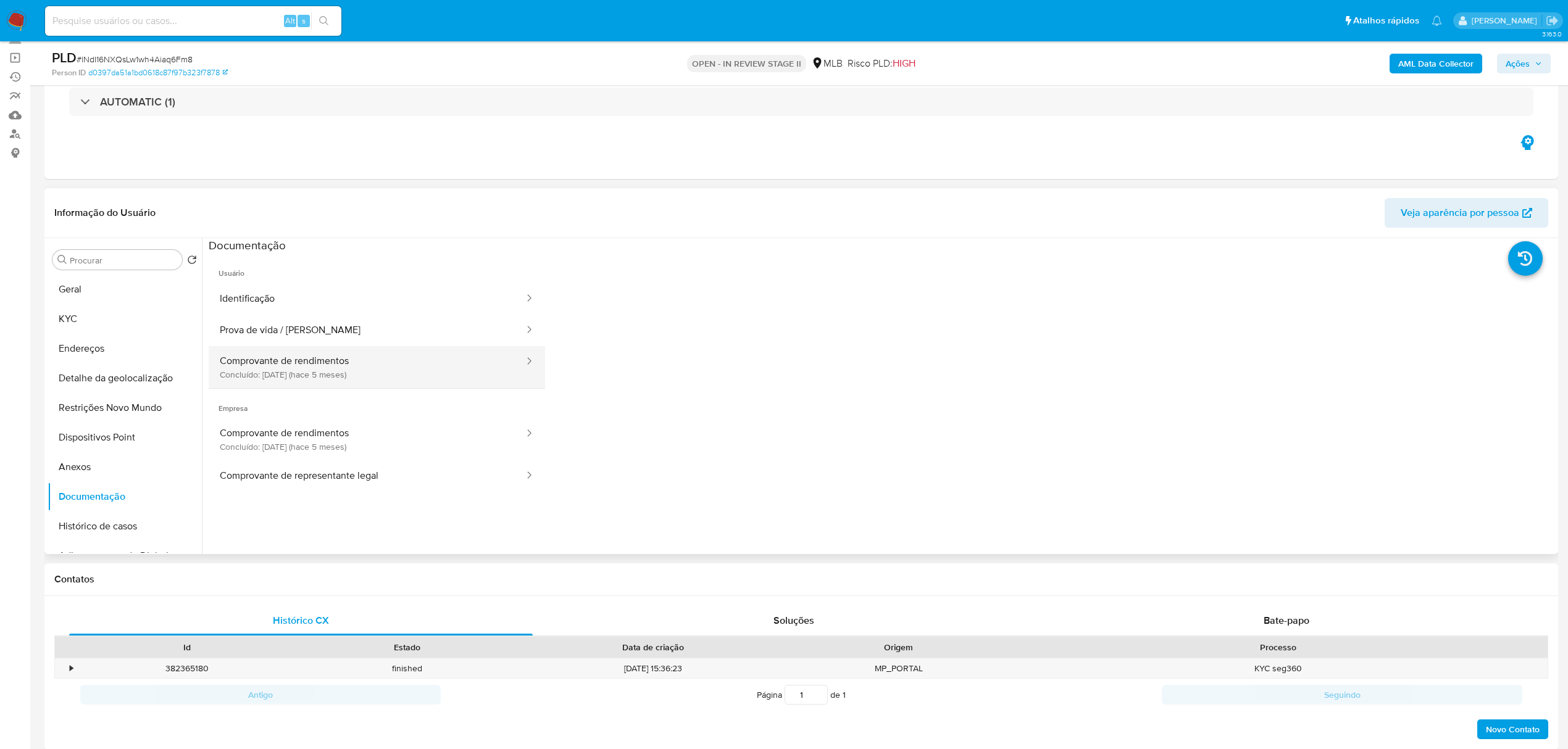
click at [337, 364] on button "Comprovante de rendimentos Concluído: 05/05/2025 (hace 5 meses)" at bounding box center [367, 367] width 317 height 42
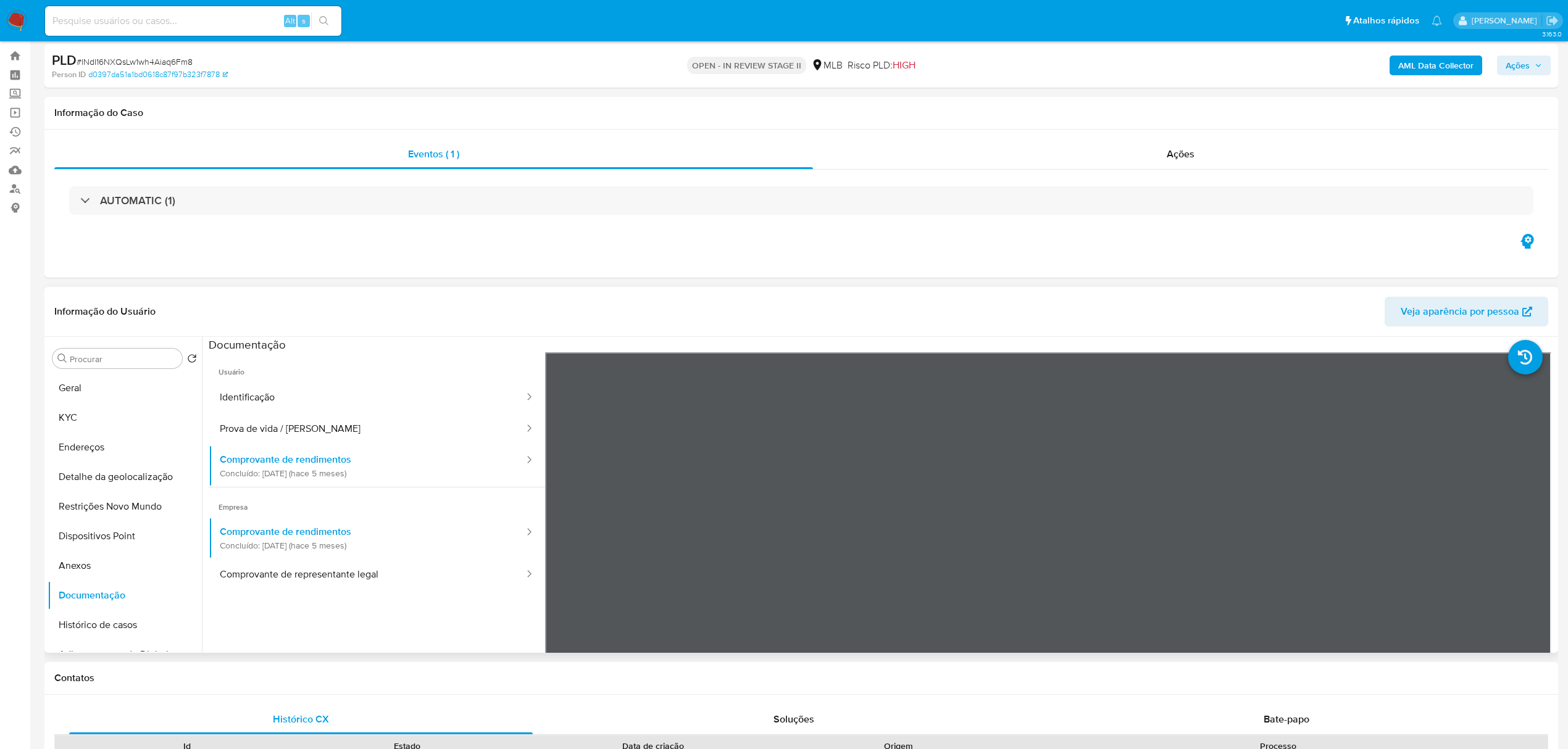
scroll to position [0, 0]
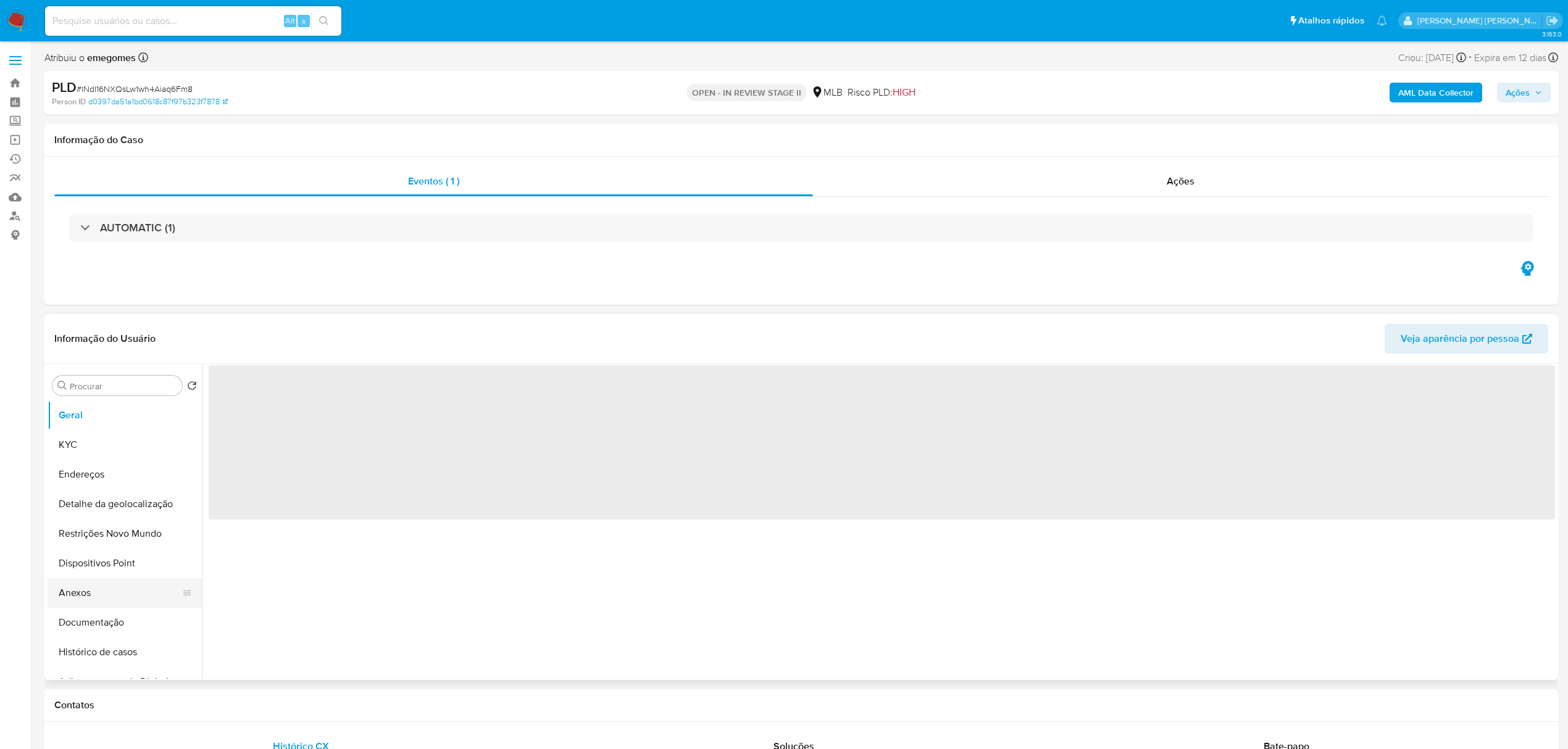
click at [104, 602] on button "Anexos" at bounding box center [120, 592] width 144 height 29
select select "10"
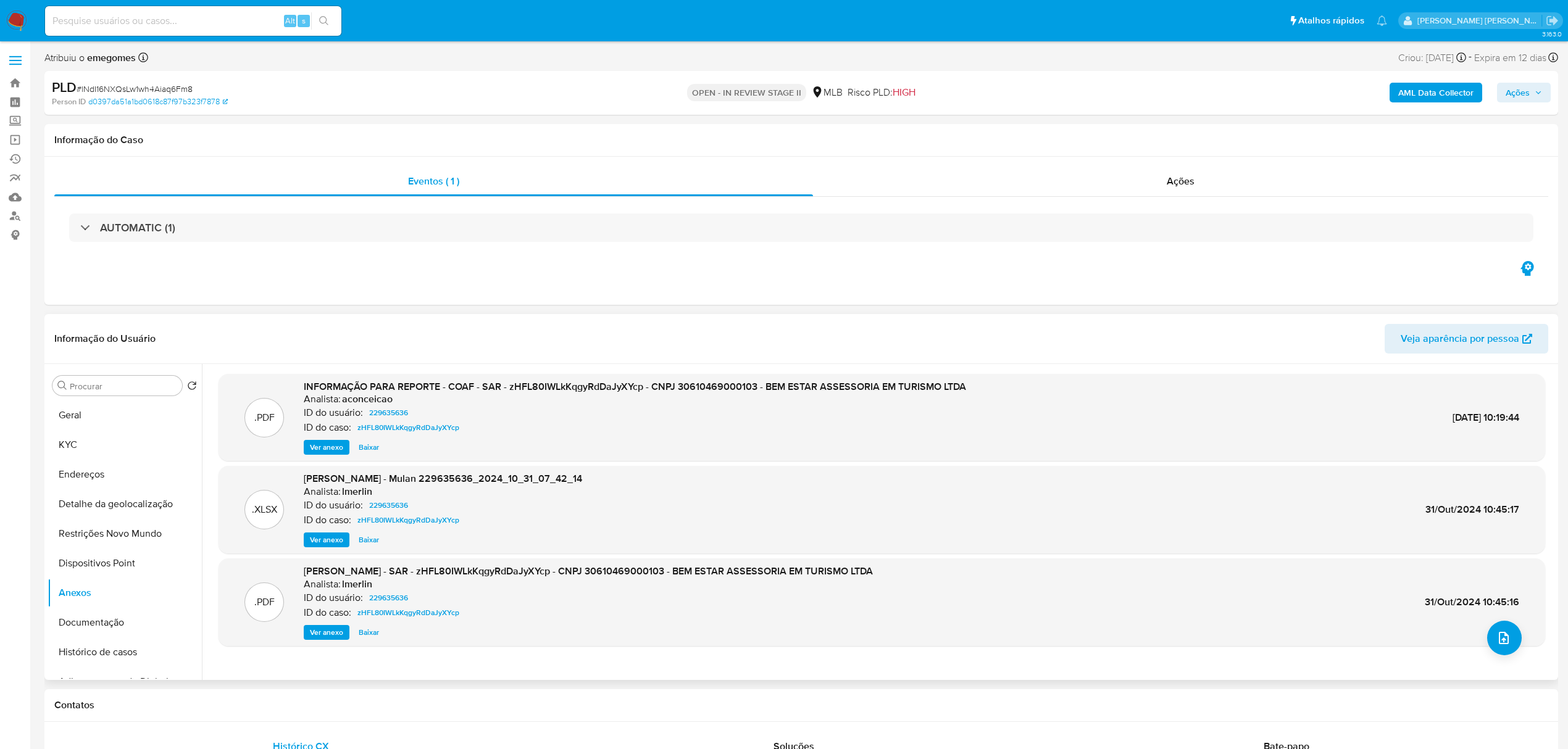
click at [332, 451] on span "Ver anexo" at bounding box center [327, 447] width 34 height 13
